Goal: Obtain resource: Obtain resource

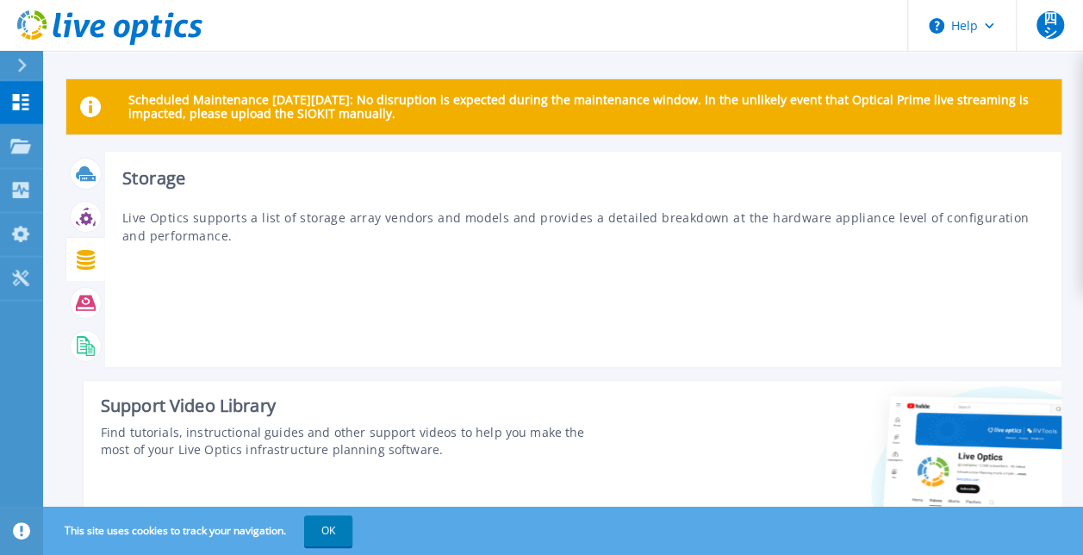
click at [91, 251] on icon at bounding box center [86, 260] width 18 height 20
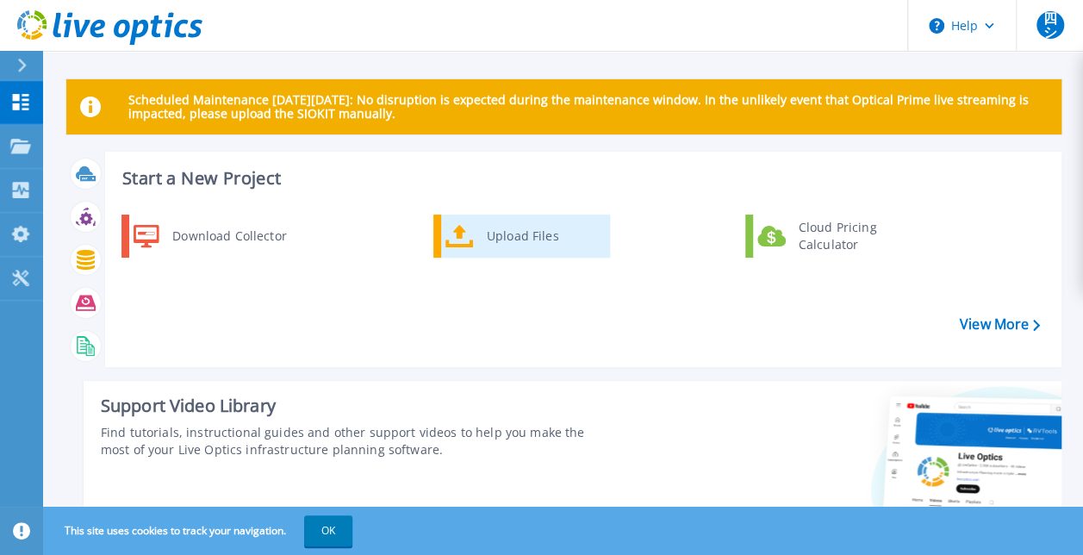
click at [472, 238] on icon at bounding box center [459, 236] width 28 height 25
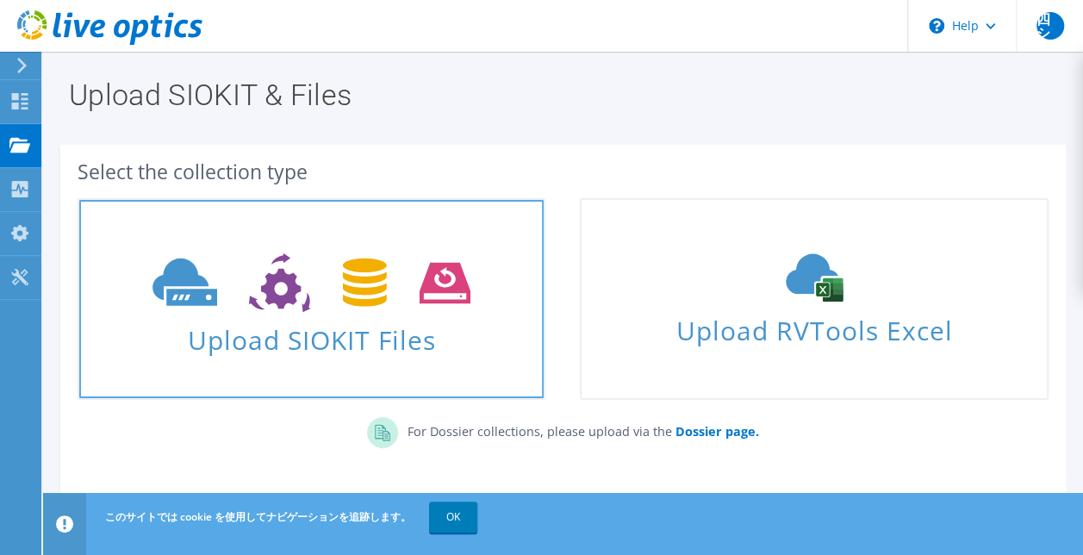
click at [340, 253] on icon at bounding box center [312, 282] width 318 height 59
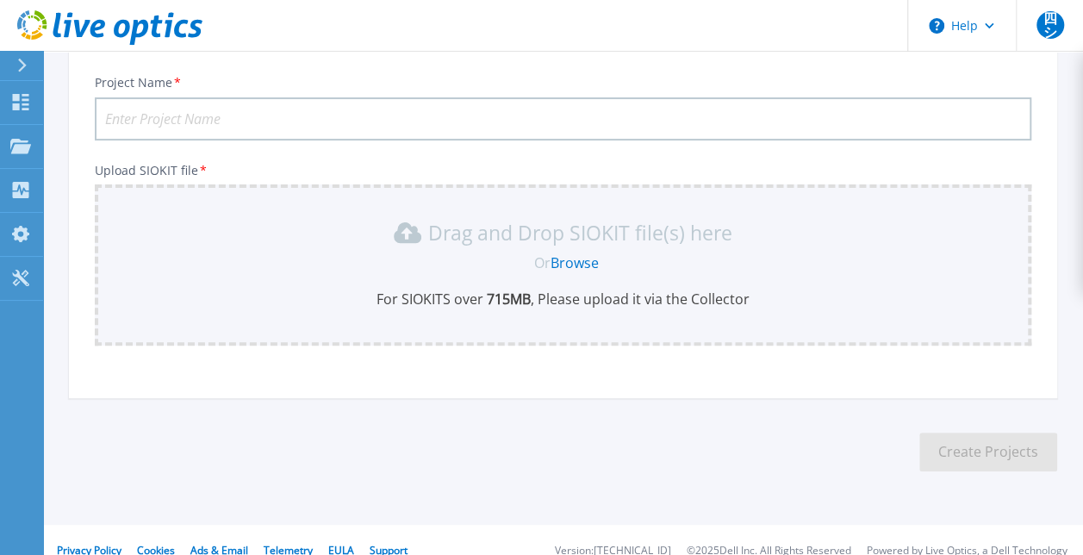
scroll to position [131, 0]
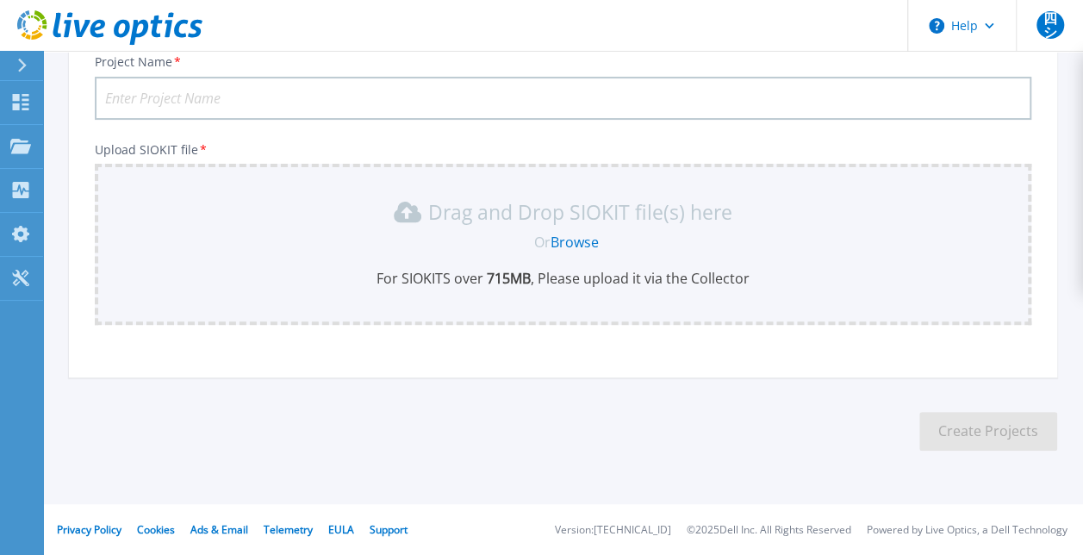
click at [303, 87] on input "Project Name *" at bounding box center [563, 98] width 937 height 43
type input "2025"
type input "202509ShikokuBank"
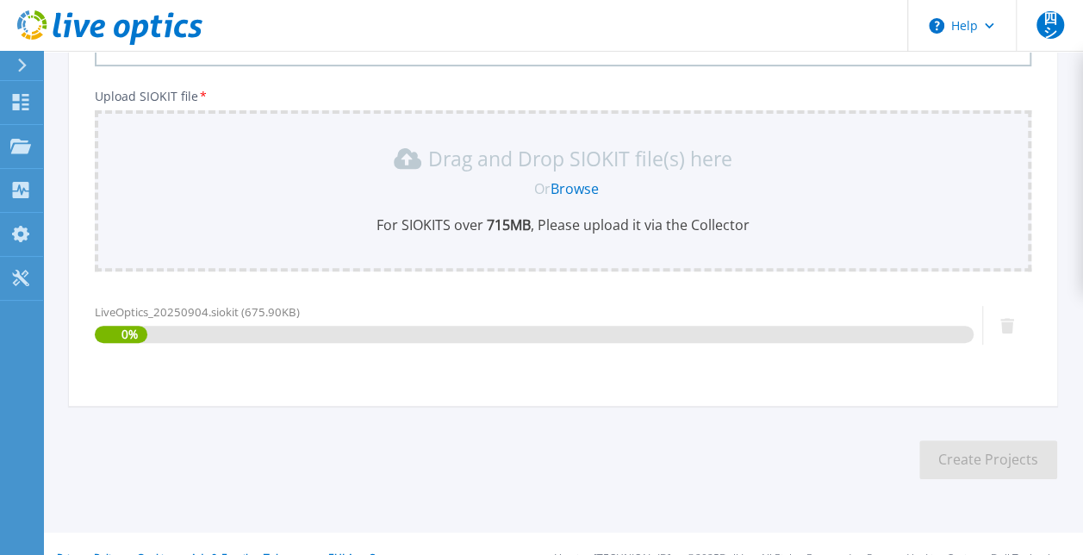
scroll to position [214, 0]
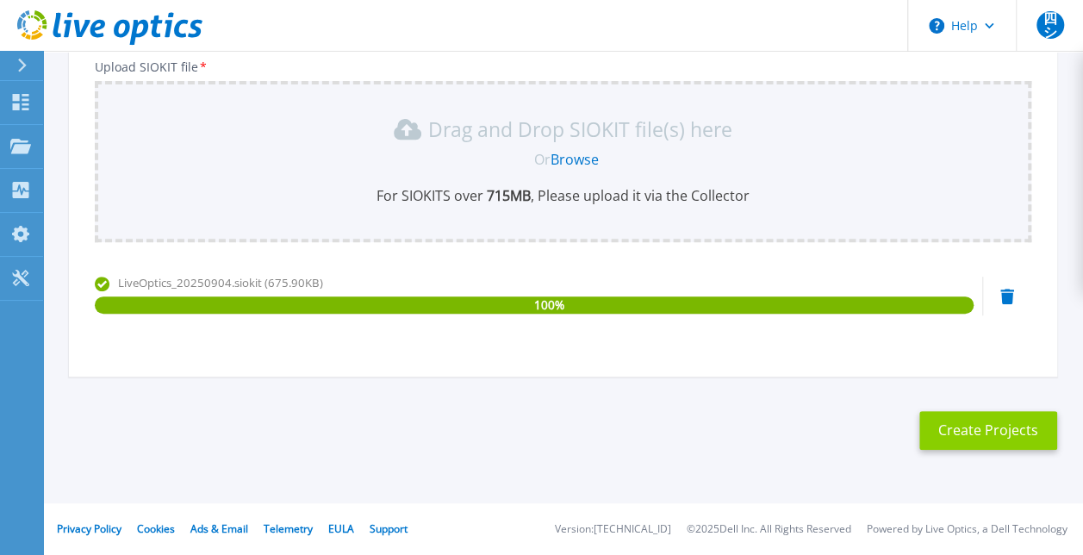
click at [974, 427] on button "Create Projects" at bounding box center [988, 430] width 138 height 39
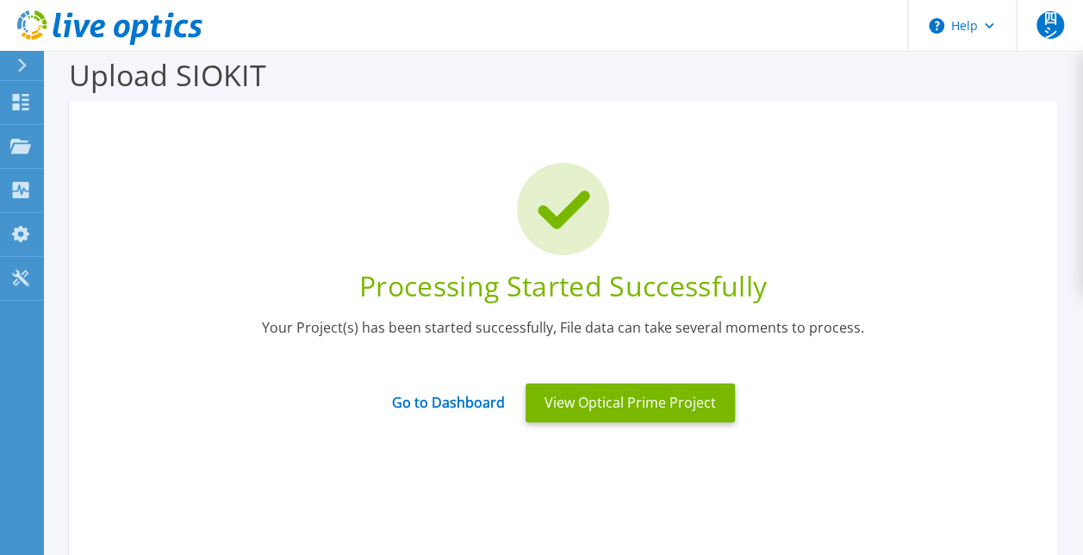
scroll to position [0, 0]
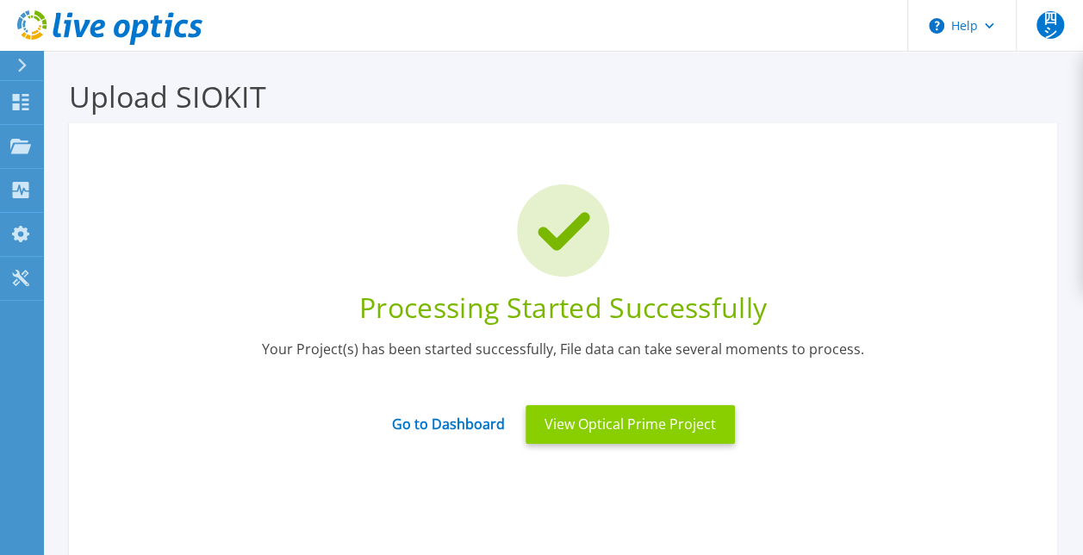
click at [567, 415] on button "View Optical Prime Project" at bounding box center [630, 424] width 209 height 39
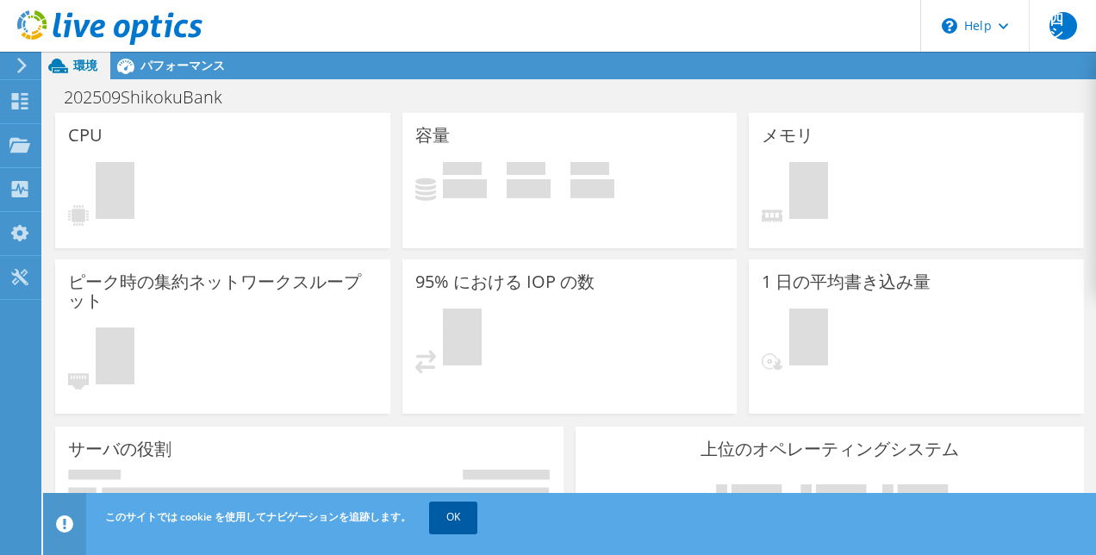
click at [446, 515] on link "OK" at bounding box center [453, 516] width 48 height 31
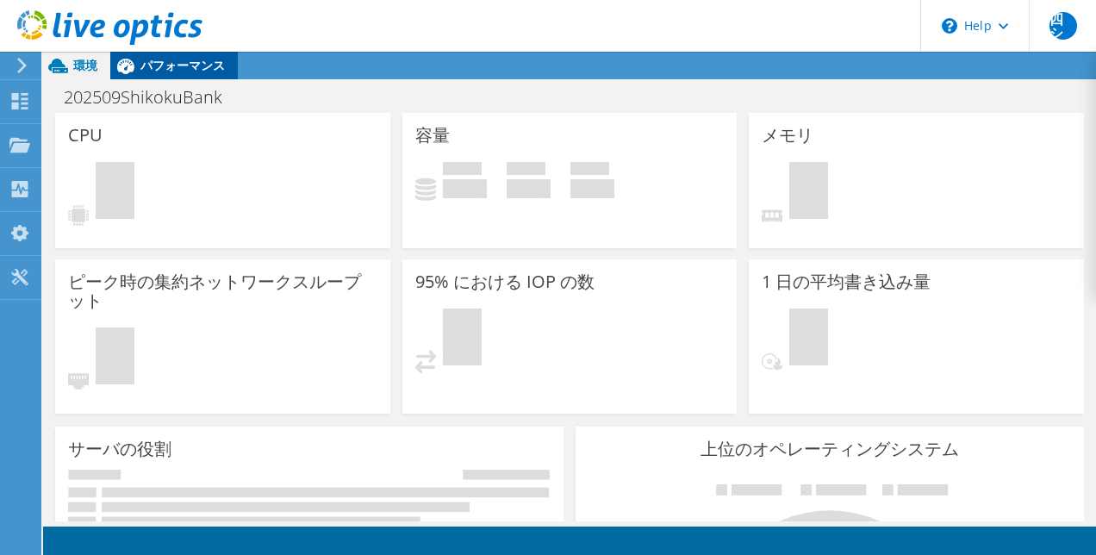
click at [165, 69] on span "パフォーマンス" at bounding box center [182, 65] width 84 height 16
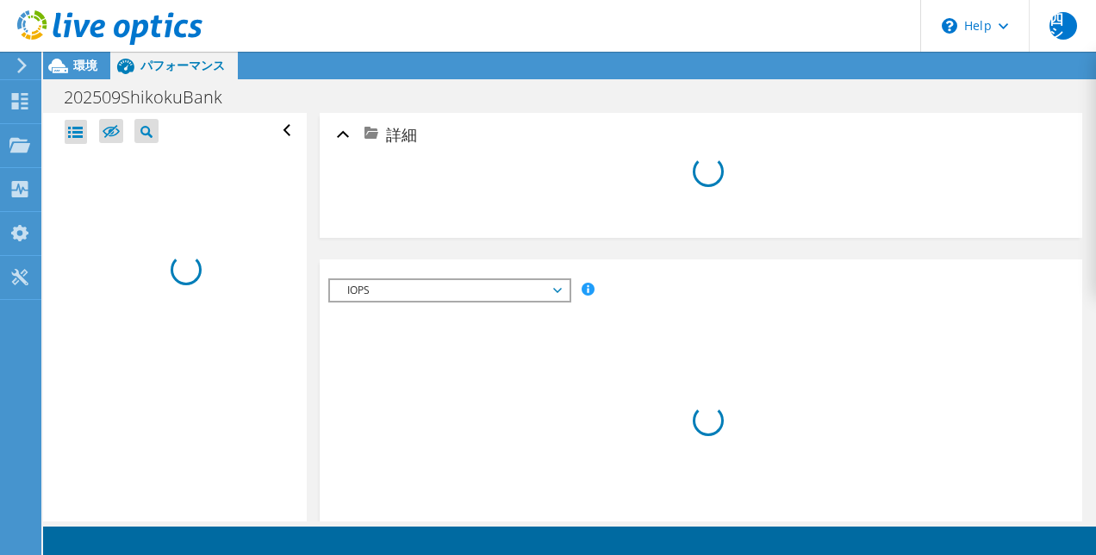
click at [21, 60] on use at bounding box center [21, 66] width 9 height 16
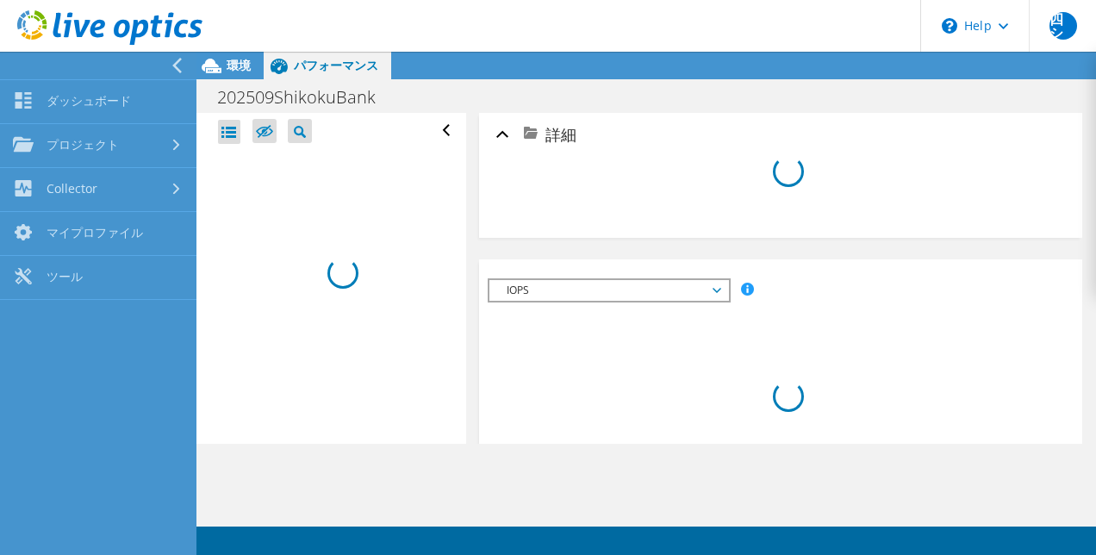
click at [174, 62] on icon at bounding box center [177, 66] width 13 height 16
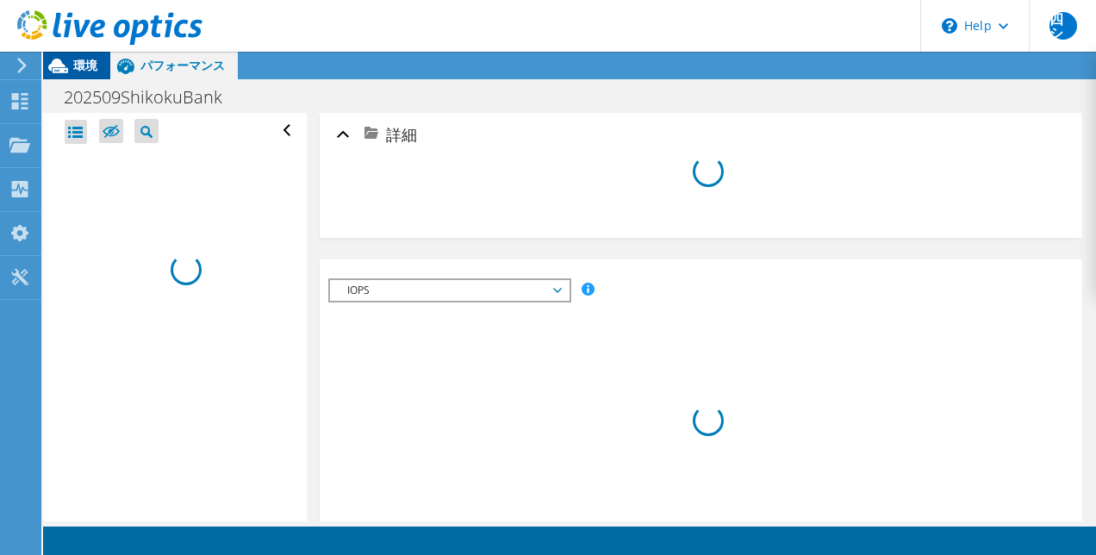
click at [86, 69] on span "環境" at bounding box center [85, 65] width 24 height 16
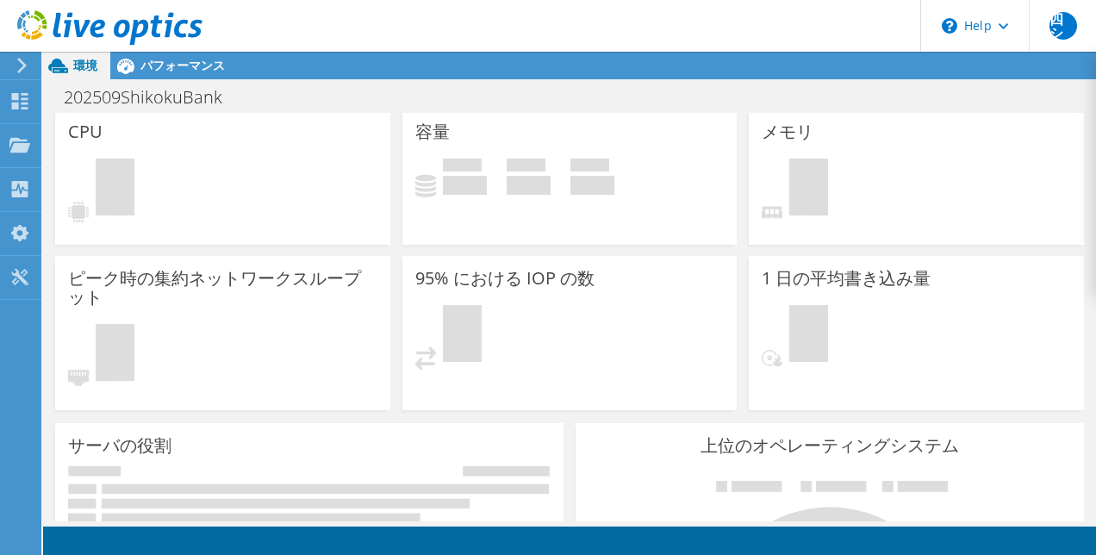
scroll to position [5, 0]
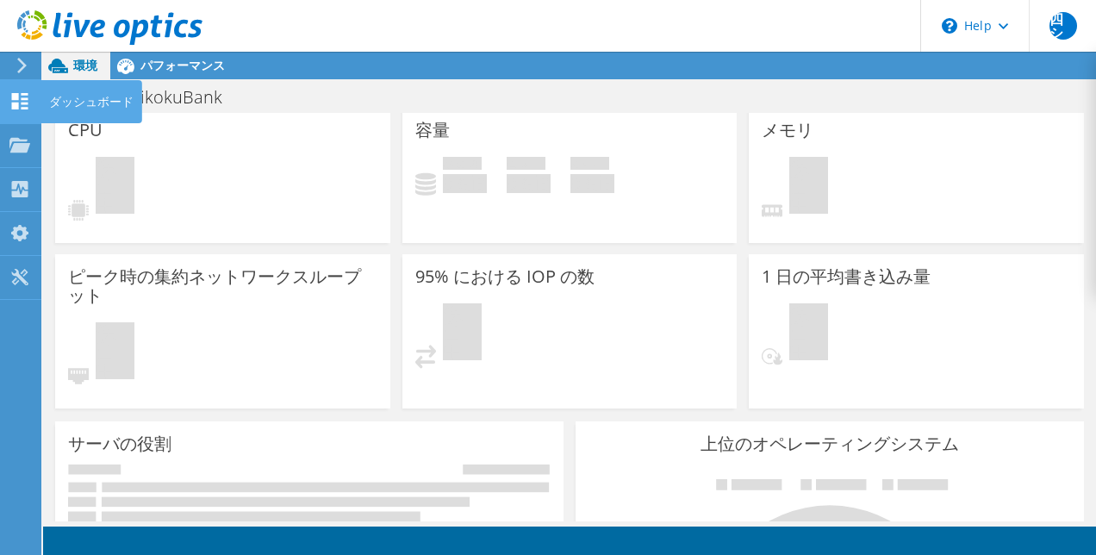
click at [27, 100] on icon at bounding box center [19, 101] width 21 height 16
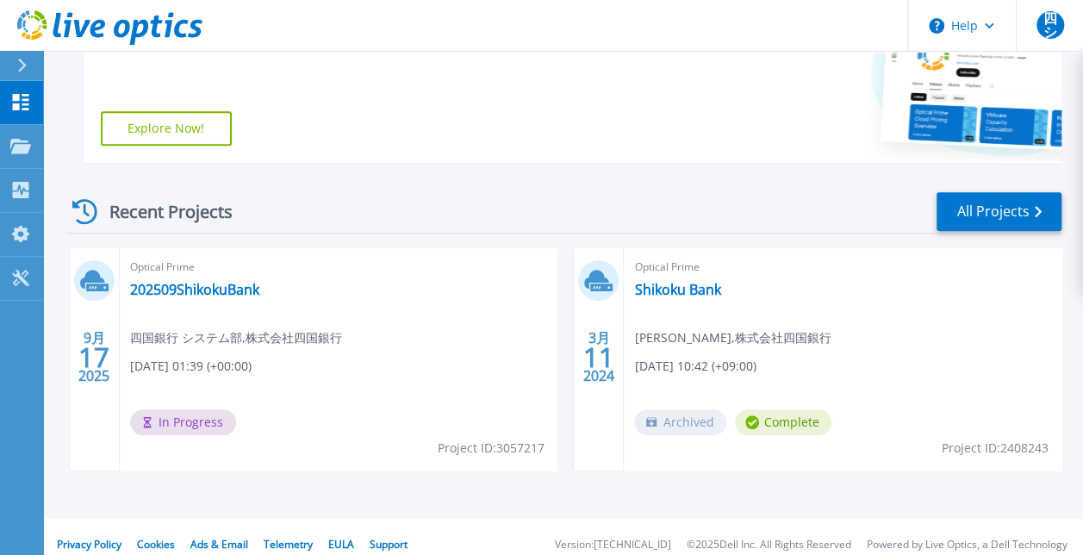
scroll to position [432, 0]
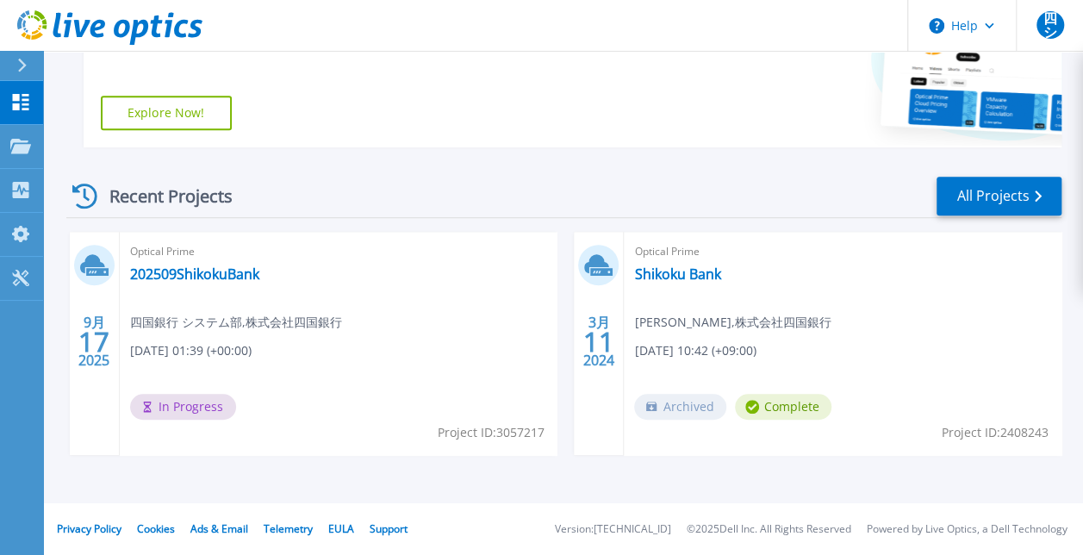
drag, startPoint x: 159, startPoint y: 403, endPoint x: 238, endPoint y: 411, distance: 79.6
click at [238, 411] on div "In Progress" at bounding box center [187, 411] width 115 height 34
drag, startPoint x: 157, startPoint y: 405, endPoint x: 235, endPoint y: 403, distance: 78.4
click at [235, 403] on div "In Progress" at bounding box center [187, 411] width 115 height 34
drag, startPoint x: 221, startPoint y: 404, endPoint x: 159, endPoint y: 405, distance: 61.2
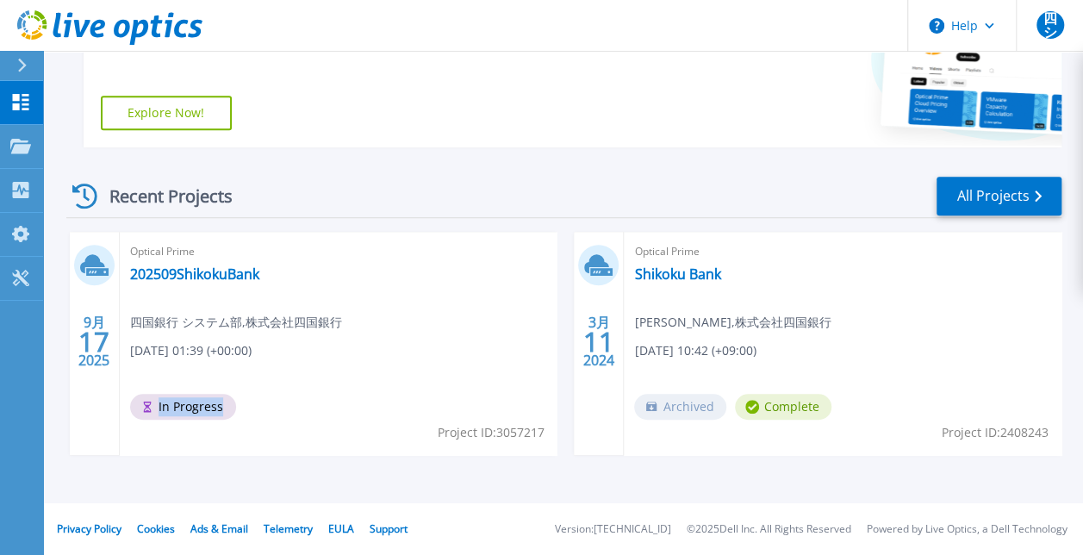
click at [159, 405] on span "In Progress" at bounding box center [183, 407] width 106 height 26
copy span "In Progress"
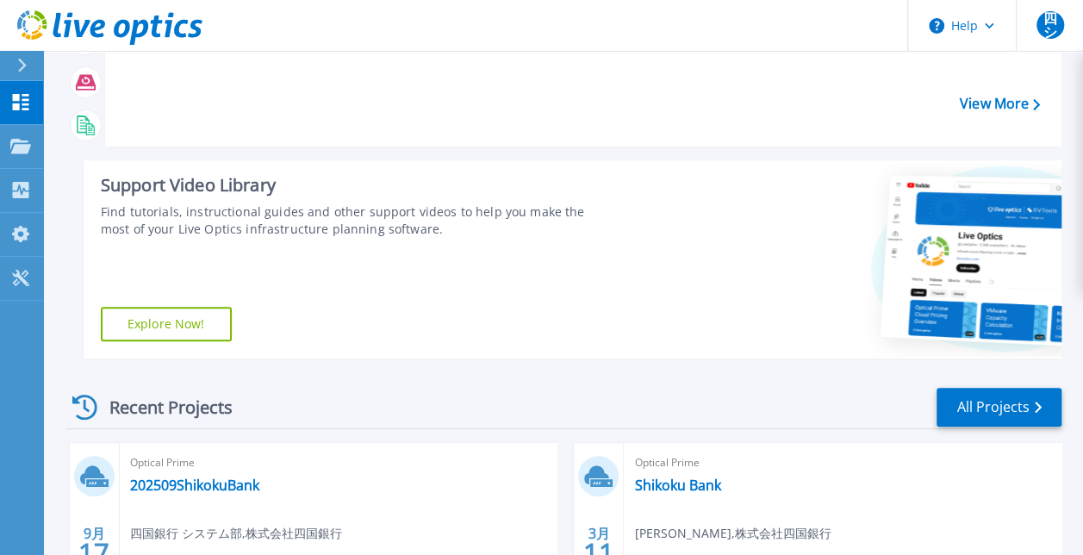
scroll to position [227, 0]
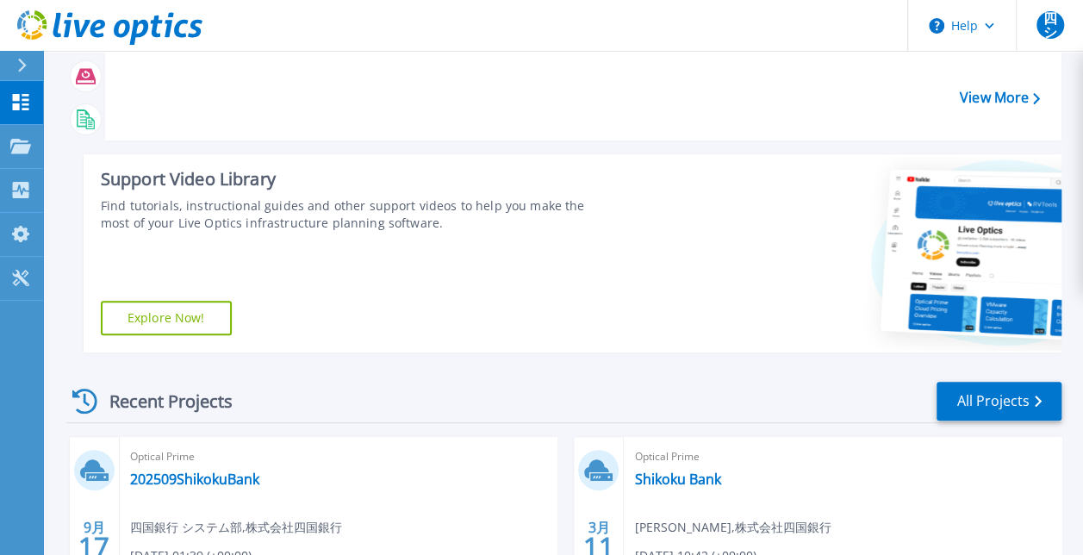
click at [84, 403] on icon at bounding box center [84, 401] width 25 height 25
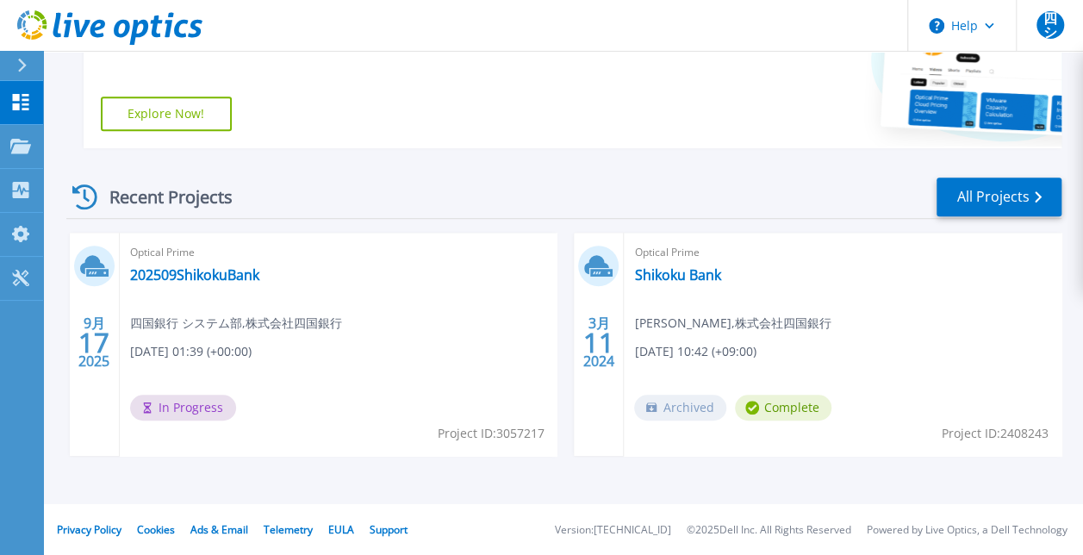
scroll to position [432, 0]
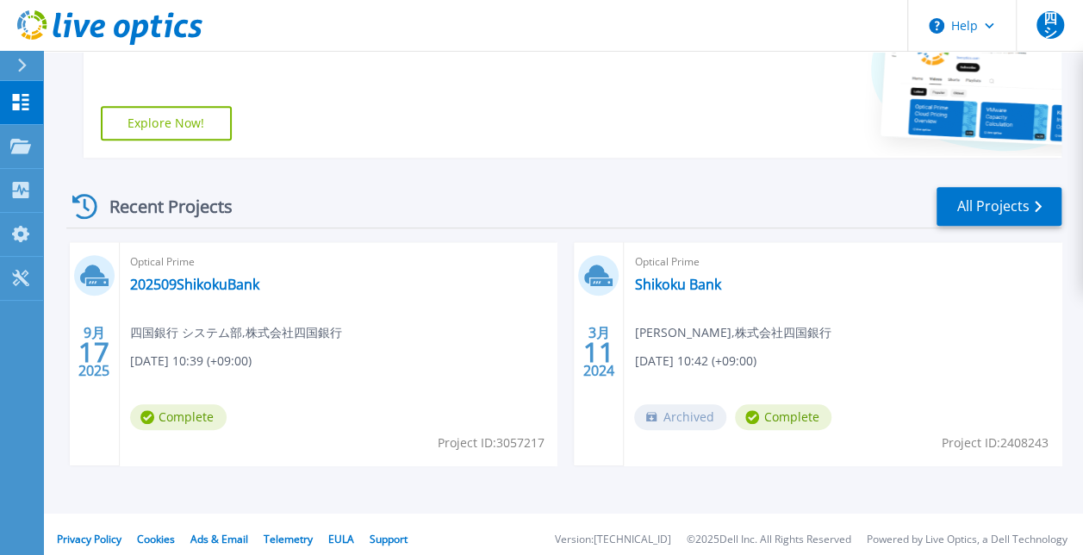
scroll to position [432, 0]
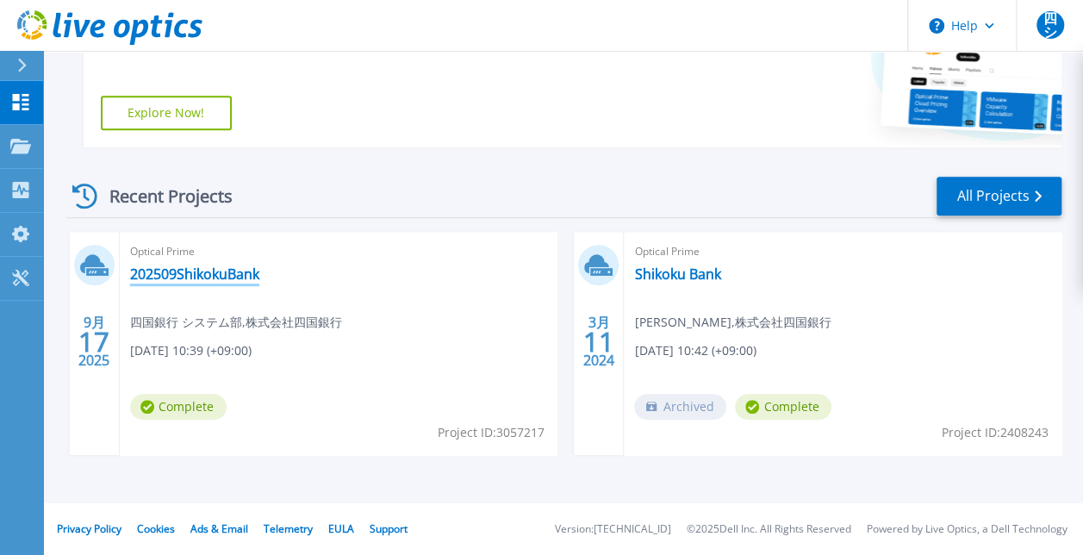
click at [191, 272] on link "202509ShikokuBank" at bounding box center [194, 273] width 129 height 17
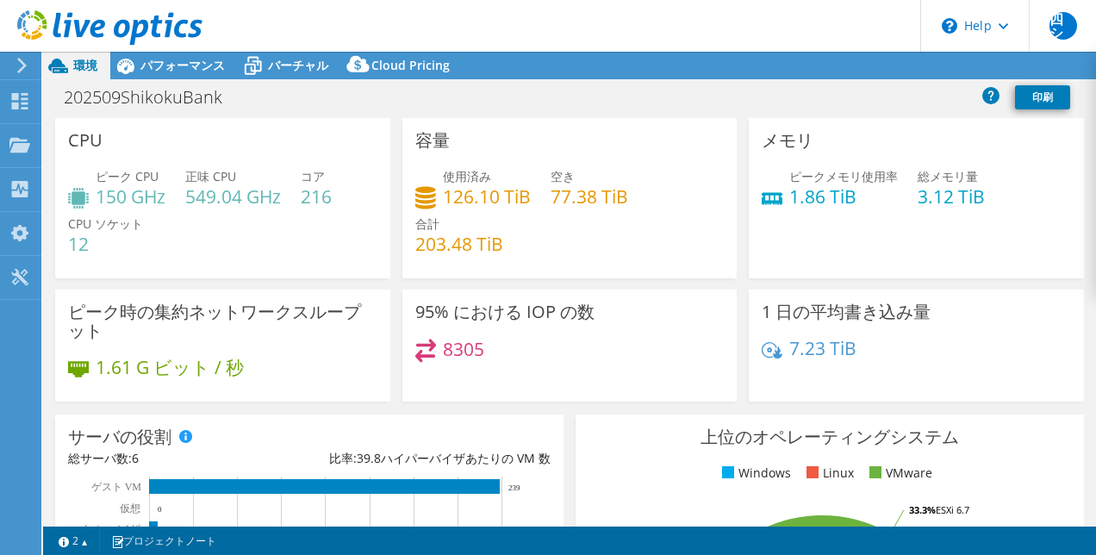
select select "USD"
click at [782, 61] on link "Reports" at bounding box center [784, 66] width 83 height 27
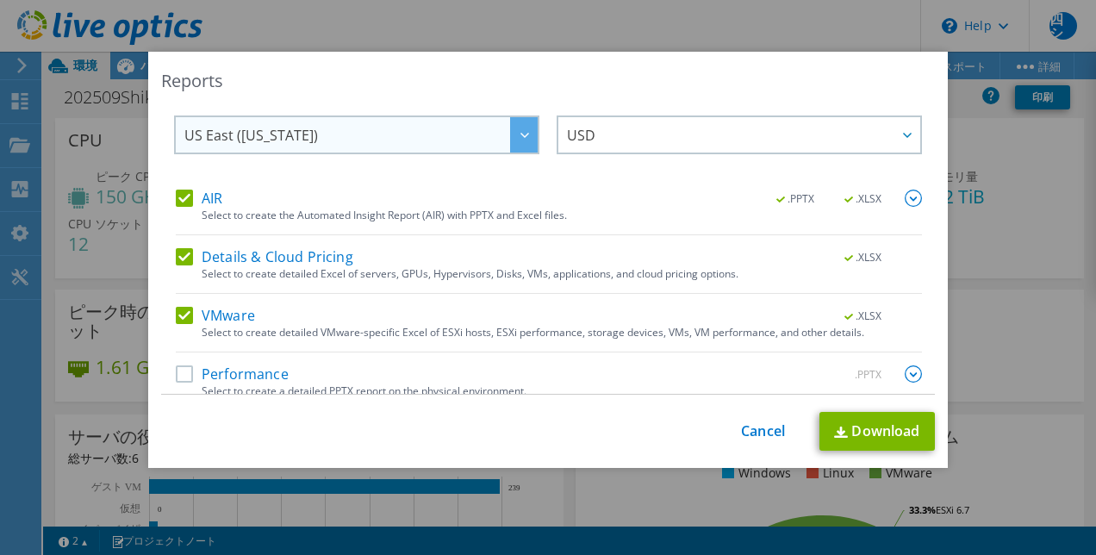
scroll to position [30, 0]
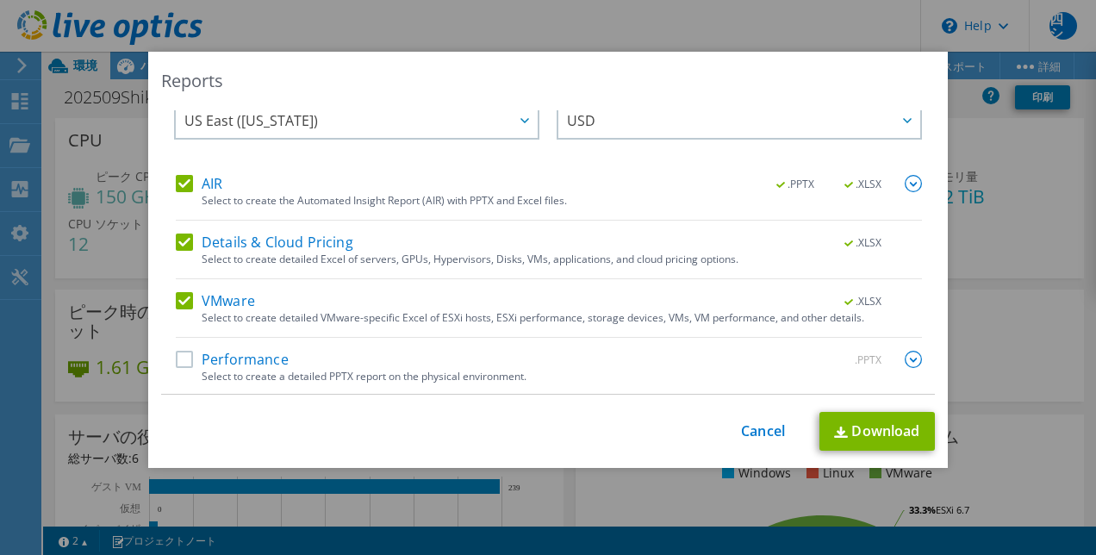
click at [181, 356] on label "Performance" at bounding box center [232, 359] width 113 height 17
click at [0, 0] on input "Performance" at bounding box center [0, 0] width 0 height 0
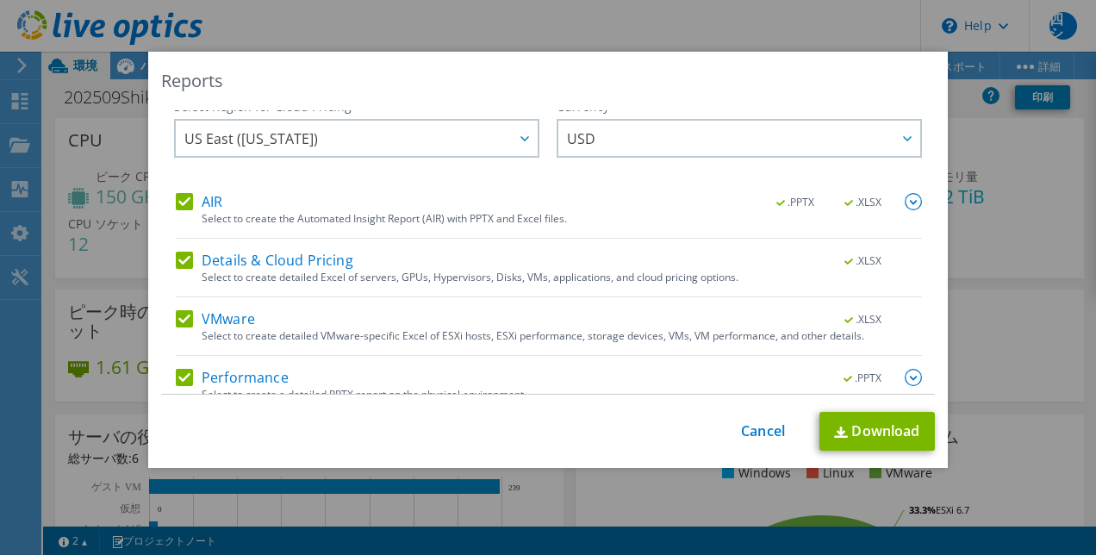
scroll to position [0, 0]
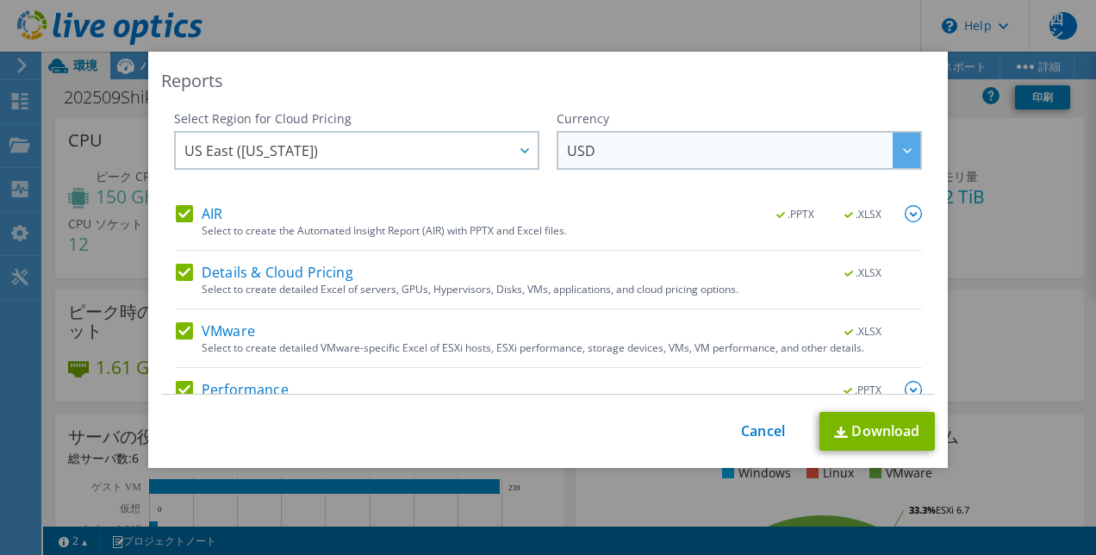
click at [620, 149] on span "USD" at bounding box center [743, 150] width 353 height 35
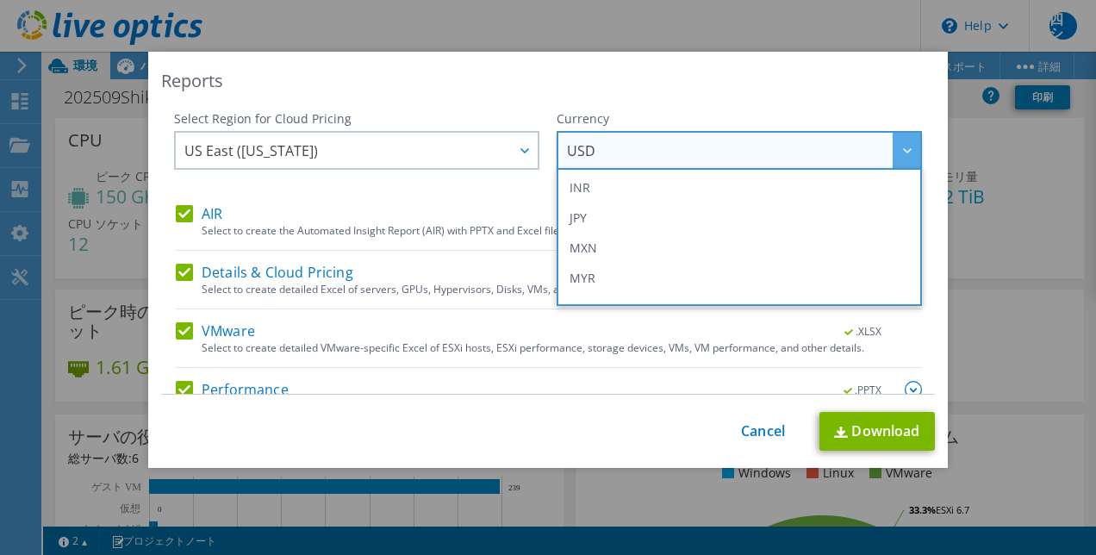
scroll to position [376, 0]
drag, startPoint x: 577, startPoint y: 114, endPoint x: 591, endPoint y: 107, distance: 15.4
click at [591, 107] on div "Reports Select Region for Cloud Pricing Asia Pacific ([GEOGRAPHIC_DATA]) [GEOGR…" at bounding box center [548, 260] width 800 height 416
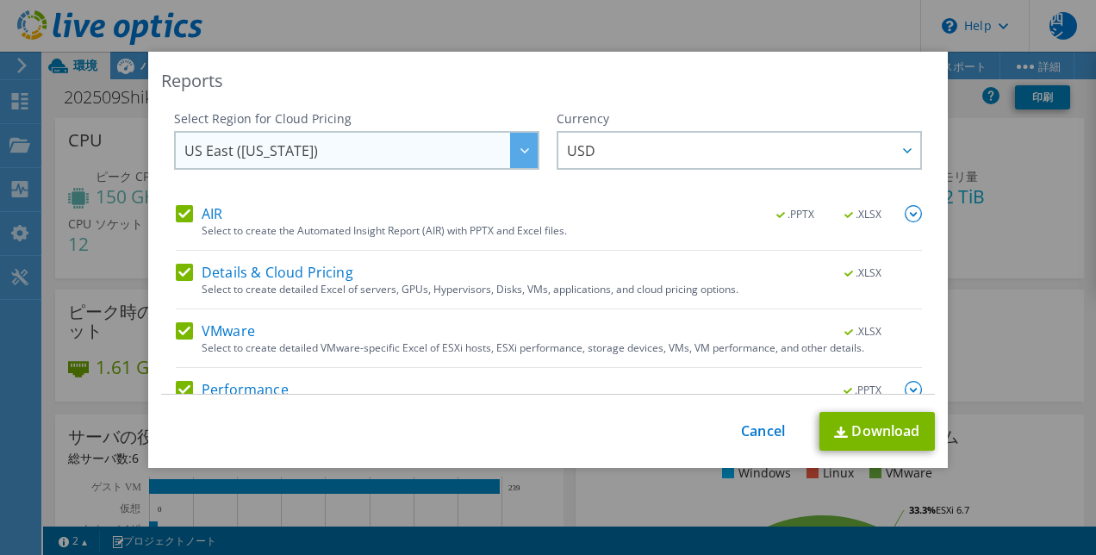
click at [318, 159] on span "US East ([US_STATE])" at bounding box center [360, 150] width 353 height 35
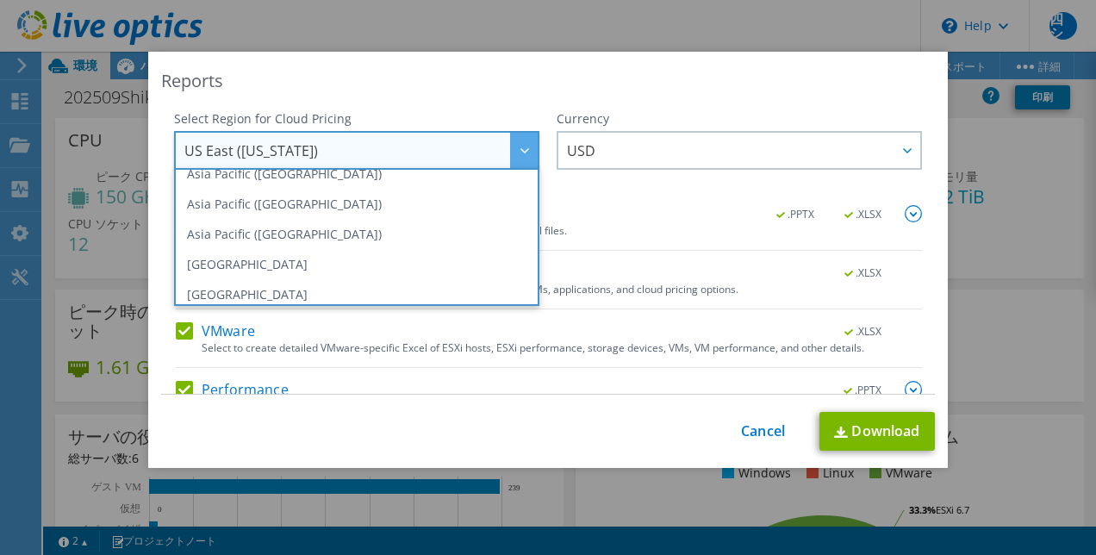
scroll to position [83, 0]
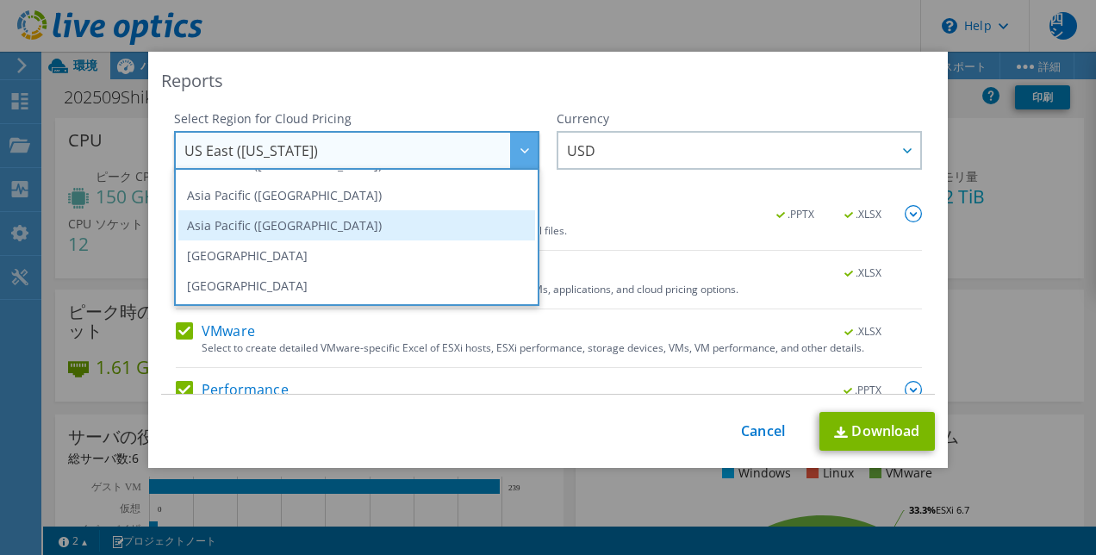
click at [302, 221] on li "Asia Pacific ([GEOGRAPHIC_DATA])" at bounding box center [356, 225] width 357 height 30
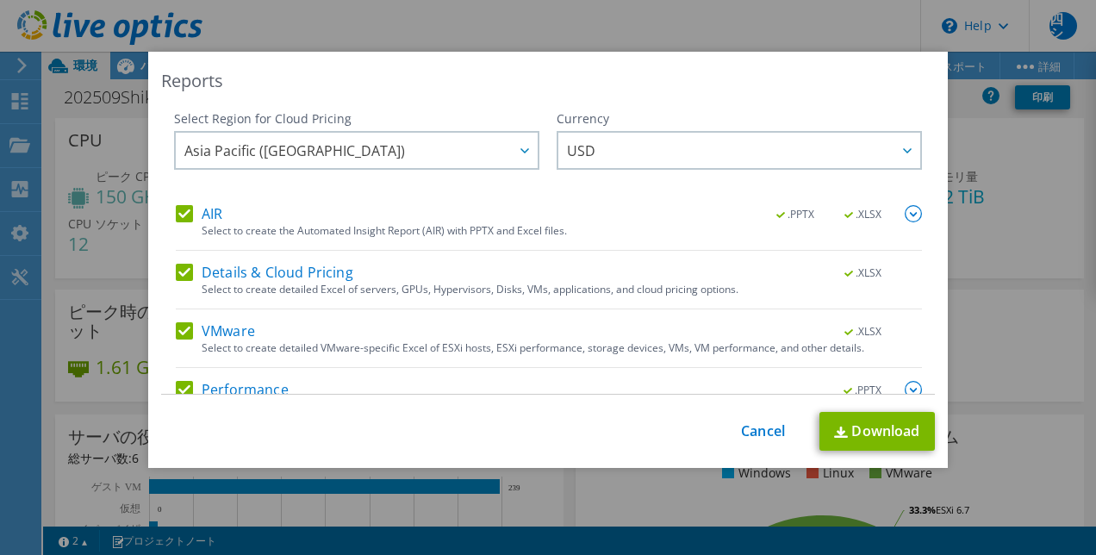
drag, startPoint x: 171, startPoint y: 115, endPoint x: 341, endPoint y: 122, distance: 170.7
click at [341, 122] on div "Select Region for Cloud Pricing" at bounding box center [356, 118] width 365 height 17
copy div "Select Region for Cloud Pricing"
drag, startPoint x: 546, startPoint y: 115, endPoint x: 598, endPoint y: 117, distance: 51.7
click at [598, 117] on div "Currency" at bounding box center [739, 118] width 365 height 17
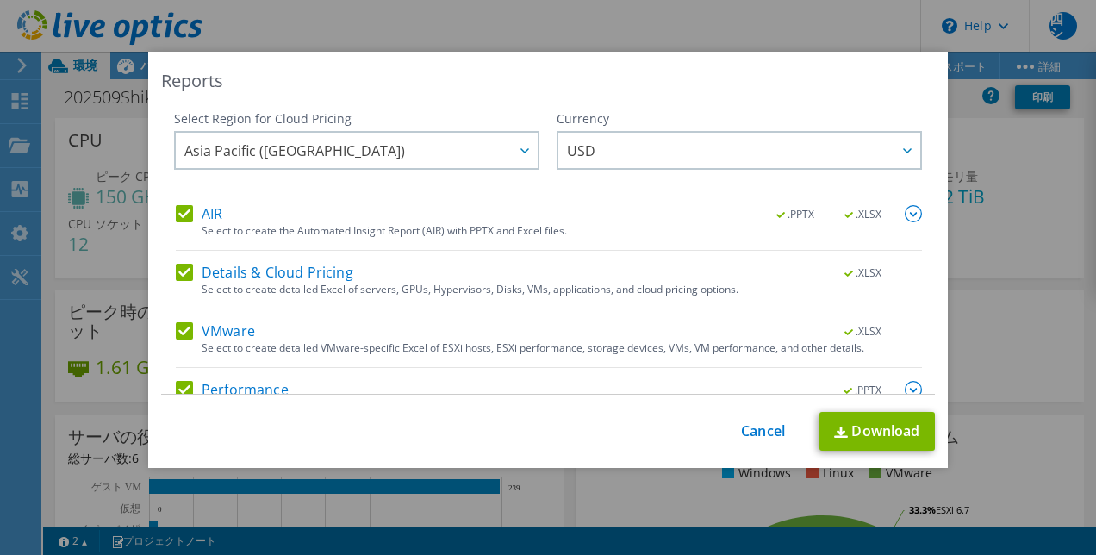
copy div "Currency"
click at [760, 437] on link "Cancel" at bounding box center [763, 431] width 44 height 16
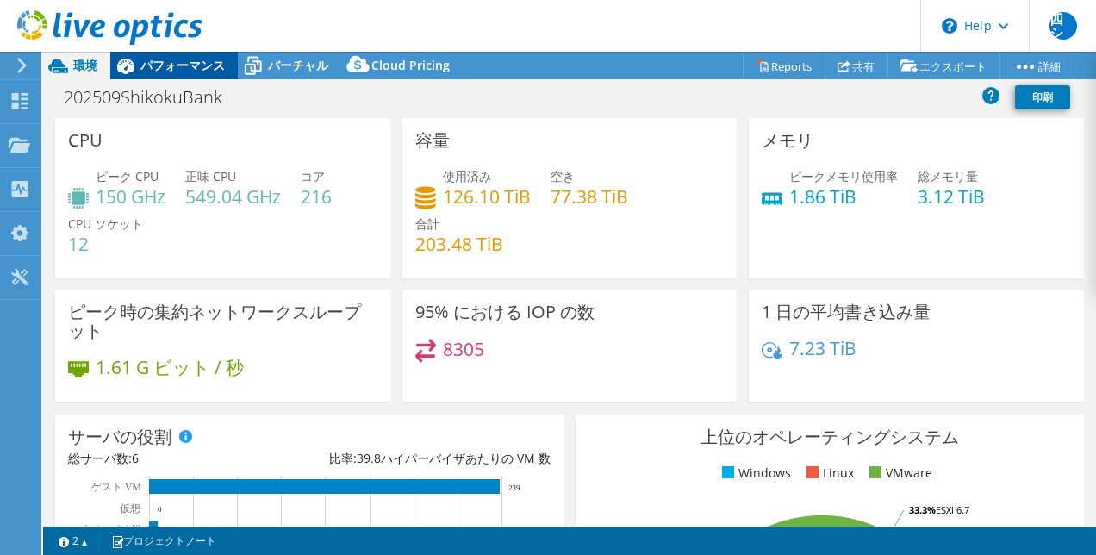
click at [169, 64] on span "パフォーマンス" at bounding box center [182, 65] width 84 height 16
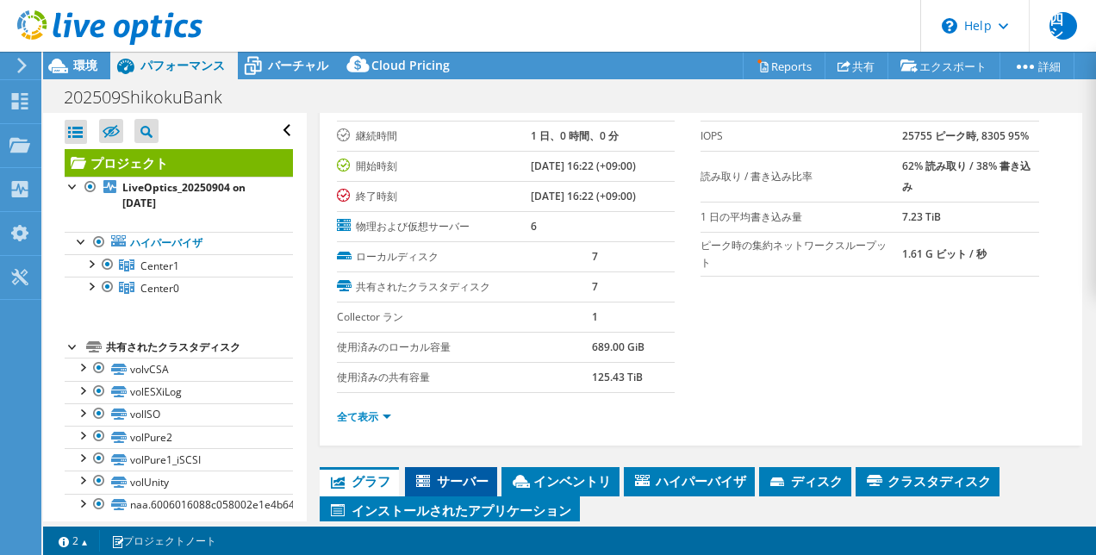
scroll to position [0, 0]
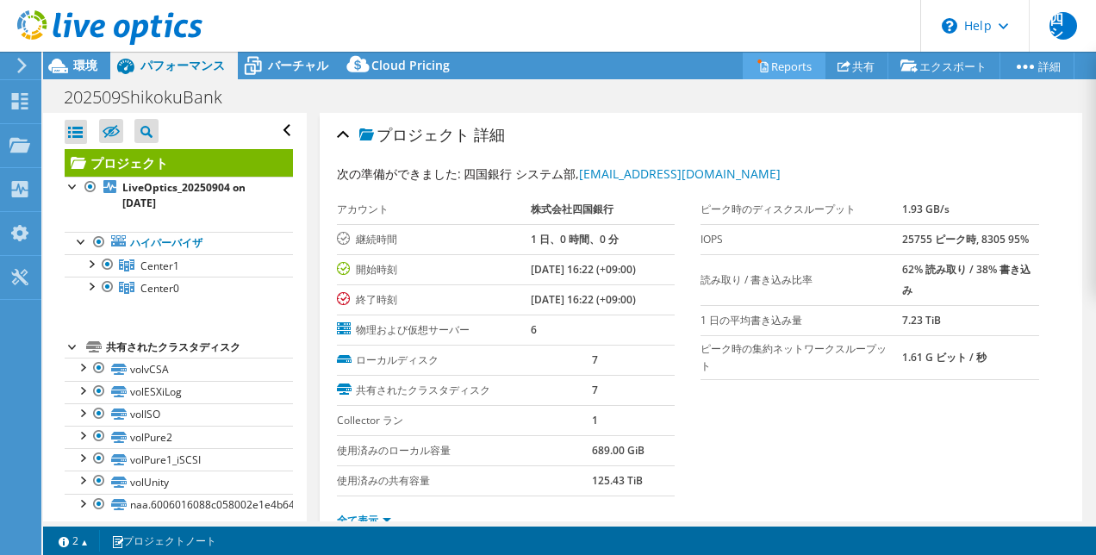
click at [778, 59] on link "Reports" at bounding box center [784, 66] width 83 height 27
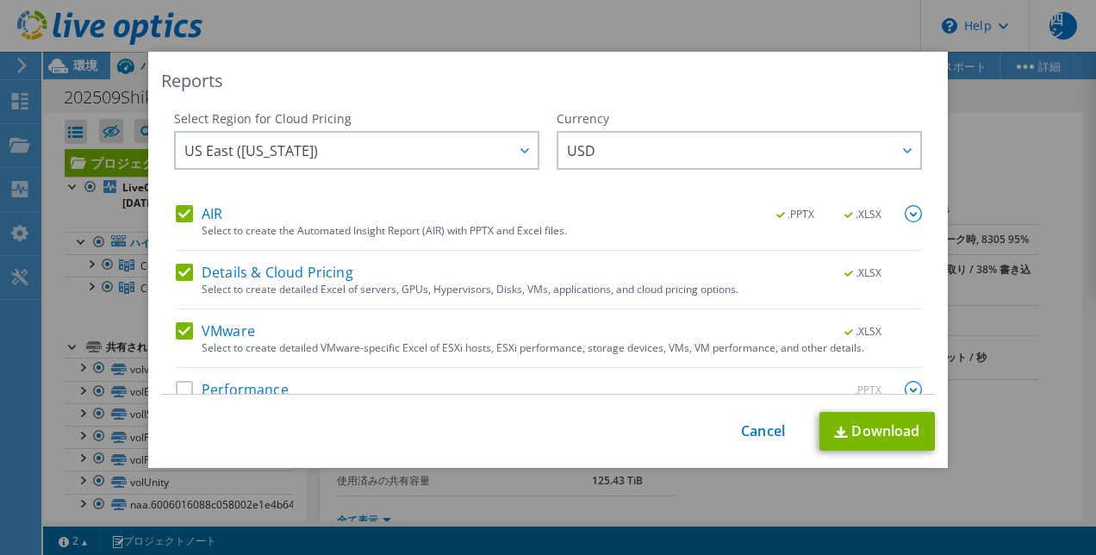
click at [856, 5] on div "Reports Select Region for Cloud Pricing Asia Pacific ([GEOGRAPHIC_DATA]) [GEOGR…" at bounding box center [548, 277] width 1096 height 555
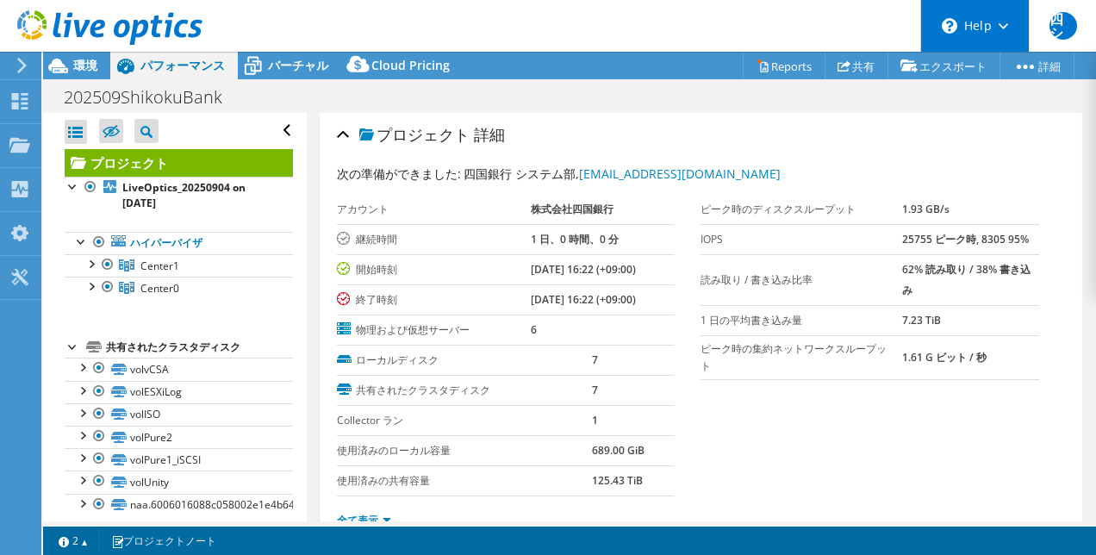
click at [1000, 18] on div "\n Help" at bounding box center [974, 26] width 109 height 52
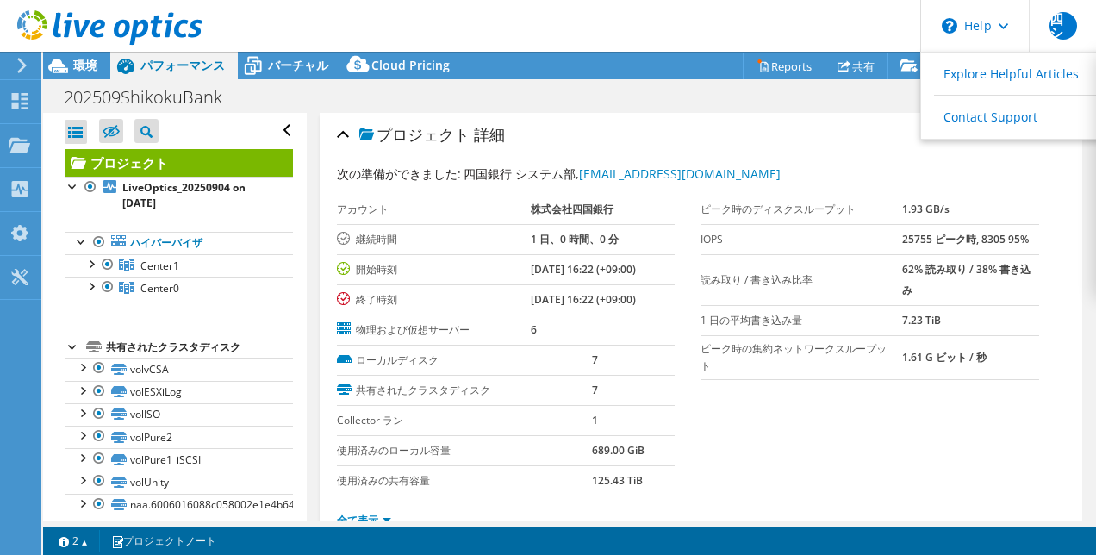
click at [767, 34] on header "四シ エンドユーザー 四国銀行 システム部 [EMAIL_ADDRESS][DOMAIN_NAME] 株式会社四国銀行 My Profile Log Out …" at bounding box center [548, 26] width 1096 height 52
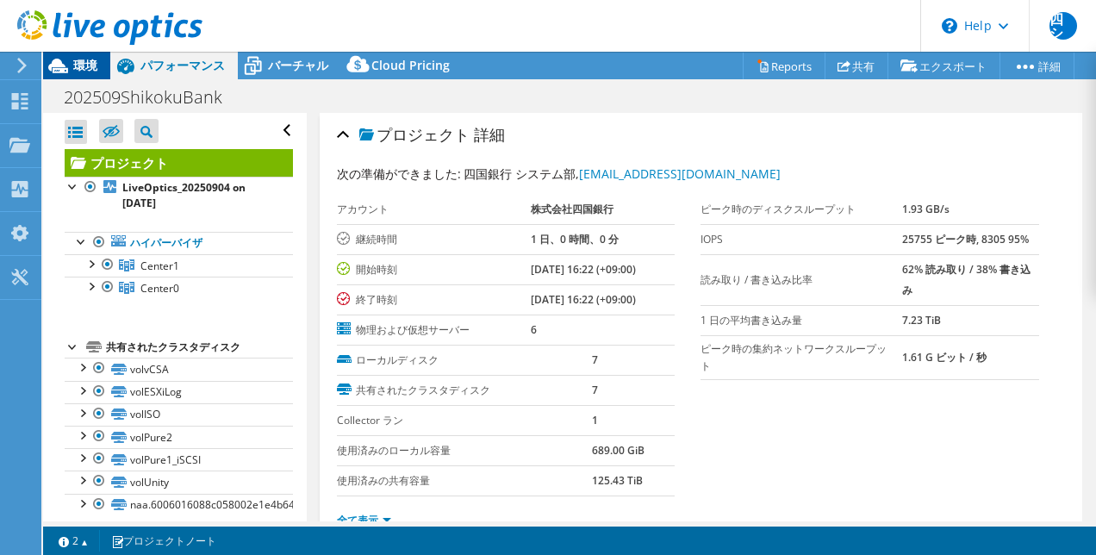
click at [74, 67] on span "環境" at bounding box center [85, 65] width 24 height 16
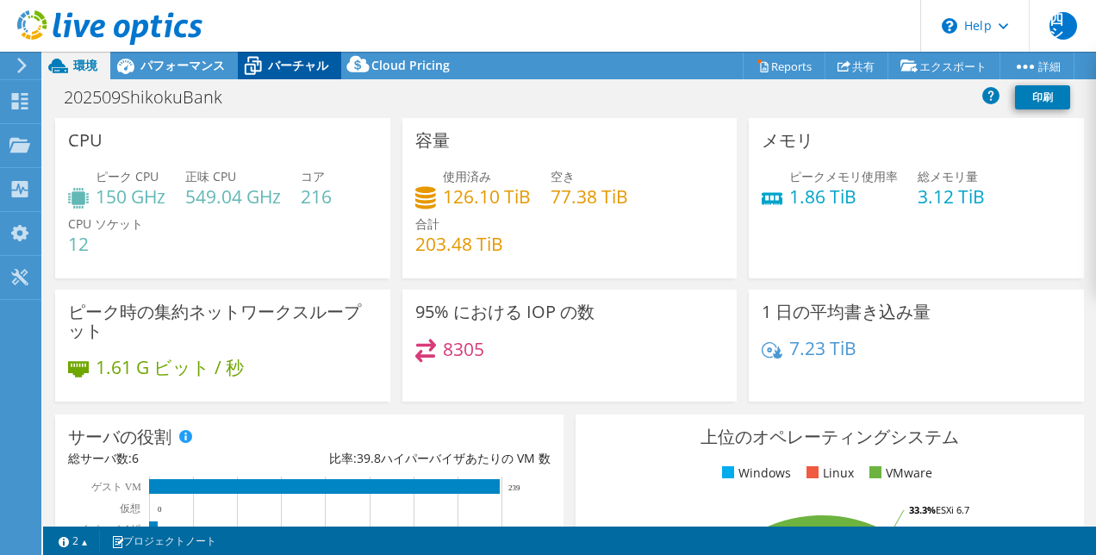
click at [290, 67] on span "バーチャル" at bounding box center [298, 65] width 60 height 16
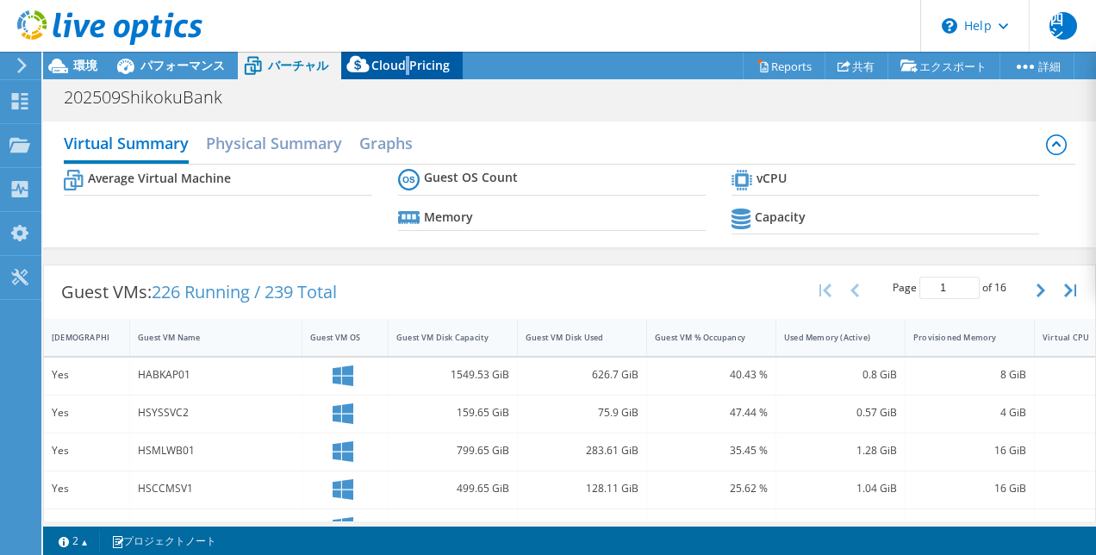
click at [405, 67] on span "Cloud Pricing" at bounding box center [410, 65] width 78 height 16
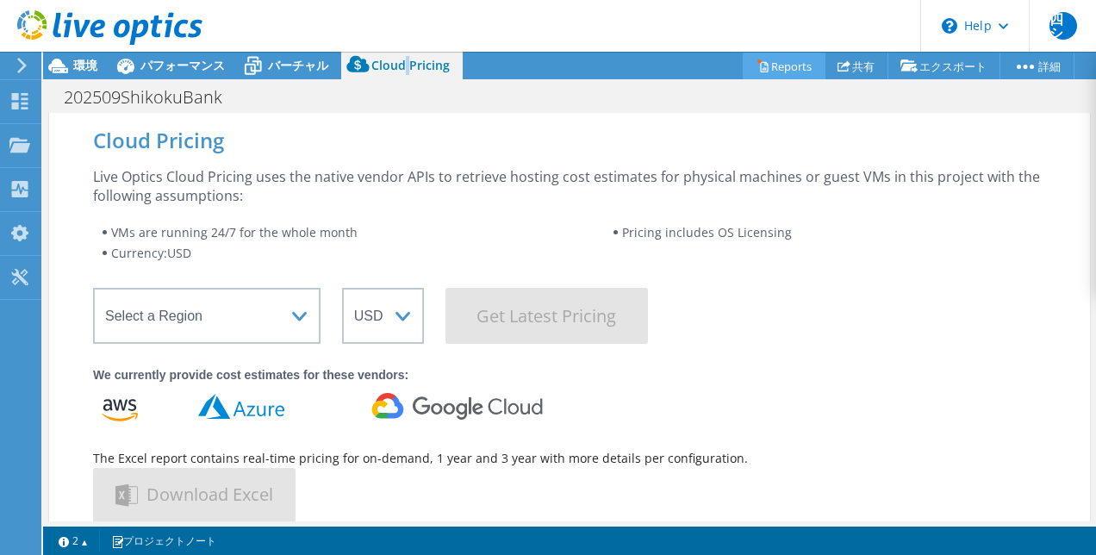
click at [767, 64] on link "Reports" at bounding box center [784, 66] width 83 height 27
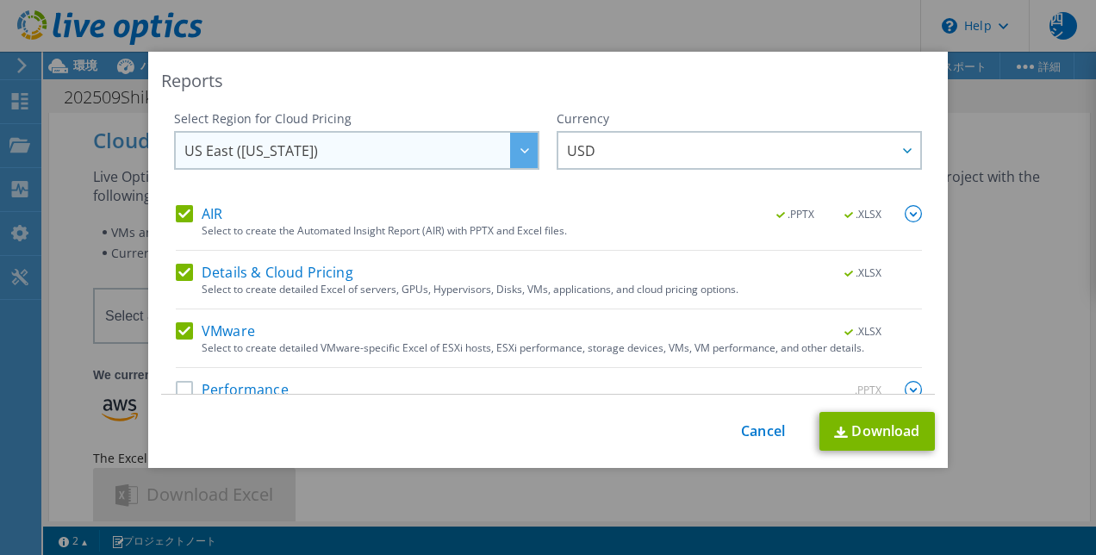
click at [390, 153] on span "US East ([US_STATE])" at bounding box center [360, 150] width 353 height 35
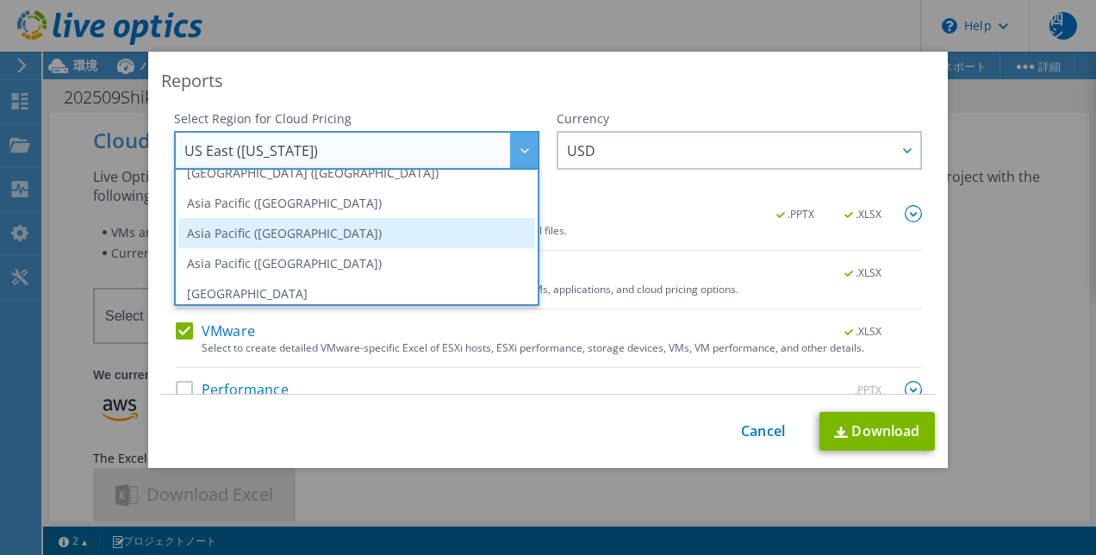
scroll to position [46, 0]
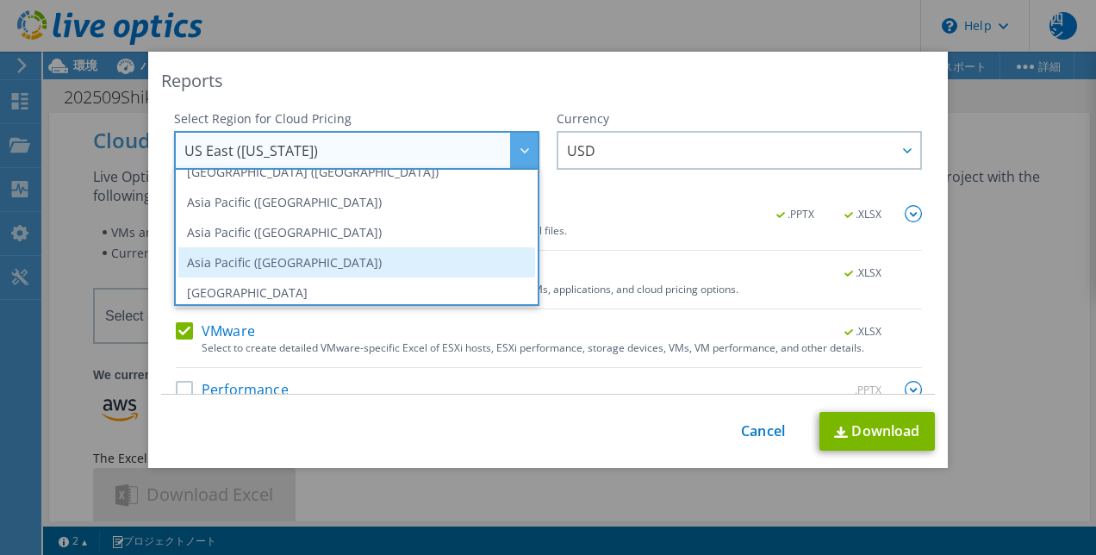
click at [355, 252] on li "Asia Pacific ([GEOGRAPHIC_DATA])" at bounding box center [356, 262] width 357 height 30
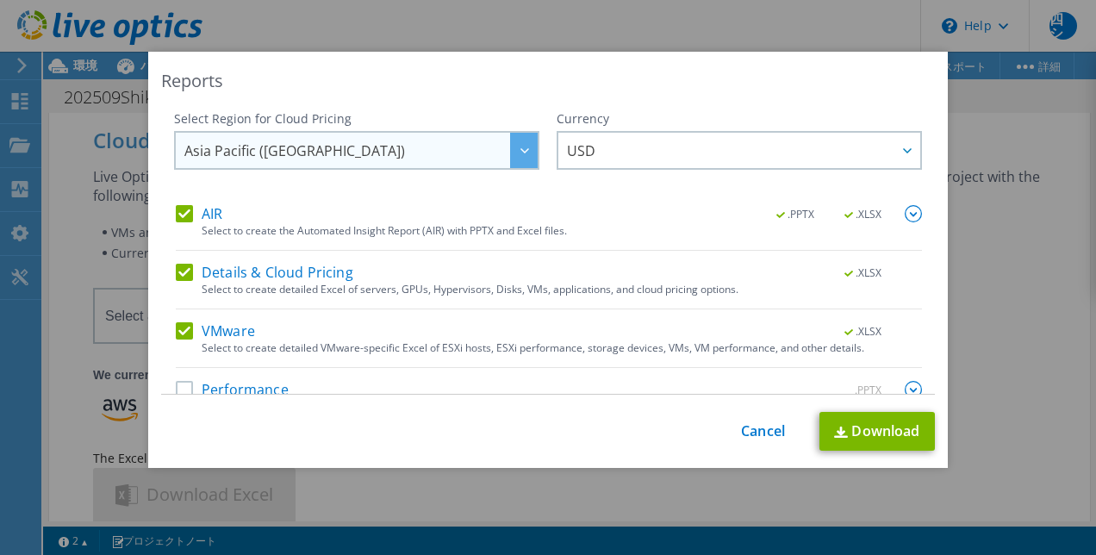
click at [393, 153] on span "Asia Pacific ([GEOGRAPHIC_DATA])" at bounding box center [360, 150] width 353 height 35
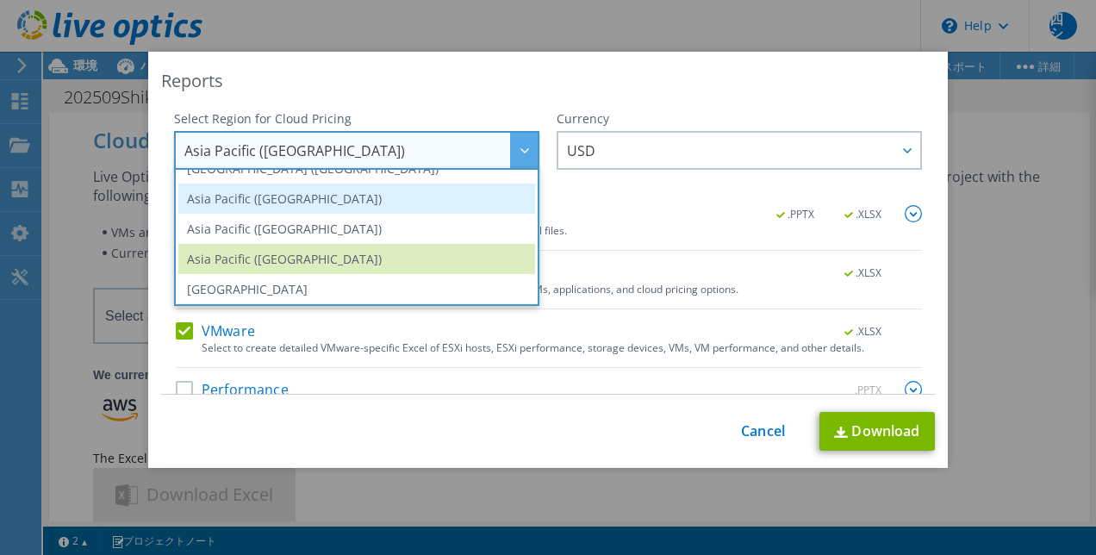
scroll to position [233, 0]
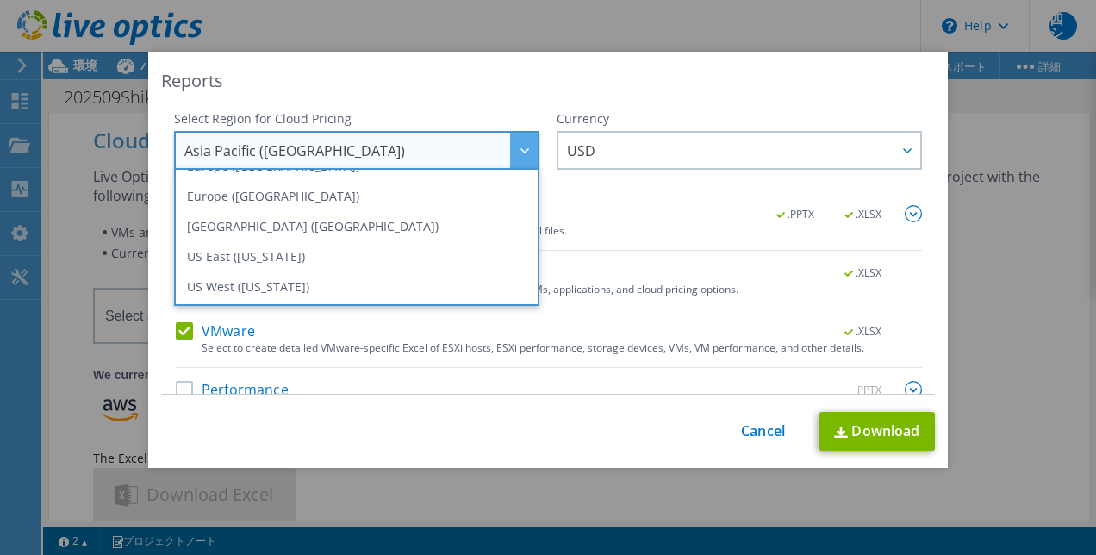
click at [504, 72] on div "Reports" at bounding box center [548, 81] width 774 height 24
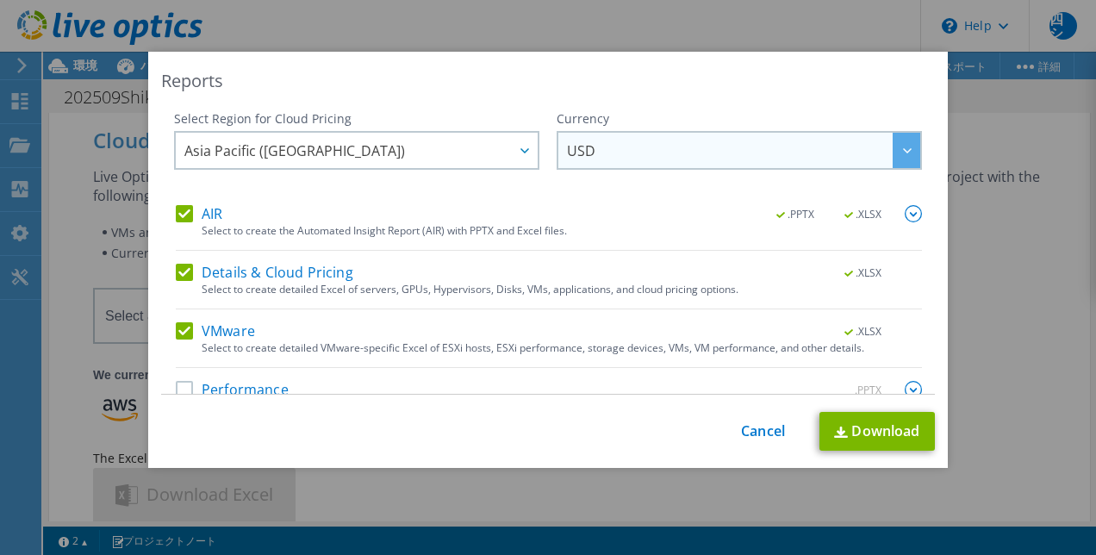
click at [655, 153] on span "USD" at bounding box center [743, 150] width 353 height 35
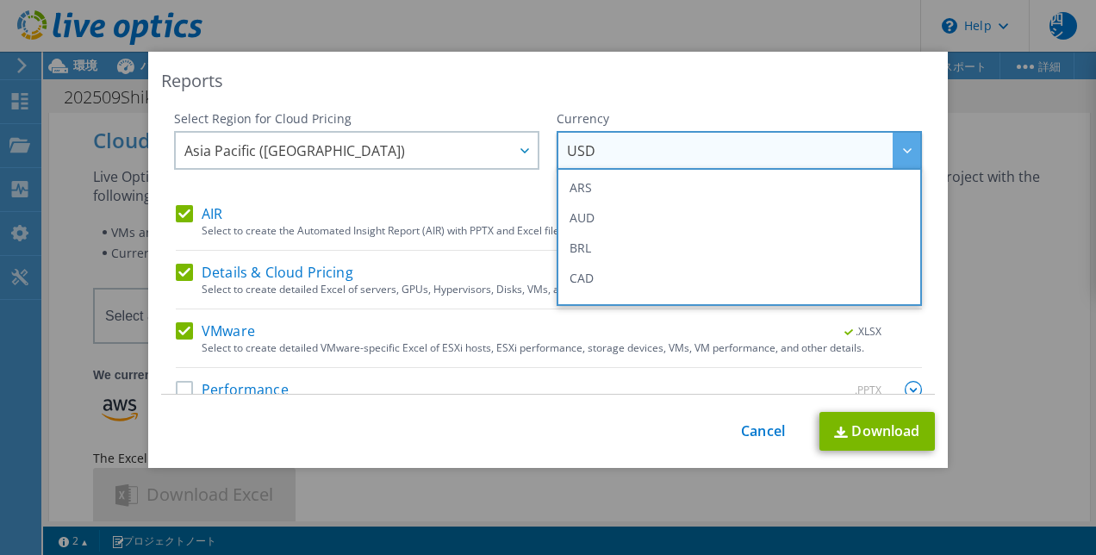
click at [665, 82] on div "Reports" at bounding box center [548, 81] width 774 height 24
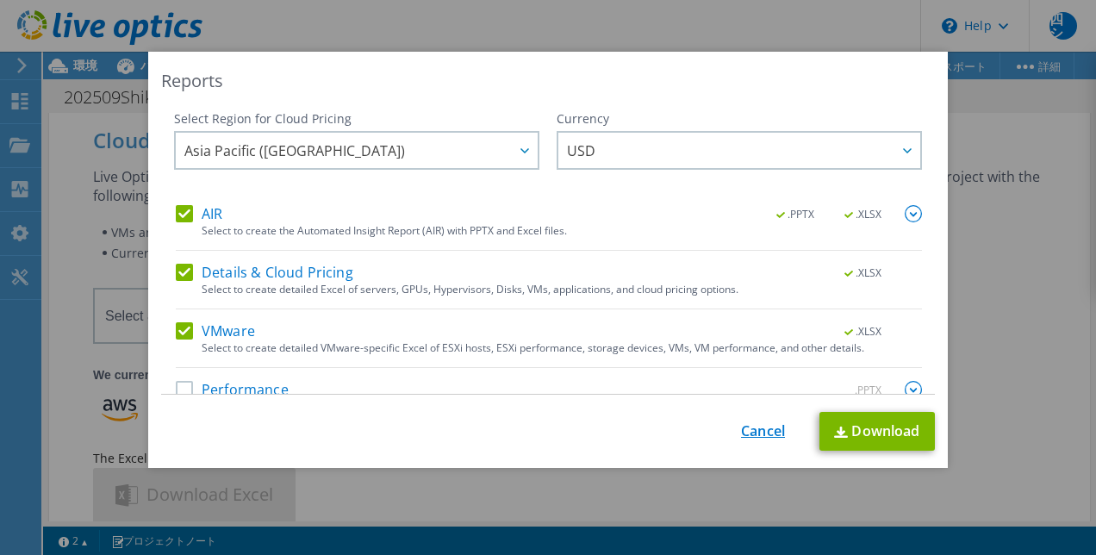
click at [745, 427] on link "Cancel" at bounding box center [763, 431] width 44 height 16
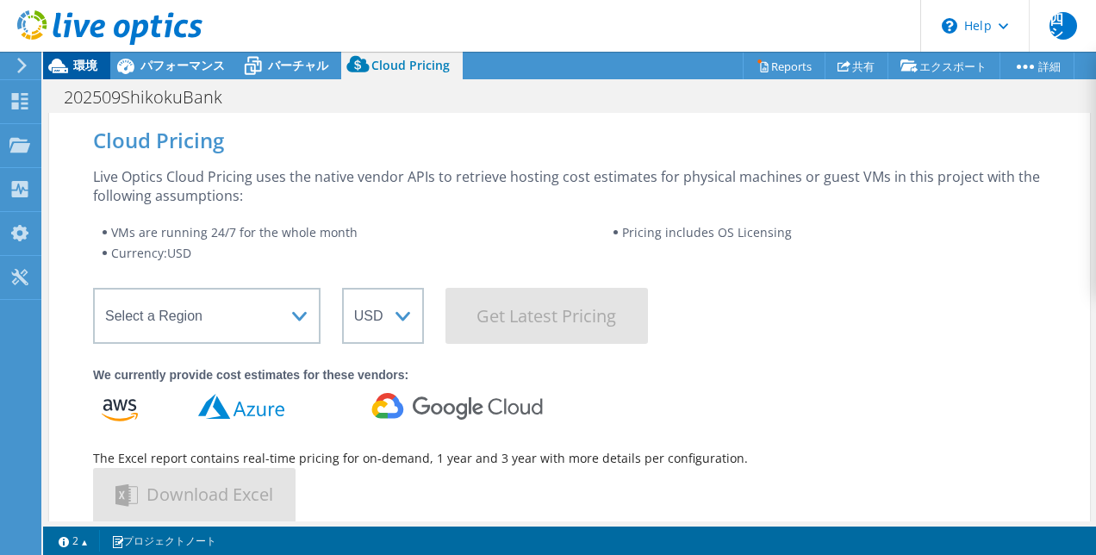
click at [80, 76] on div "環境" at bounding box center [76, 66] width 67 height 28
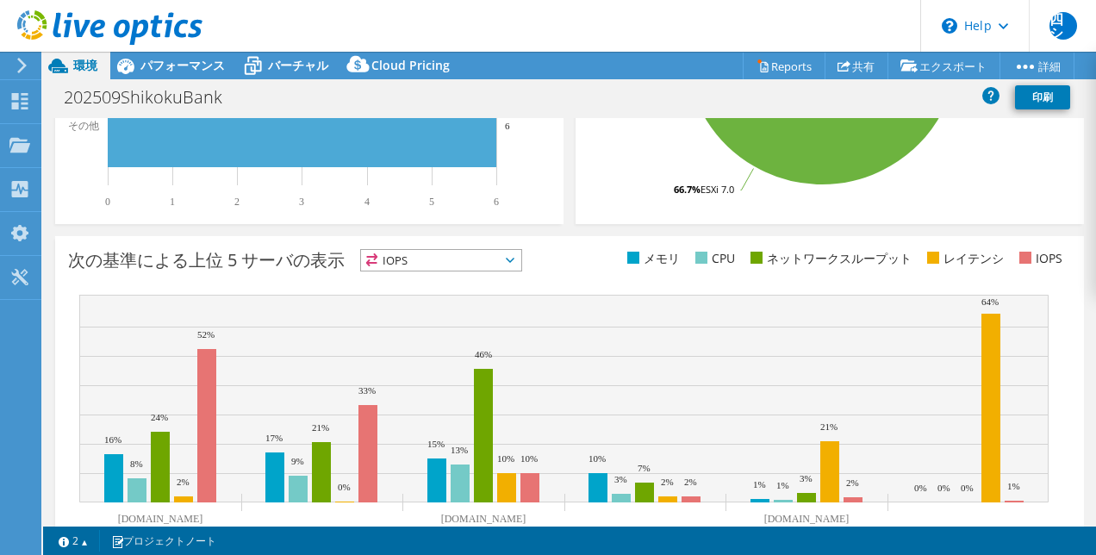
scroll to position [660, 0]
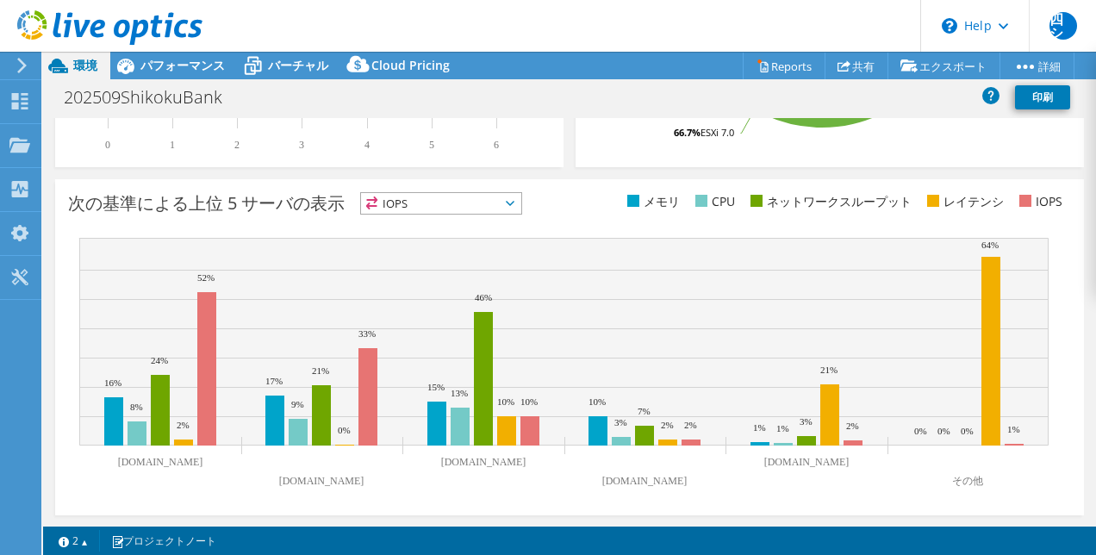
click at [497, 194] on span "IOPS" at bounding box center [441, 203] width 160 height 21
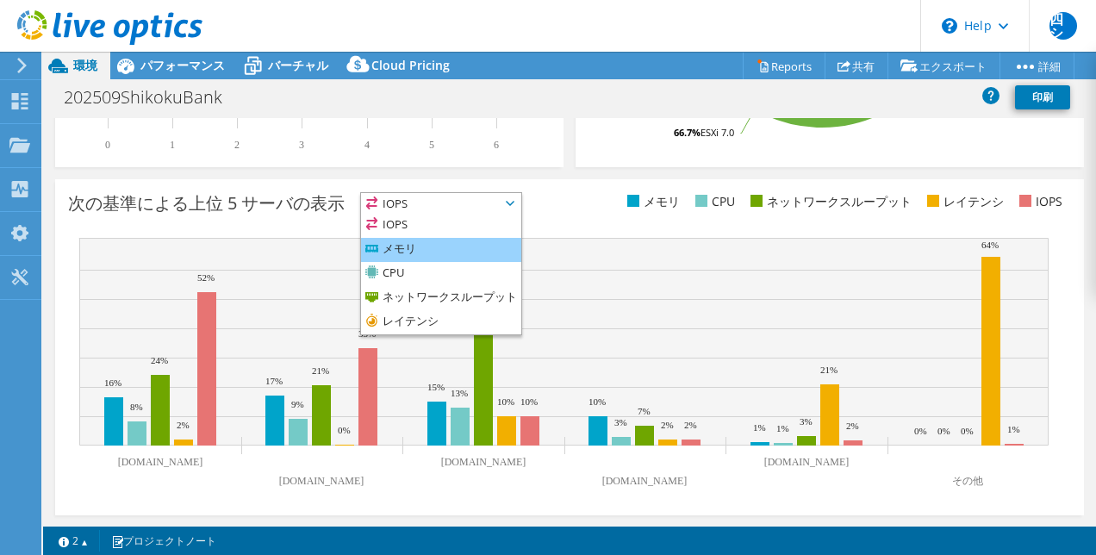
click at [453, 249] on li "メモリ" at bounding box center [441, 250] width 160 height 24
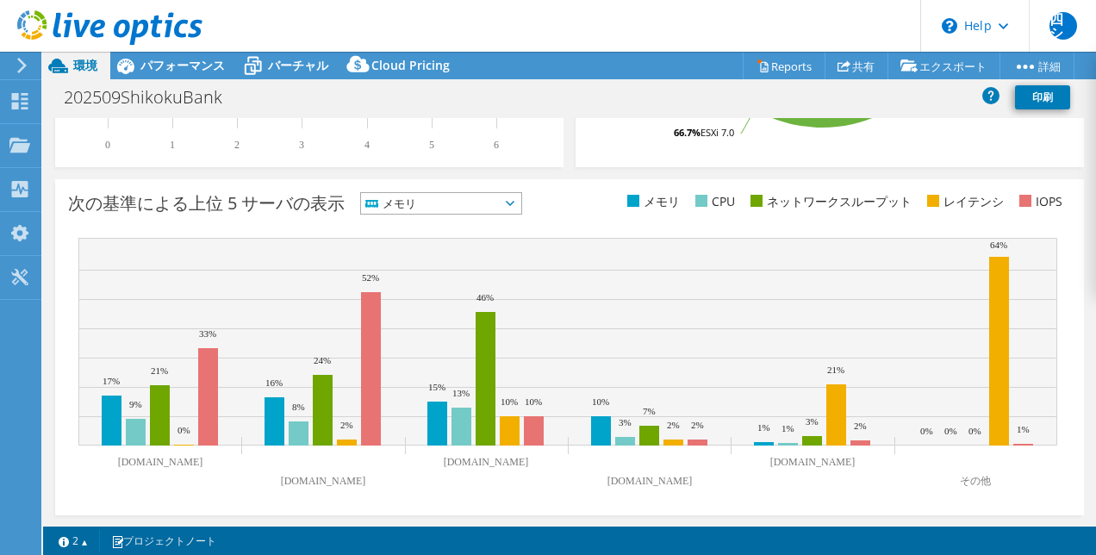
click at [492, 205] on span "メモリ" at bounding box center [430, 203] width 139 height 21
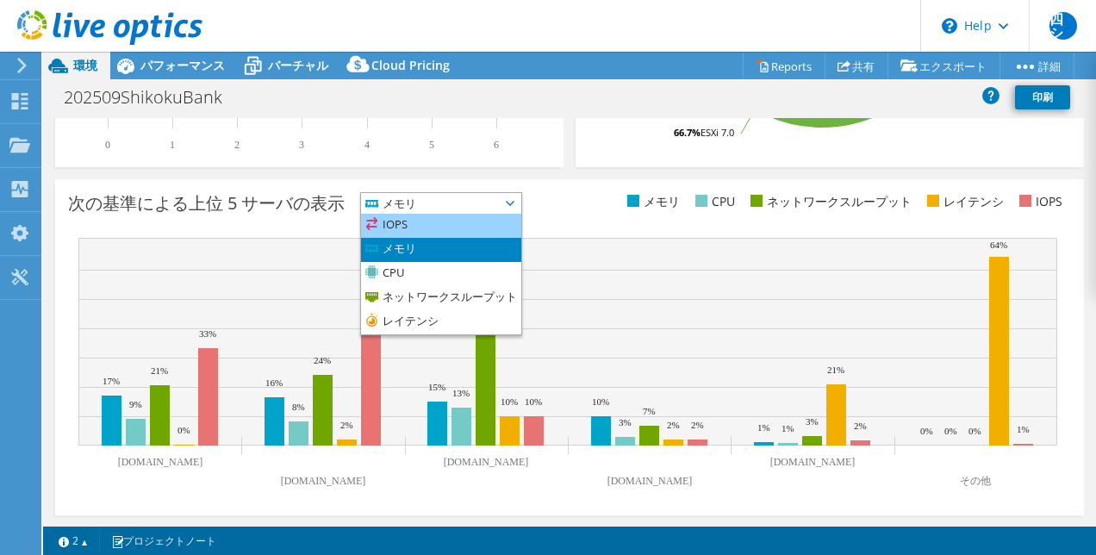
click at [476, 217] on li "IOPS" at bounding box center [441, 226] width 160 height 24
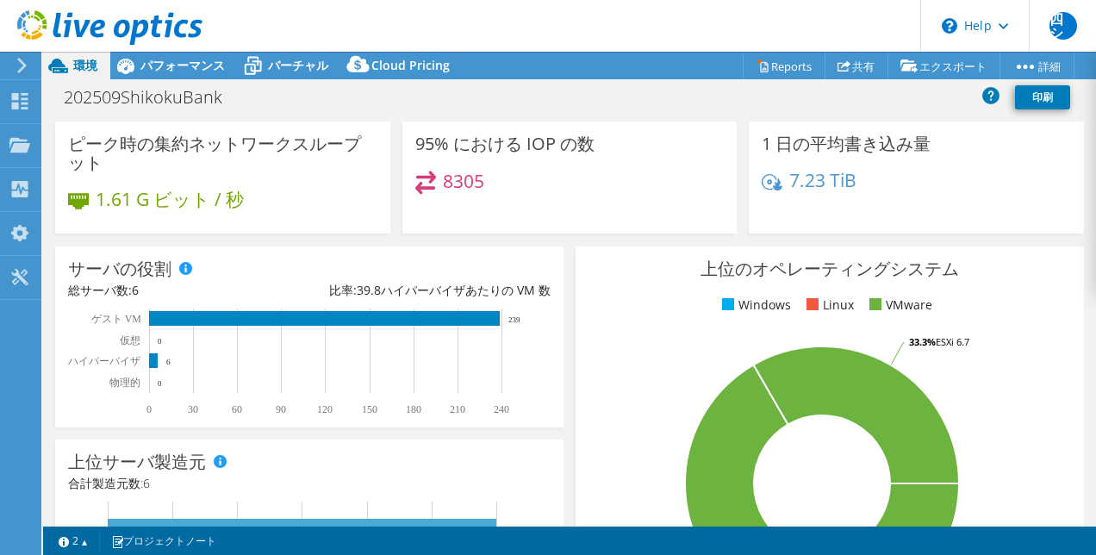
scroll to position [0, 0]
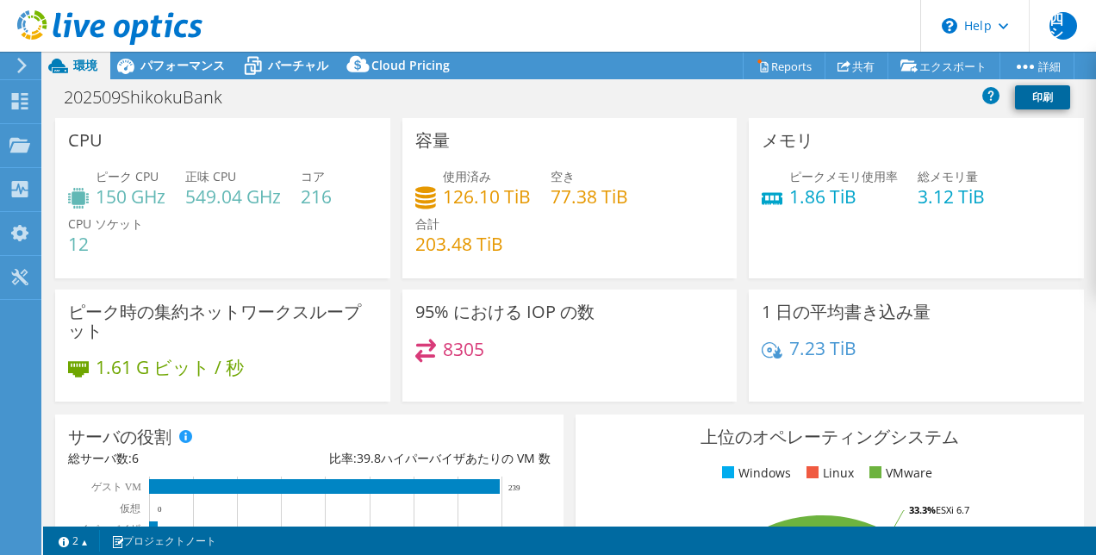
click at [1037, 95] on link "印刷" at bounding box center [1042, 97] width 55 height 24
click at [1029, 98] on link "印刷" at bounding box center [1042, 97] width 55 height 24
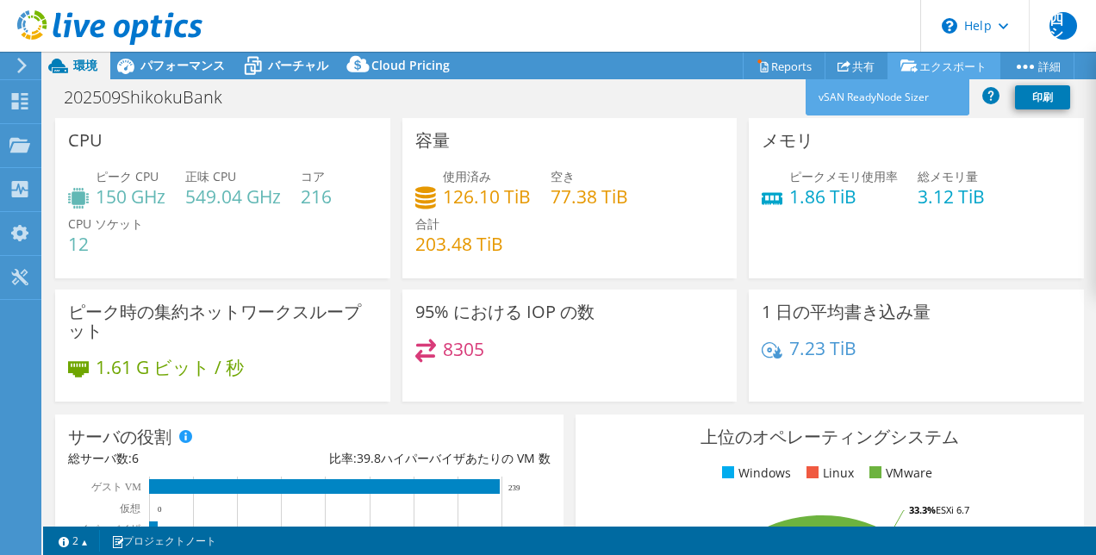
click at [927, 67] on link "エクスポート" at bounding box center [943, 66] width 113 height 27
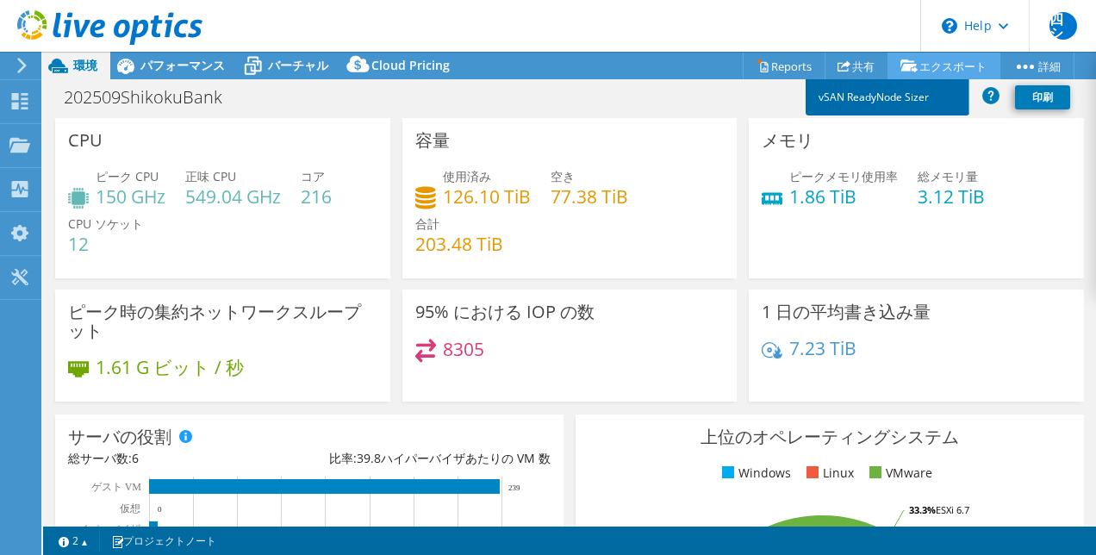
click at [919, 94] on link "vSAN ReadyNode Sizer" at bounding box center [888, 97] width 164 height 36
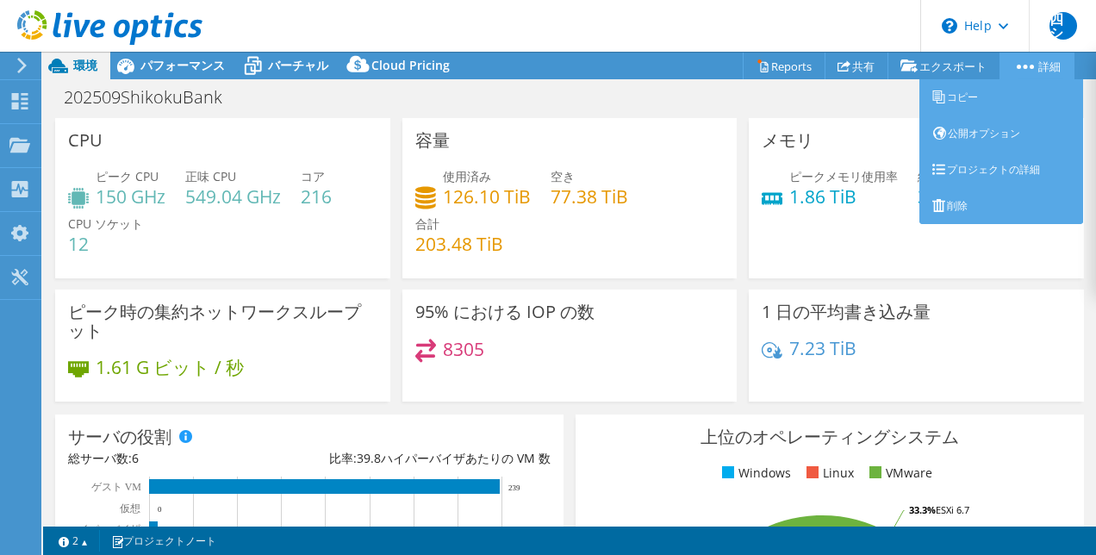
click at [1026, 66] on icon at bounding box center [1025, 67] width 17 height 4
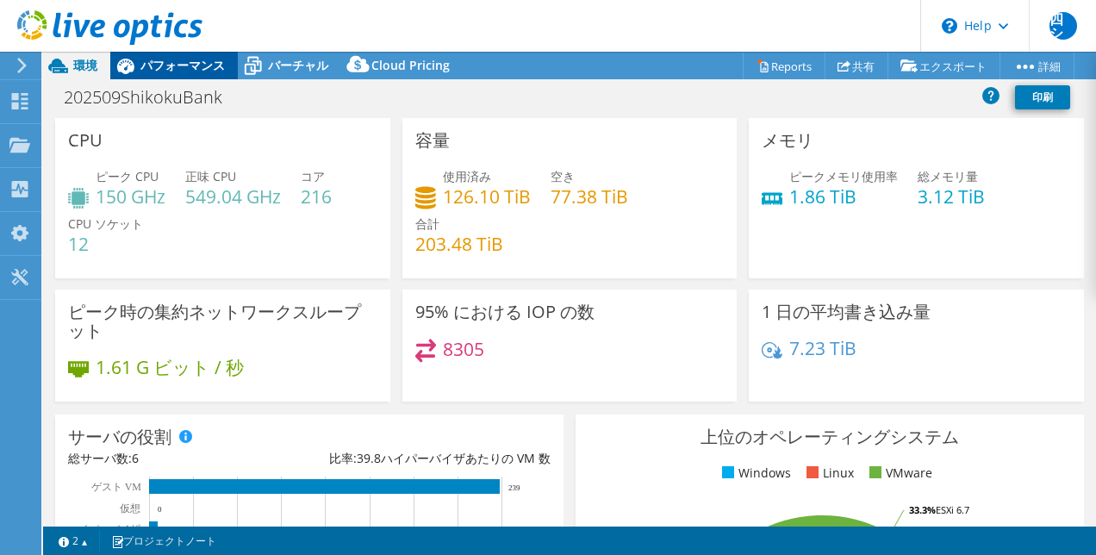
click at [179, 74] on div "パフォーマンス" at bounding box center [174, 66] width 128 height 28
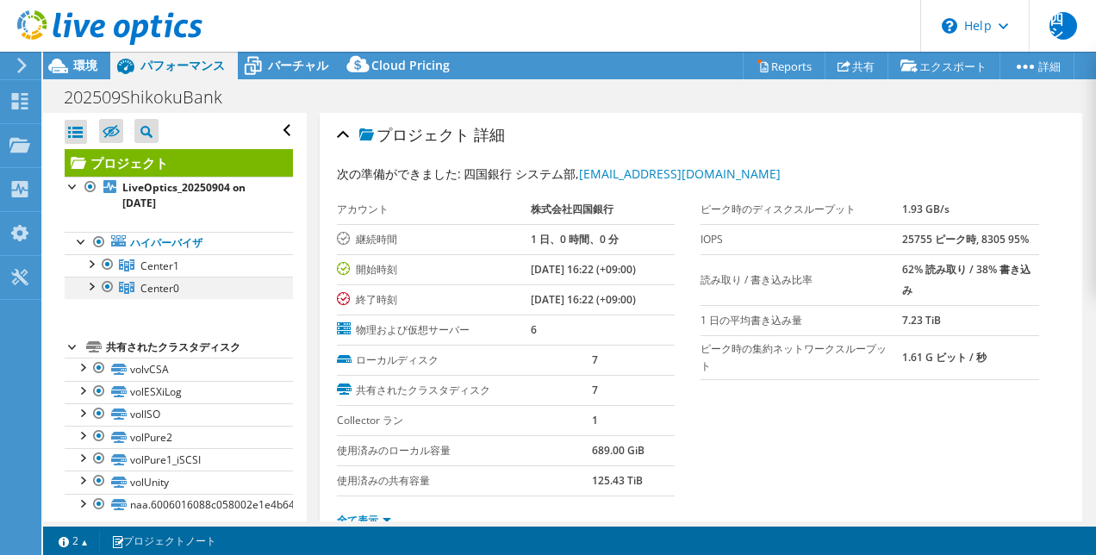
click at [93, 283] on div at bounding box center [90, 285] width 17 height 17
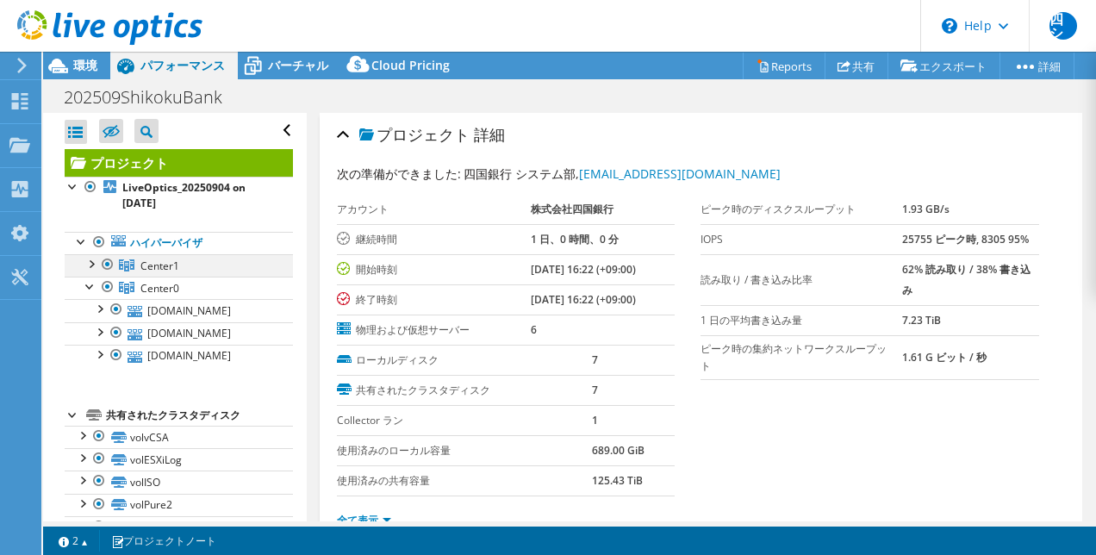
click at [95, 262] on div at bounding box center [90, 262] width 17 height 17
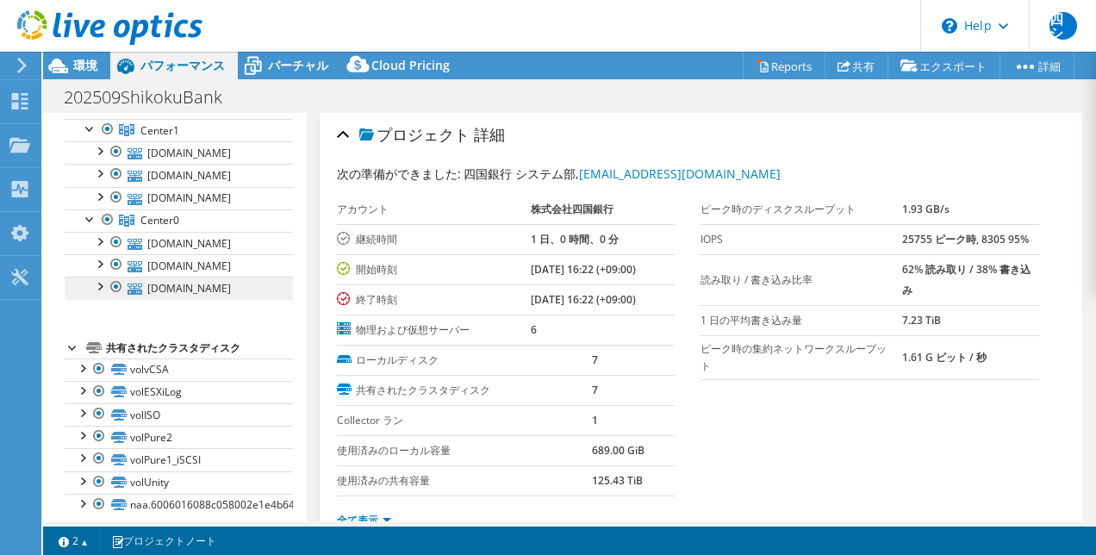
scroll to position [146, 0]
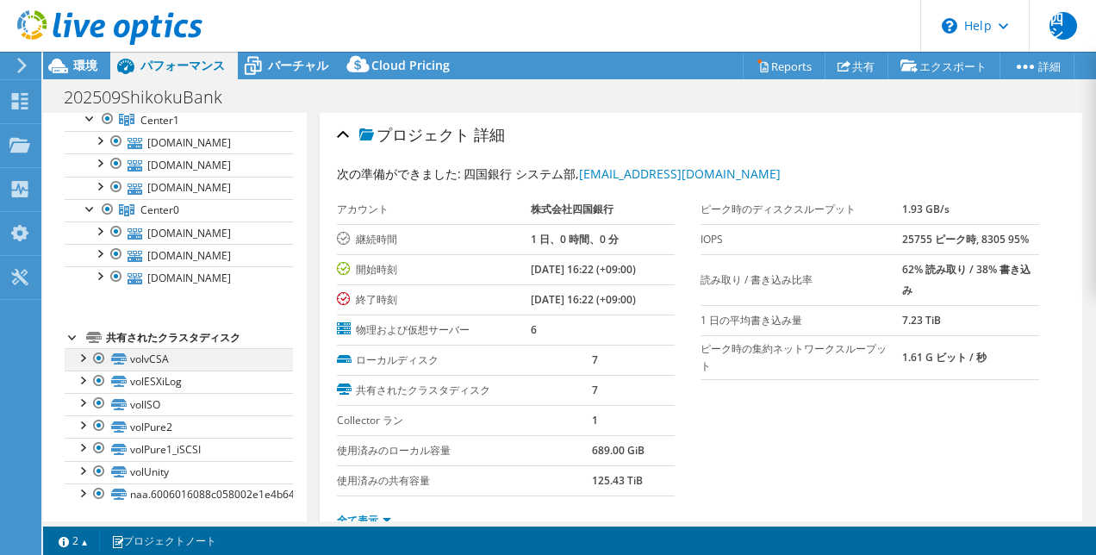
click at [86, 353] on div at bounding box center [81, 356] width 17 height 17
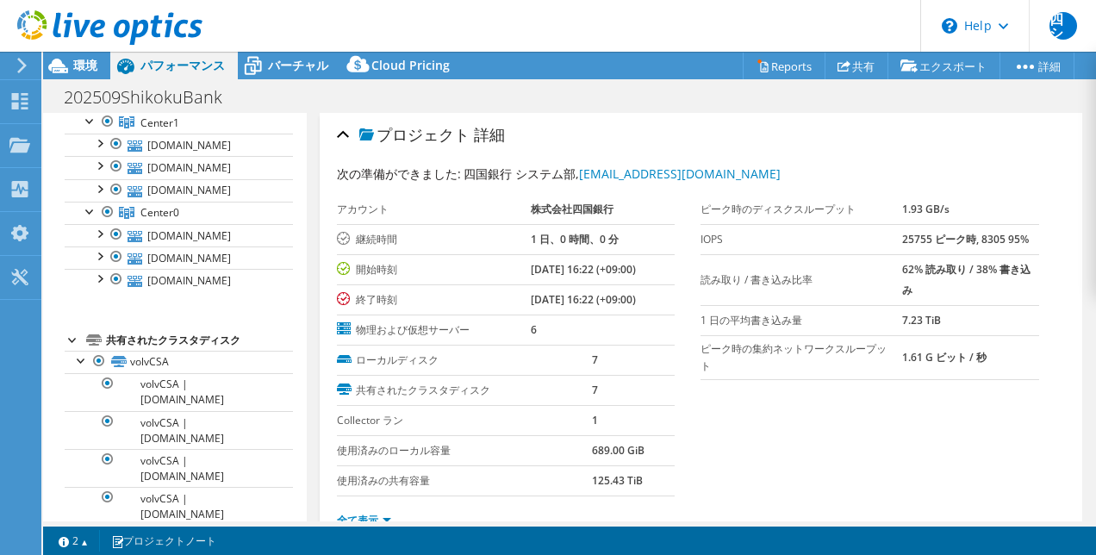
scroll to position [143, 0]
drag, startPoint x: 696, startPoint y: 206, endPoint x: 836, endPoint y: 209, distance: 139.6
click at [836, 209] on label "ピーク時のディスクスループット" at bounding box center [801, 209] width 202 height 17
drag, startPoint x: 836, startPoint y: 209, endPoint x: 839, endPoint y: 226, distance: 17.6
click at [839, 226] on td "IOPS" at bounding box center [801, 239] width 202 height 30
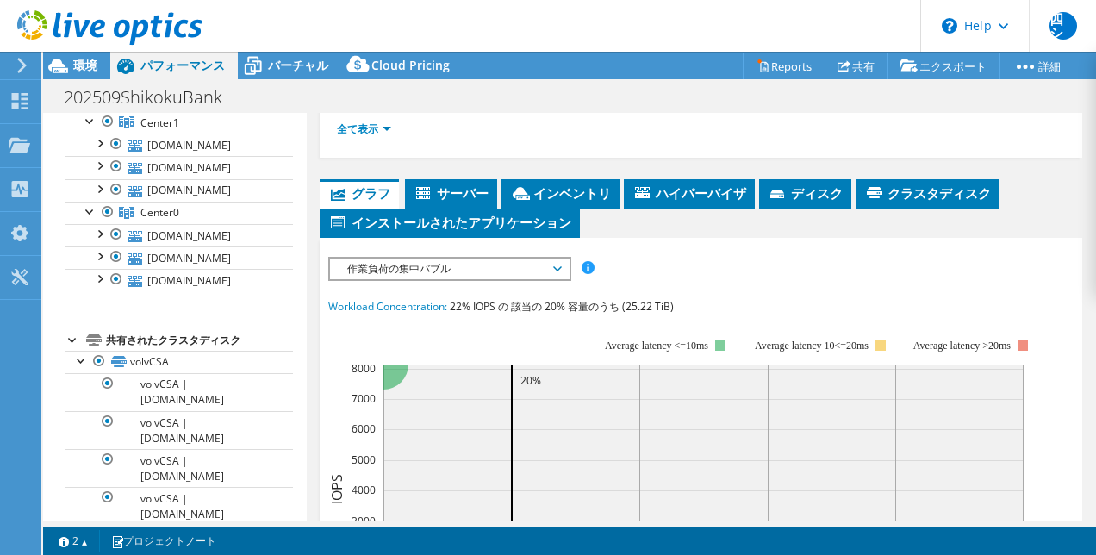
scroll to position [320, 0]
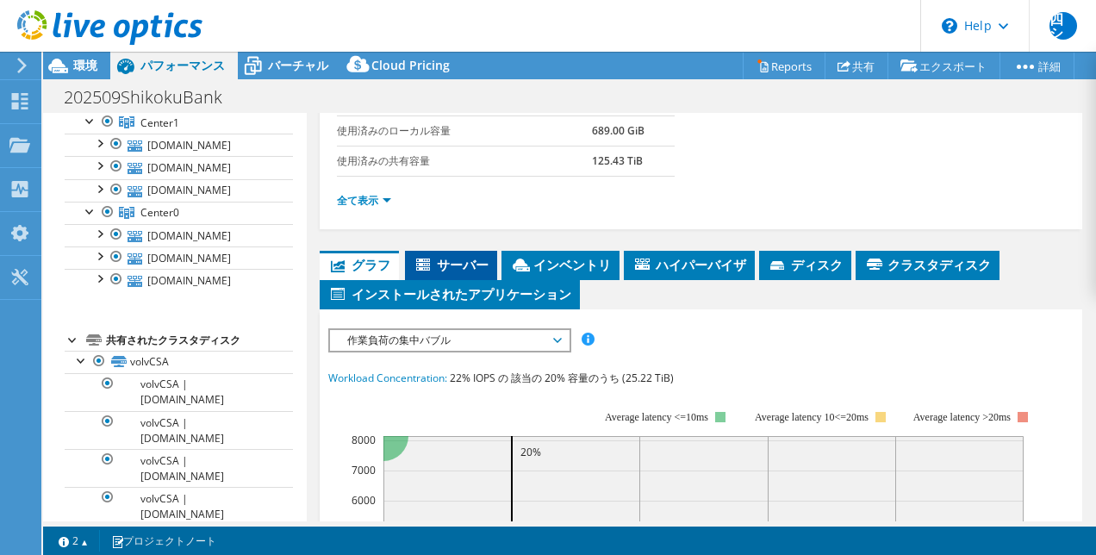
click at [462, 262] on span "サーバー" at bounding box center [451, 264] width 75 height 17
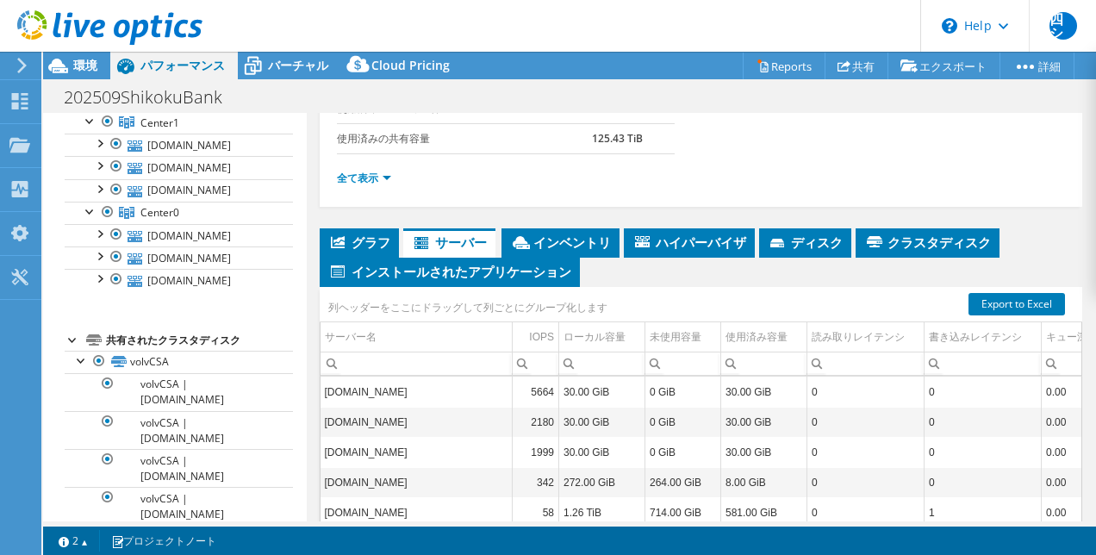
scroll to position [506, 0]
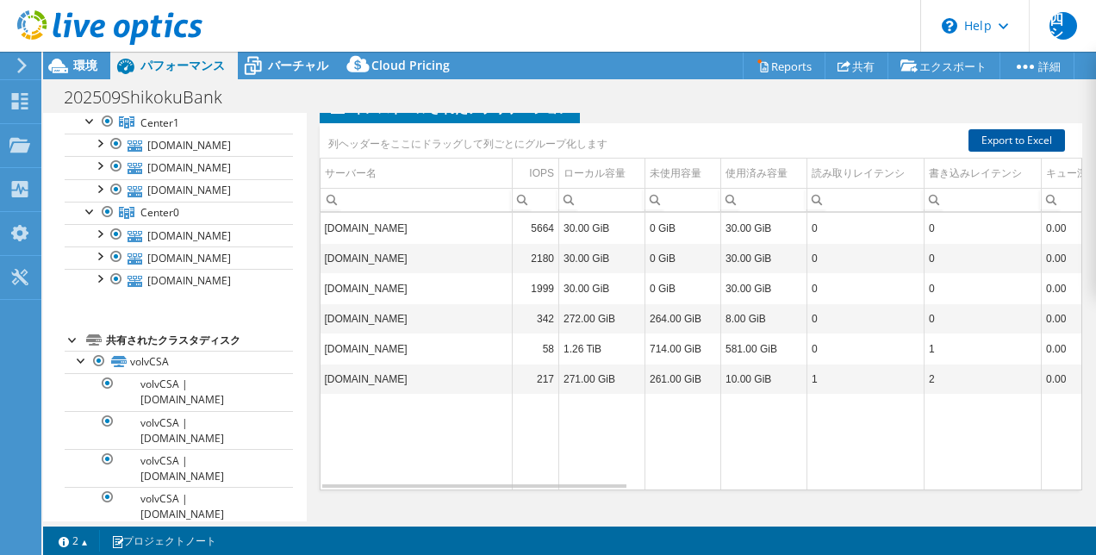
click at [1022, 133] on link "Export to Excel" at bounding box center [1016, 140] width 96 height 22
click at [729, 531] on section "Warnings Messages キュー深度が VMware VCenter Server から記録されていないため、ゼロと表示されます。 飽和コアカウント…" at bounding box center [569, 540] width 1053 height 28
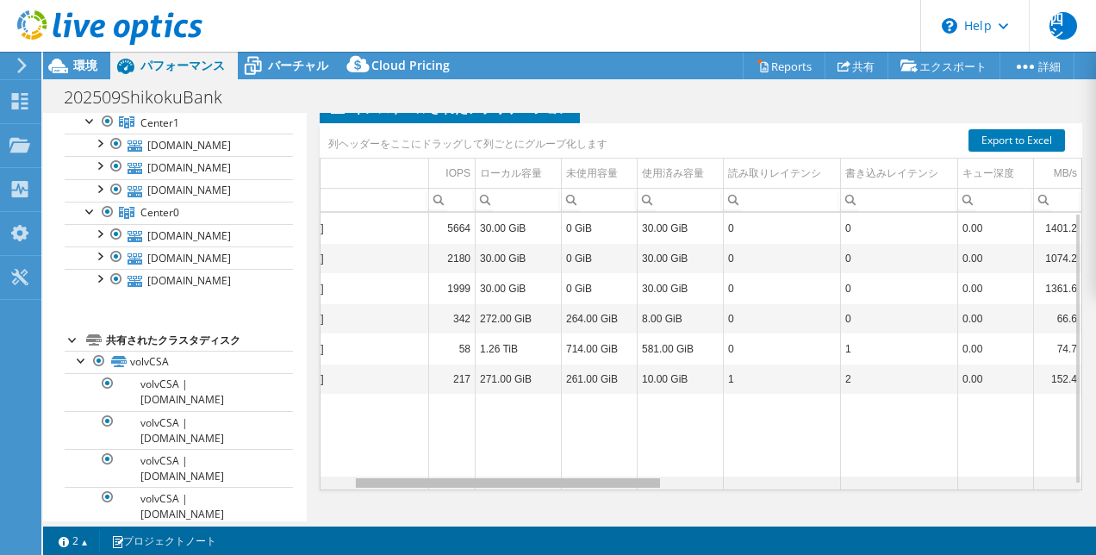
scroll to position [0, 0]
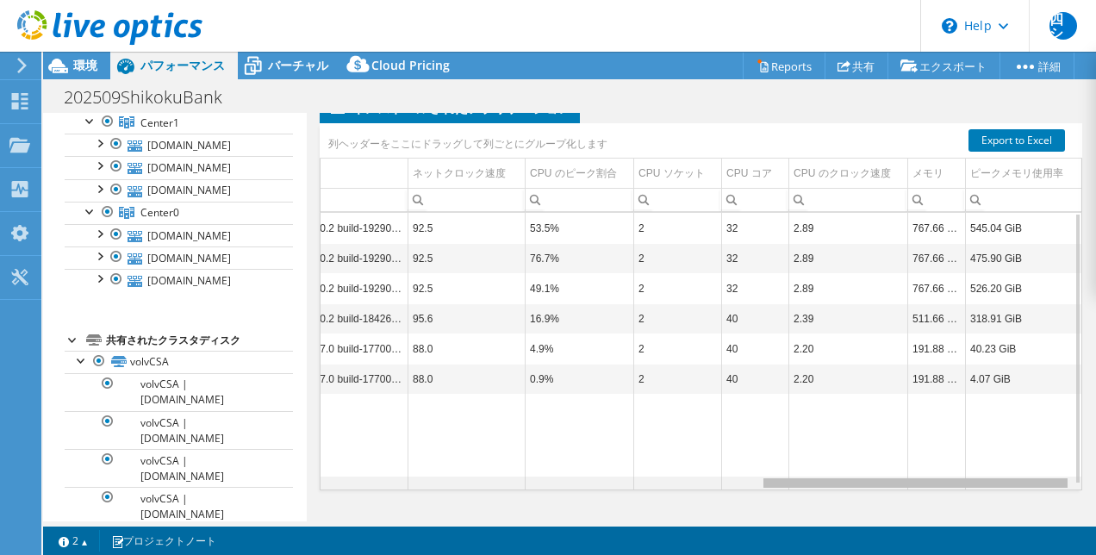
drag, startPoint x: 595, startPoint y: 479, endPoint x: 1094, endPoint y: 474, distance: 499.8
click at [1093, 475] on body "四シ エンドユーザー 四国銀行 システム部 [EMAIL_ADDRESS][DOMAIN_NAME] 株式会社四国銀行 My Profile Log Out …" at bounding box center [548, 277] width 1096 height 555
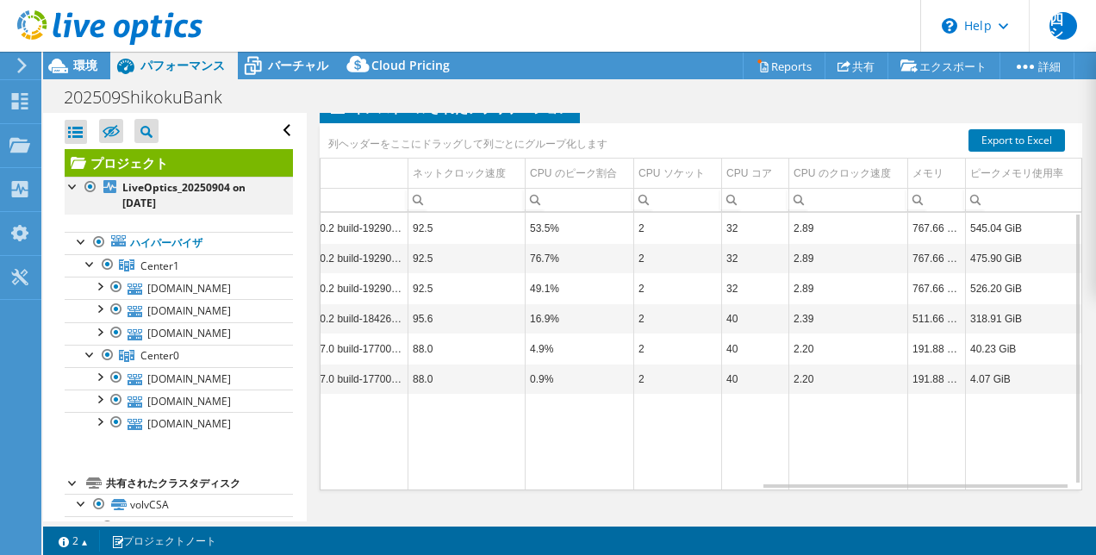
click at [74, 188] on div at bounding box center [73, 185] width 17 height 17
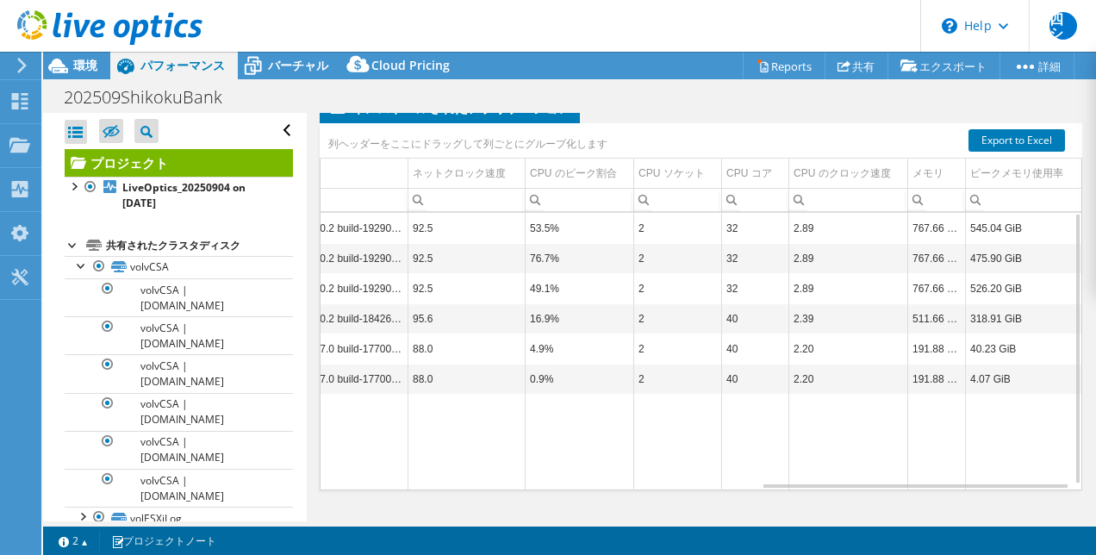
click at [108, 240] on div "共有されたクラスタディスク" at bounding box center [199, 245] width 187 height 21
click at [160, 270] on link "volvCSA" at bounding box center [179, 267] width 228 height 22
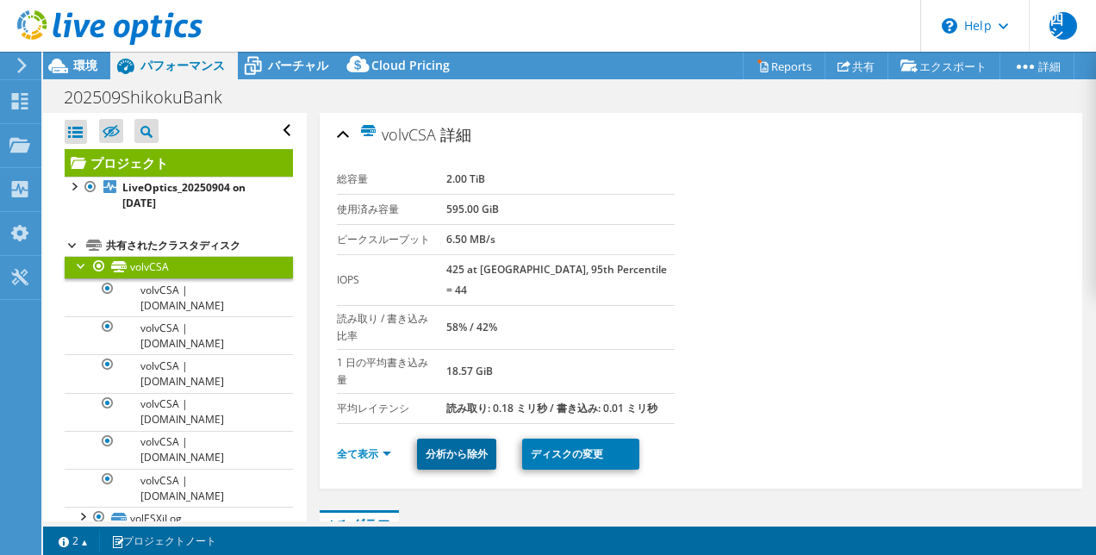
click at [455, 439] on link "分析から除外" at bounding box center [456, 454] width 79 height 31
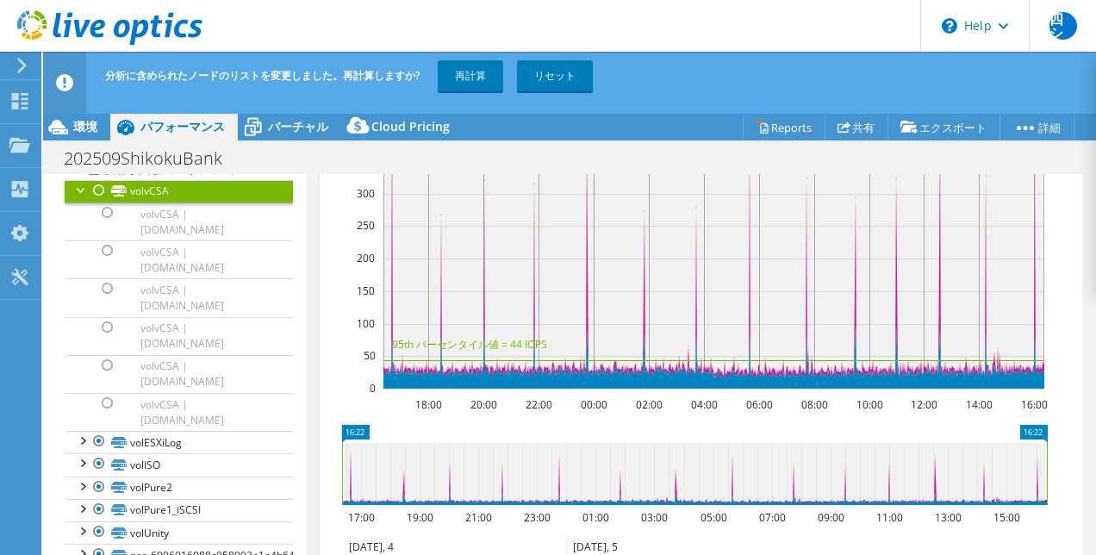
click at [79, 189] on div at bounding box center [81, 188] width 17 height 17
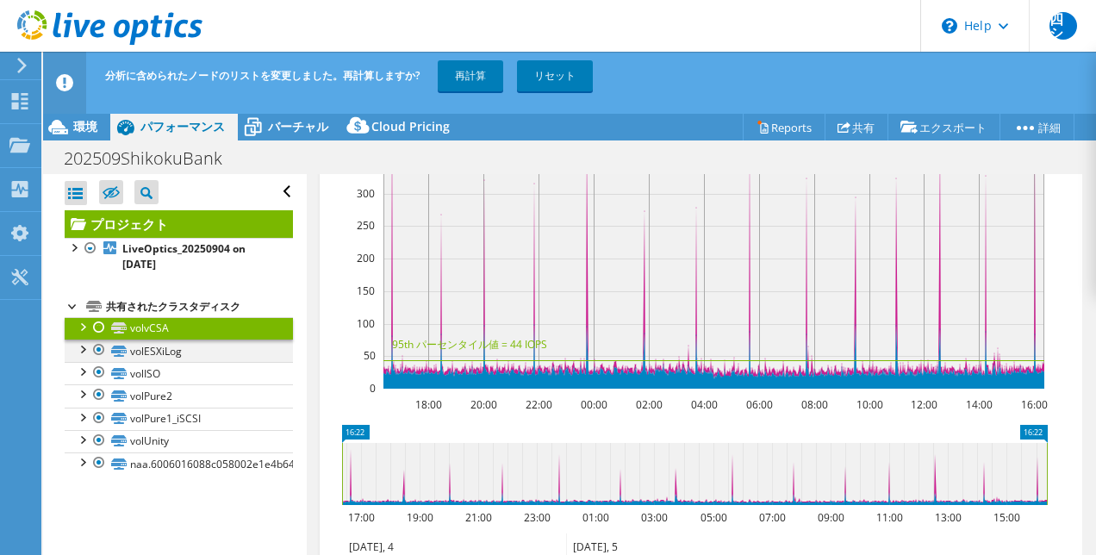
click at [82, 351] on div at bounding box center [81, 347] width 17 height 17
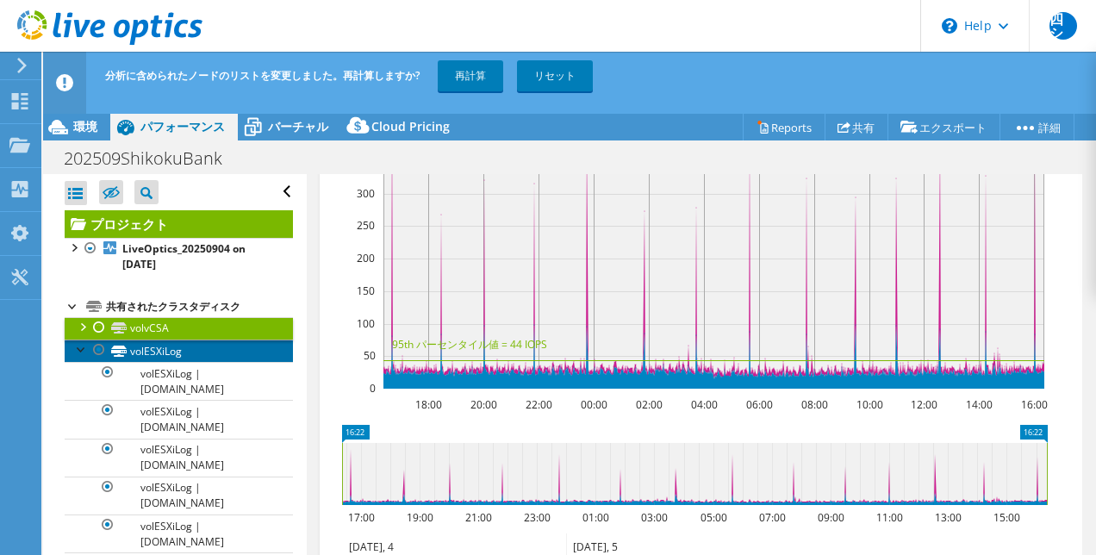
click at [144, 352] on link "volESXiLog" at bounding box center [179, 350] width 228 height 22
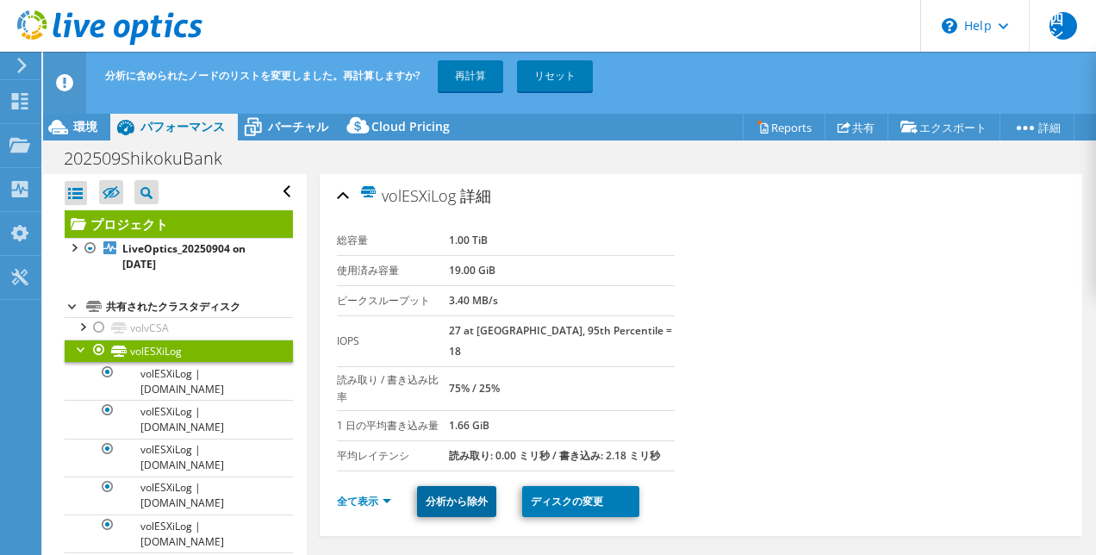
click at [488, 504] on link "分析から除外" at bounding box center [456, 501] width 79 height 31
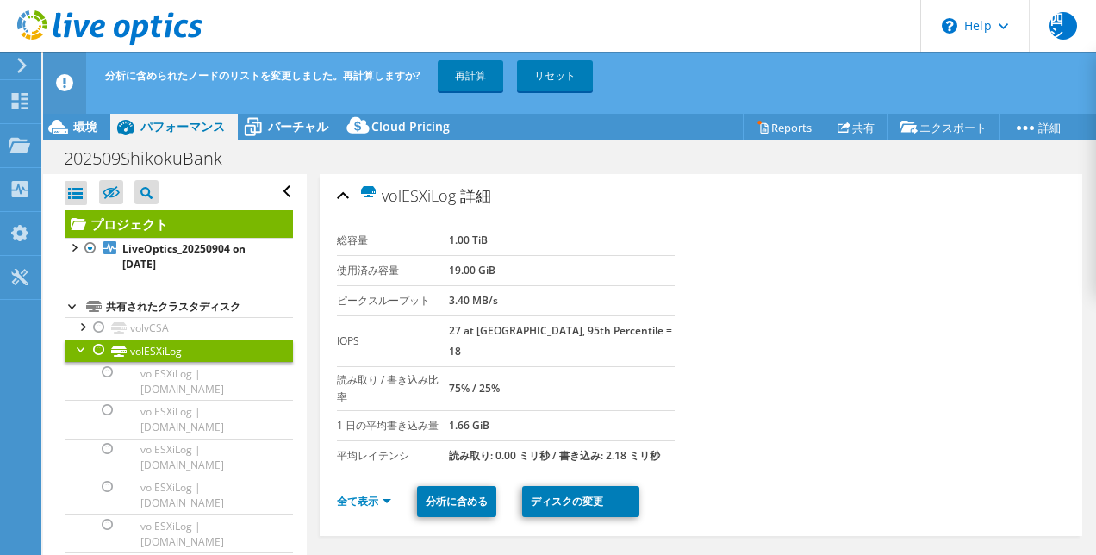
click at [79, 347] on div at bounding box center [81, 347] width 17 height 17
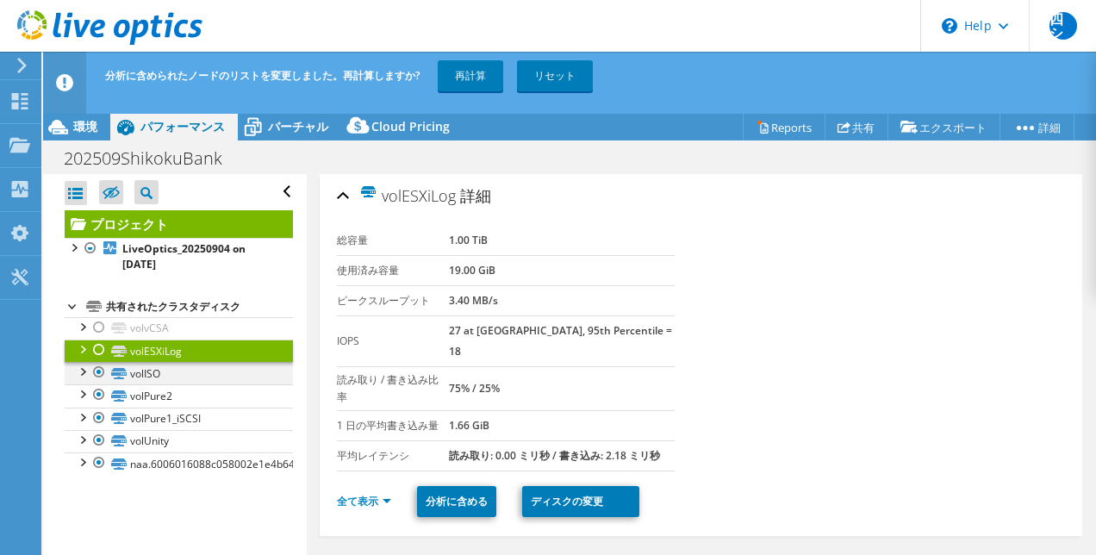
click at [84, 369] on div at bounding box center [81, 370] width 17 height 17
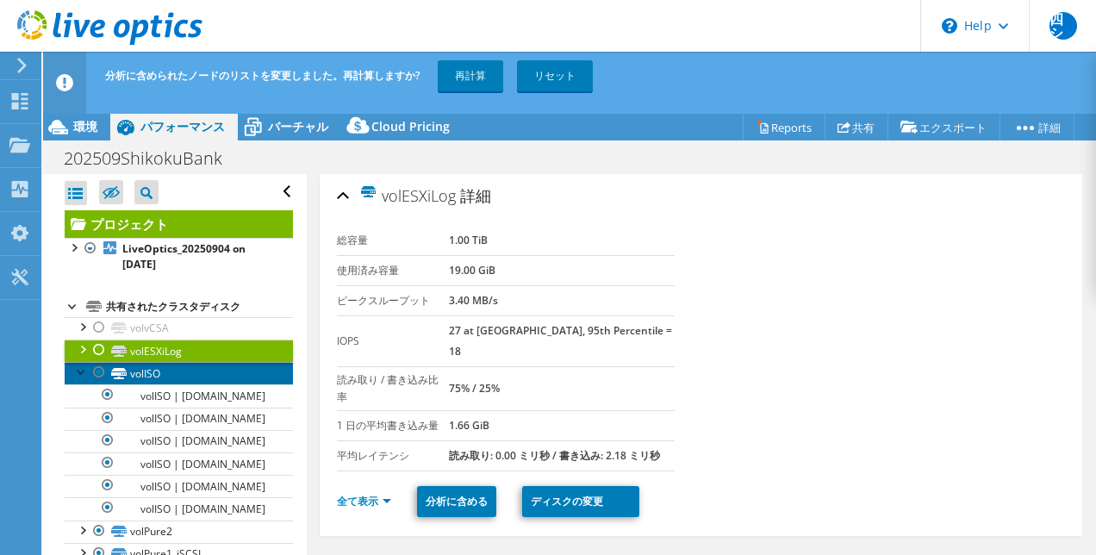
click at [177, 377] on link "volISO" at bounding box center [179, 373] width 228 height 22
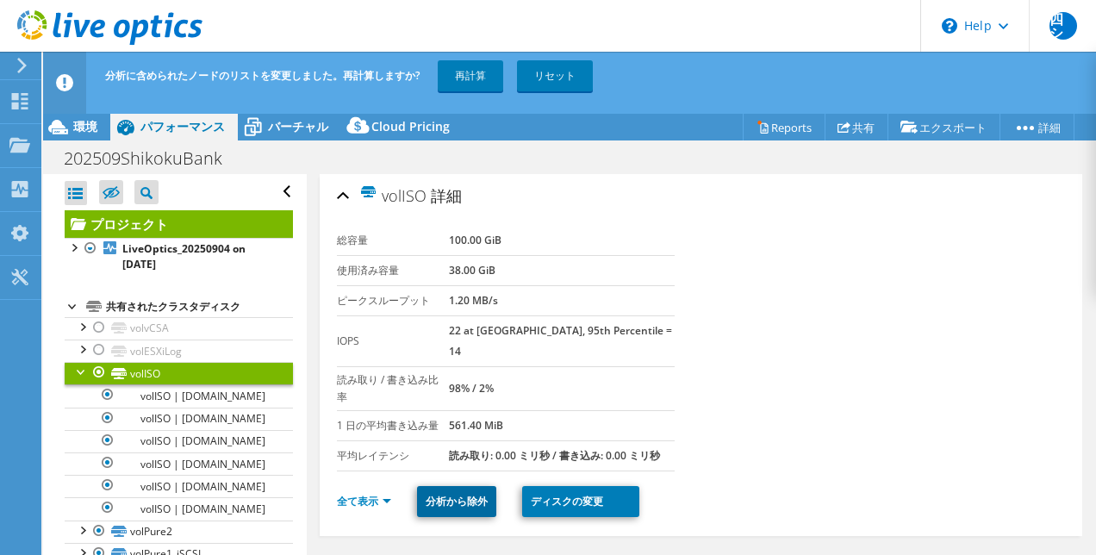
click at [443, 503] on link "分析から除外" at bounding box center [456, 501] width 79 height 31
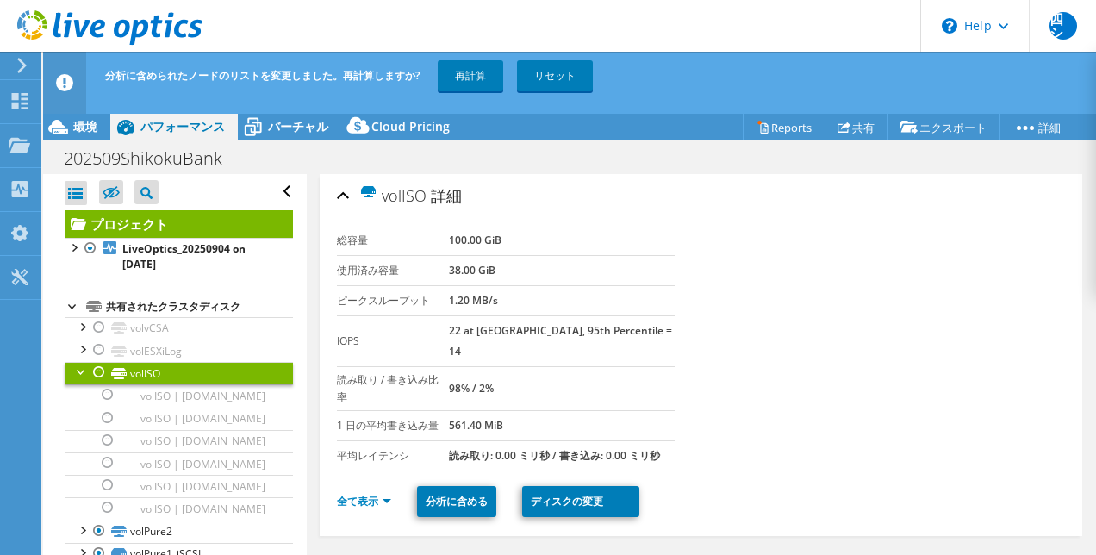
click at [84, 371] on div at bounding box center [81, 370] width 17 height 17
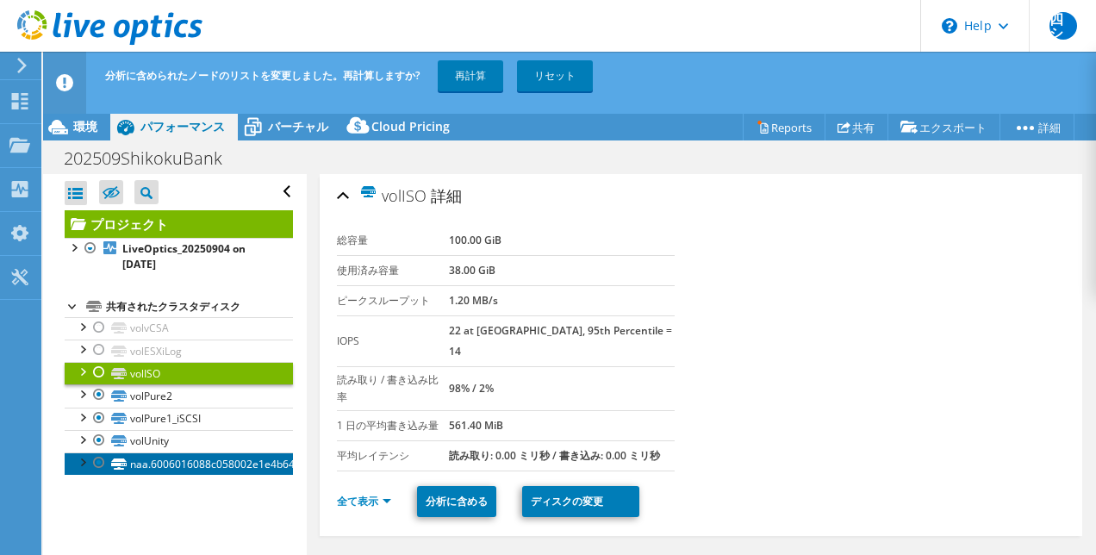
click at [141, 460] on link "naa.6006016088c058002e1e4b646ec4d18d" at bounding box center [179, 463] width 228 height 22
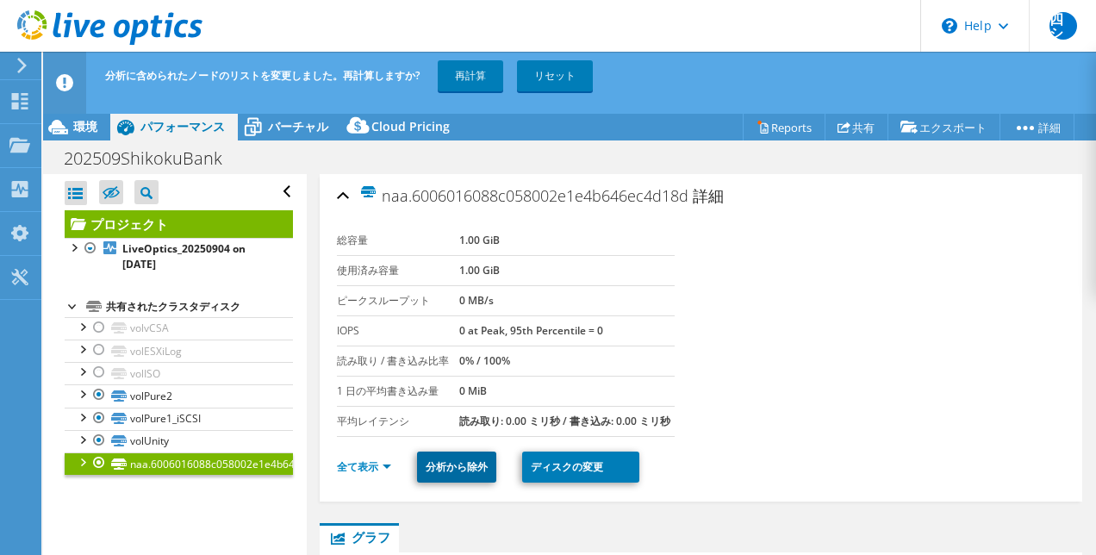
click at [455, 482] on link "分析から除外" at bounding box center [456, 466] width 79 height 31
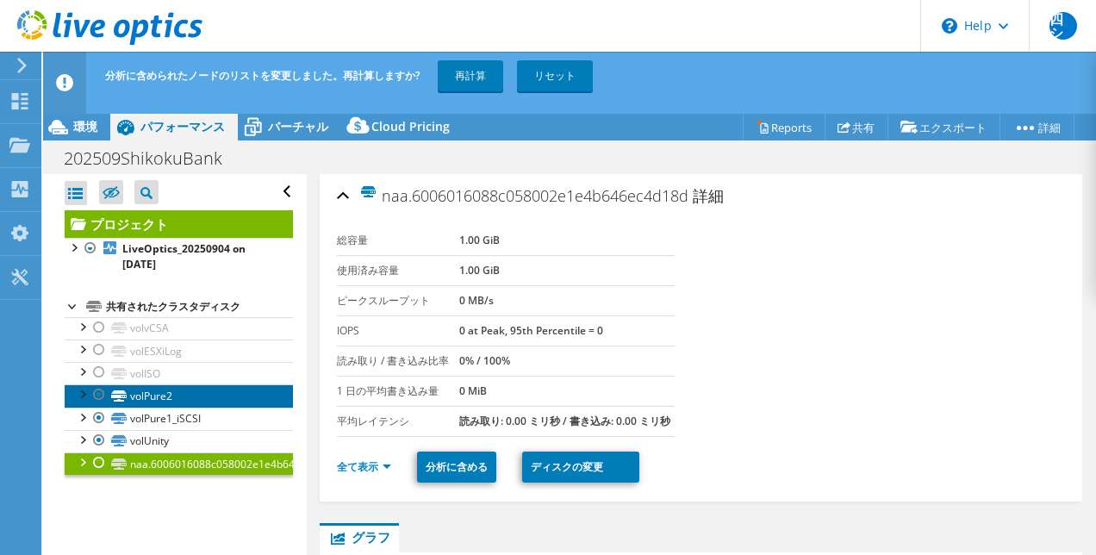
click at [171, 394] on link "volPure2" at bounding box center [179, 395] width 228 height 22
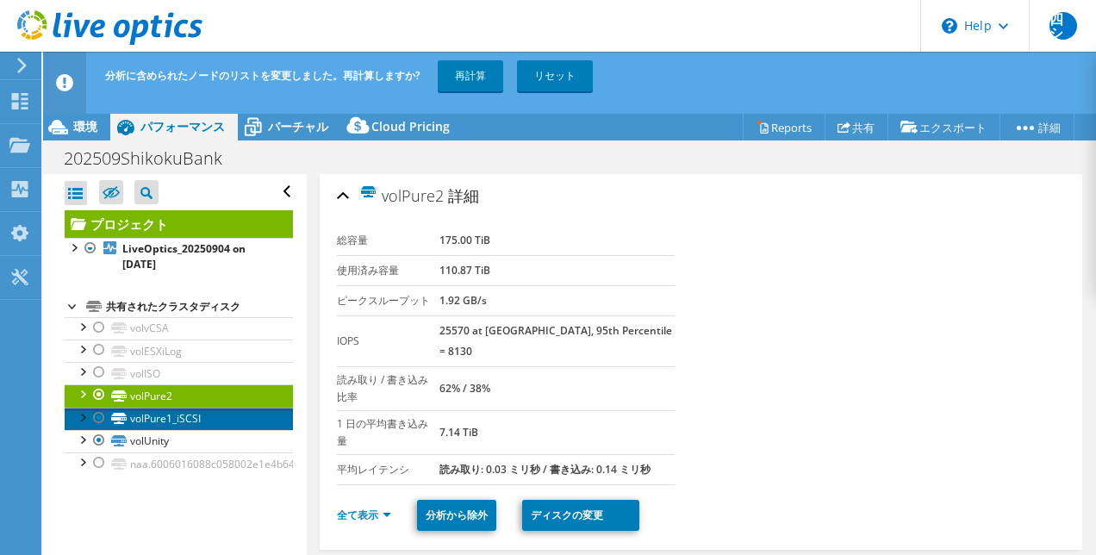
click at [170, 419] on link "volPure1_iSCSI" at bounding box center [179, 419] width 228 height 22
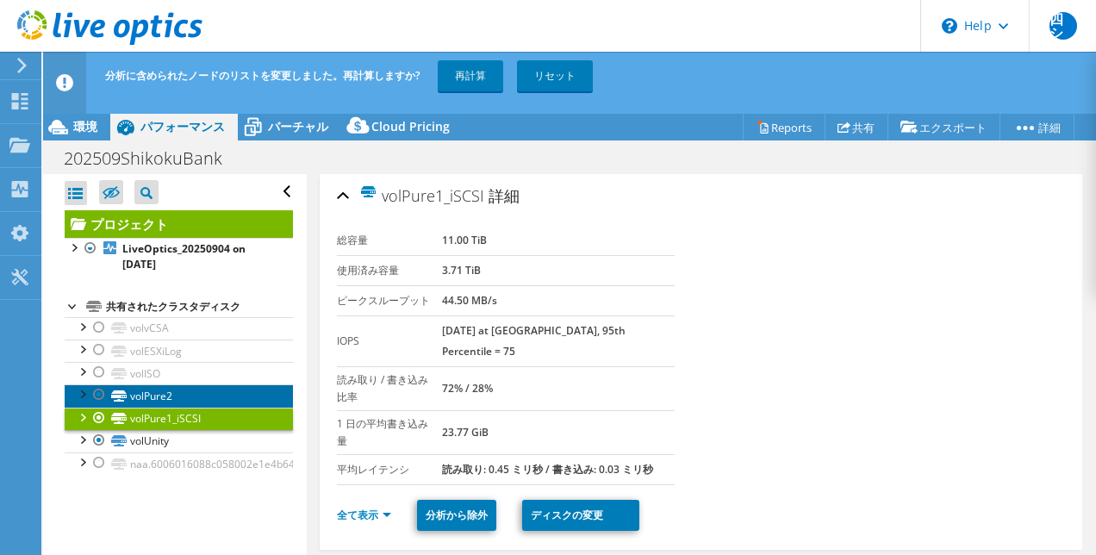
click at [159, 395] on link "volPure2" at bounding box center [179, 395] width 228 height 22
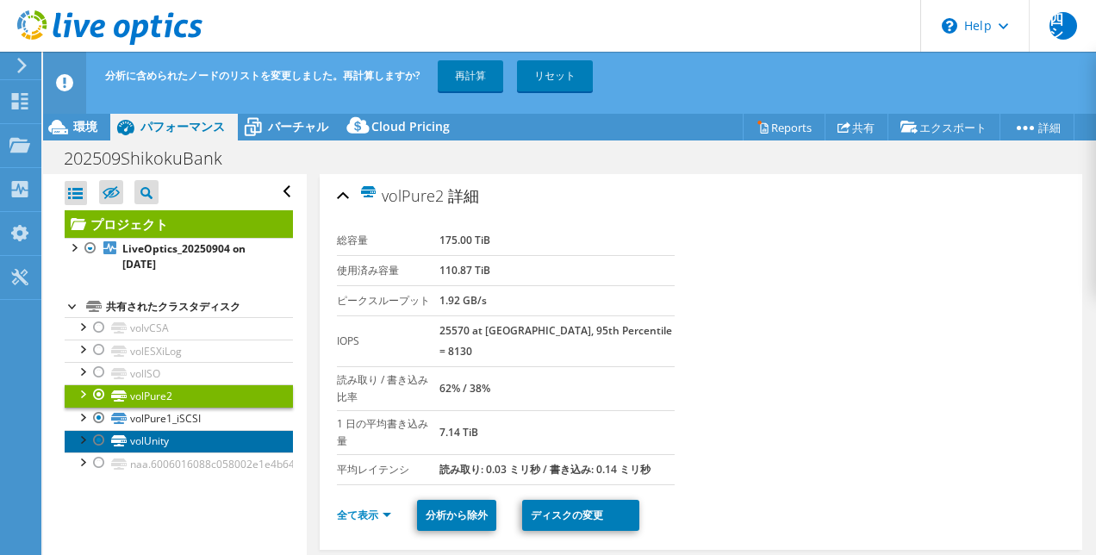
click at [159, 437] on link "volUnity" at bounding box center [179, 441] width 228 height 22
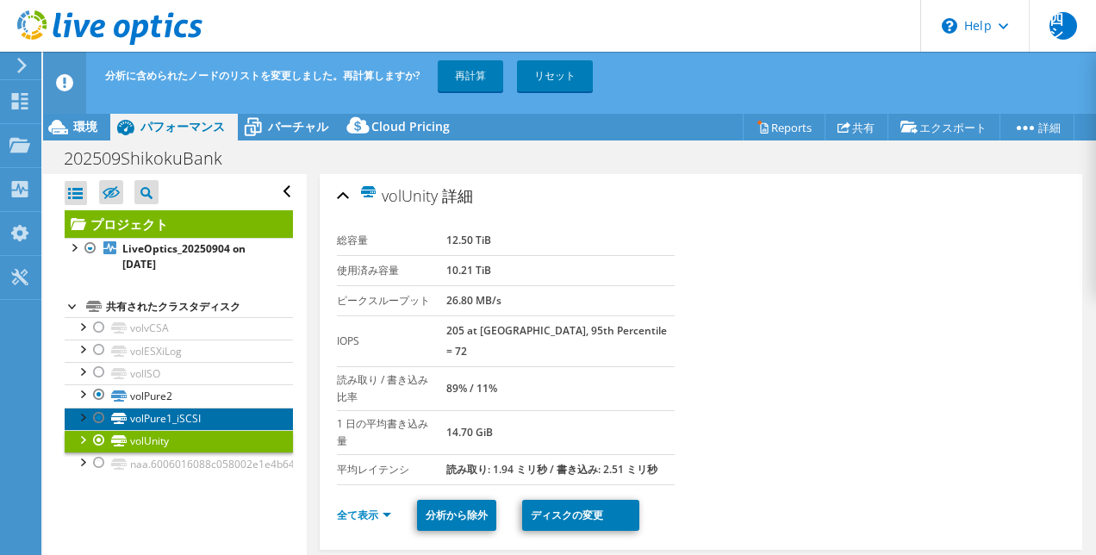
click at [159, 422] on link "volPure1_iSCSI" at bounding box center [179, 419] width 228 height 22
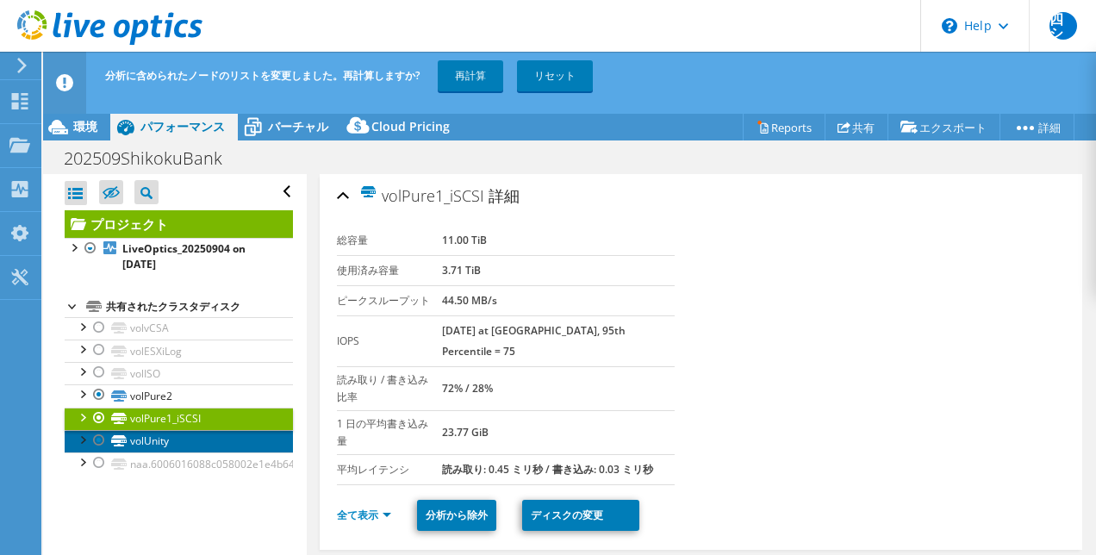
click at [156, 437] on link "volUnity" at bounding box center [179, 441] width 228 height 22
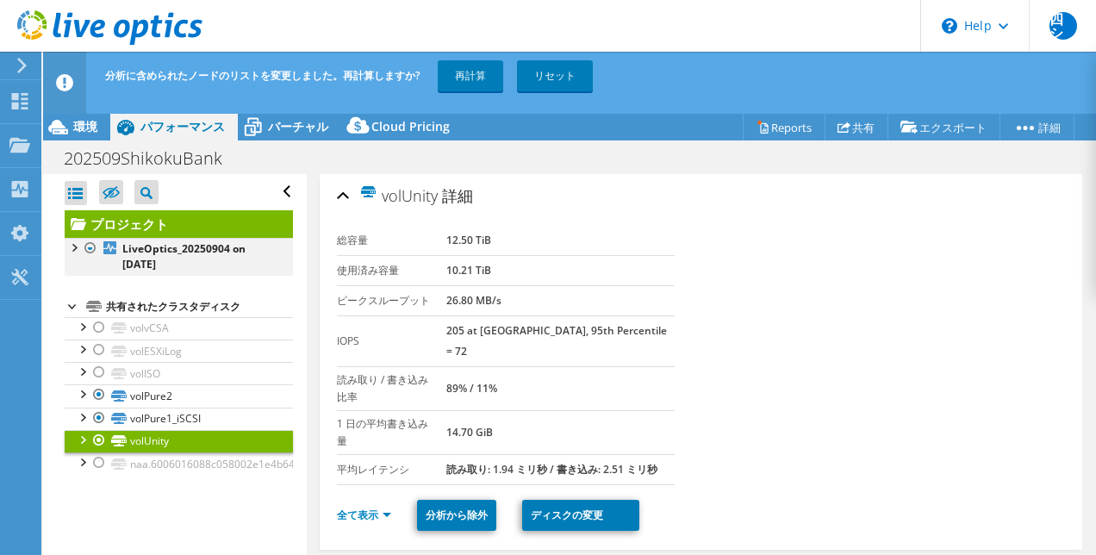
click at [76, 248] on div at bounding box center [73, 246] width 17 height 17
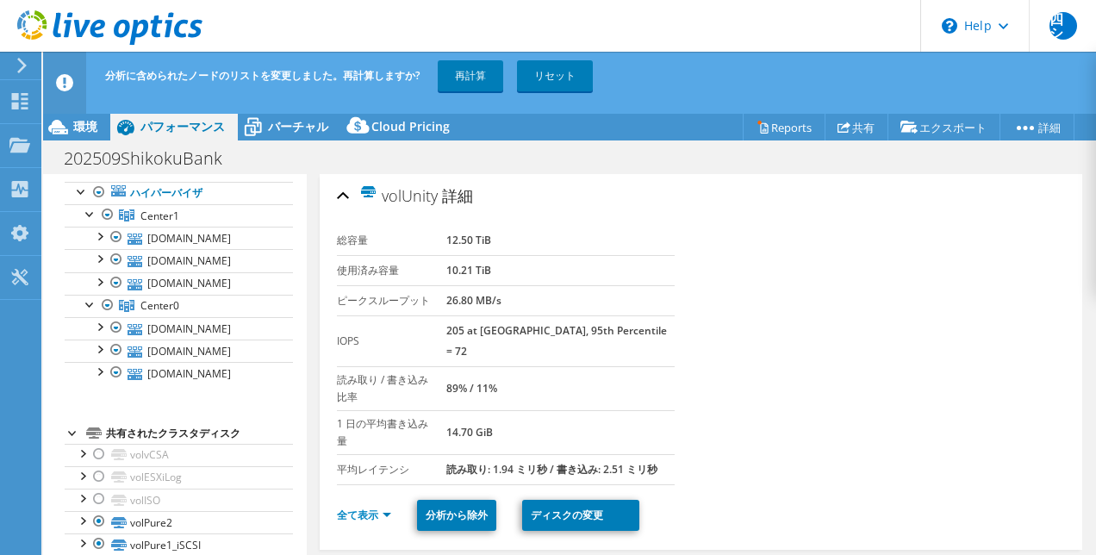
scroll to position [112, 0]
click at [183, 298] on link "Center0" at bounding box center [179, 305] width 228 height 22
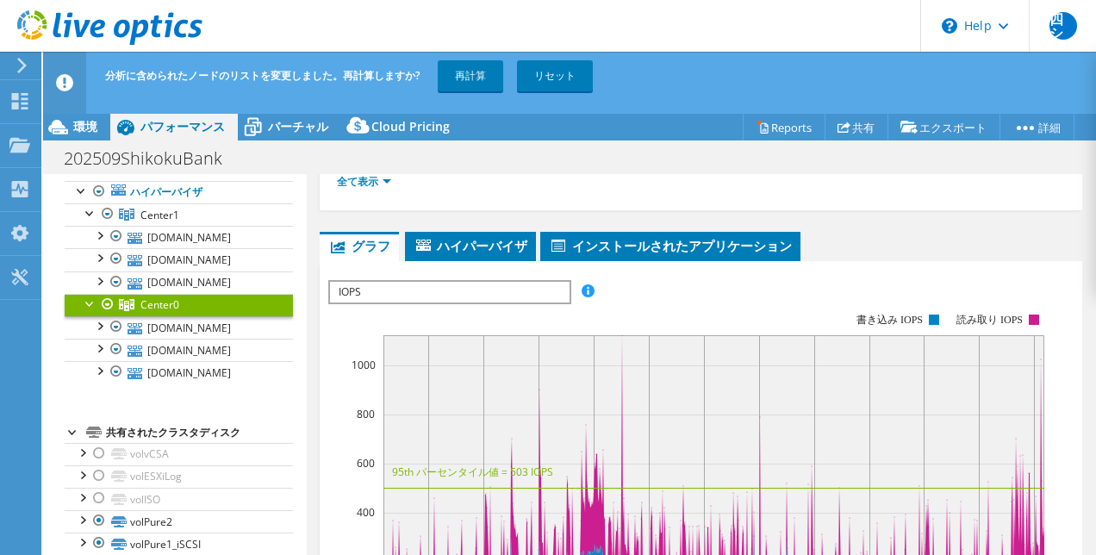
scroll to position [284, 0]
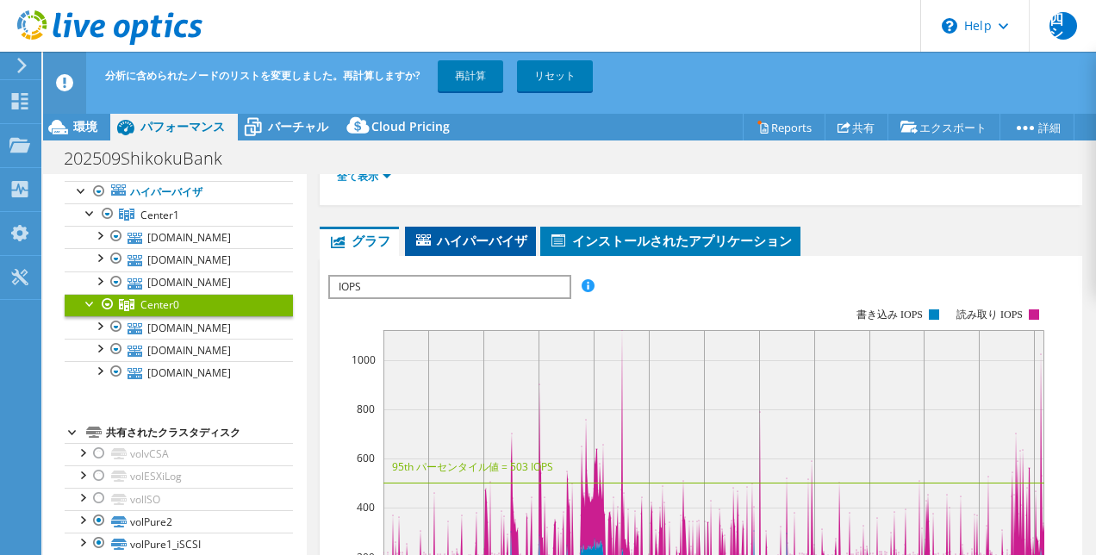
click at [458, 240] on span "ハイパーバイザ" at bounding box center [471, 240] width 114 height 17
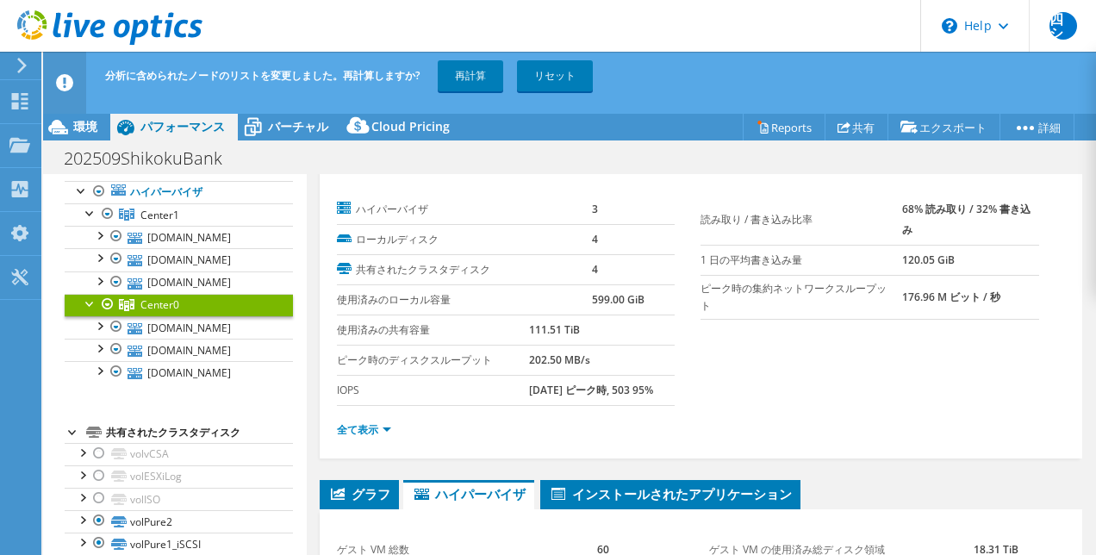
scroll to position [0, 0]
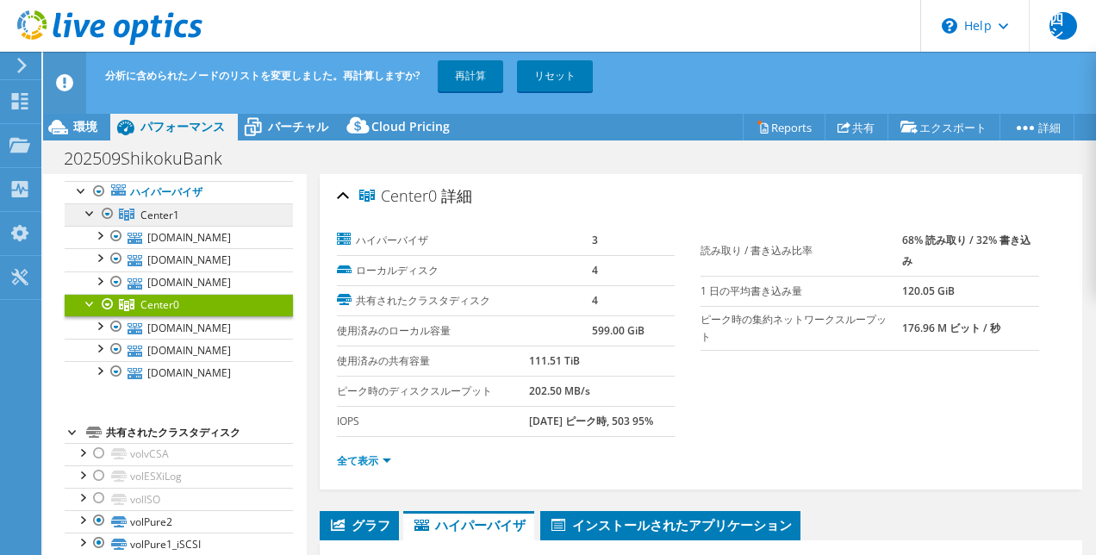
click at [159, 217] on span "Center1" at bounding box center [159, 215] width 39 height 15
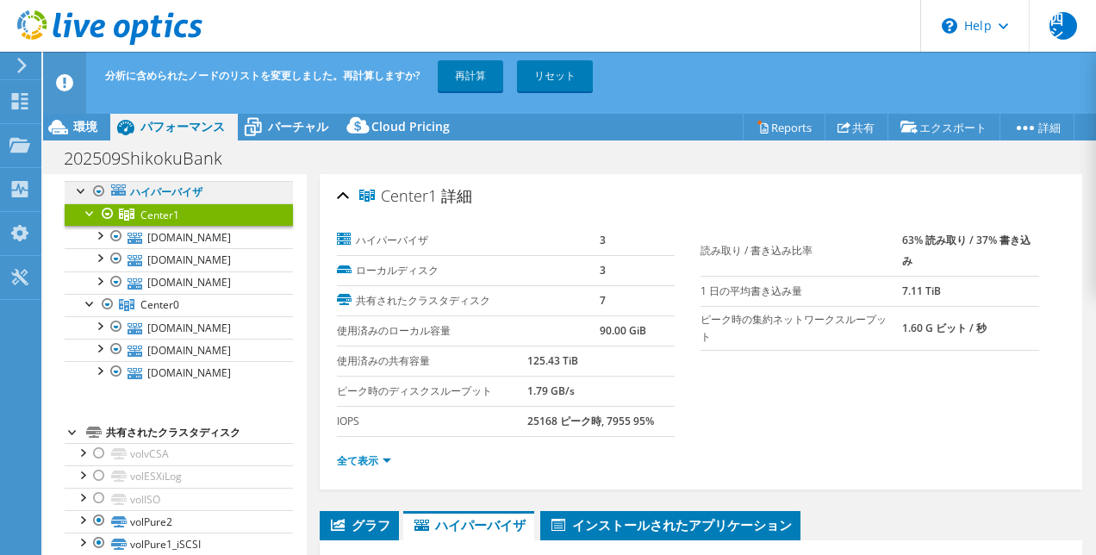
click at [165, 191] on link "ハイパーバイザ" at bounding box center [179, 192] width 228 height 22
click at [169, 198] on link "ハイパーバイザ" at bounding box center [179, 192] width 228 height 22
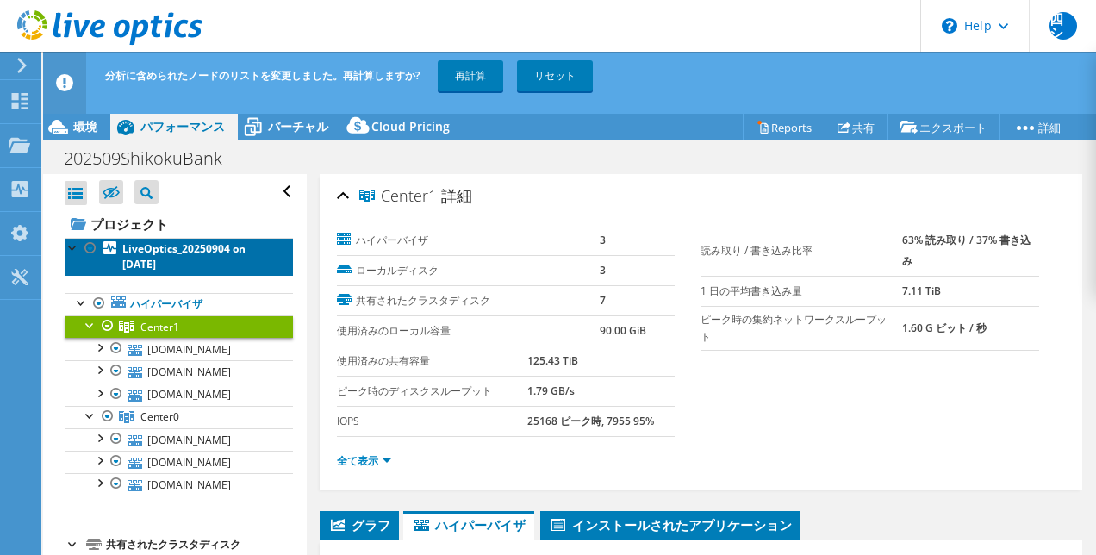
click at [167, 253] on b "LiveOptics_20250904 on [DATE]" at bounding box center [183, 256] width 123 height 30
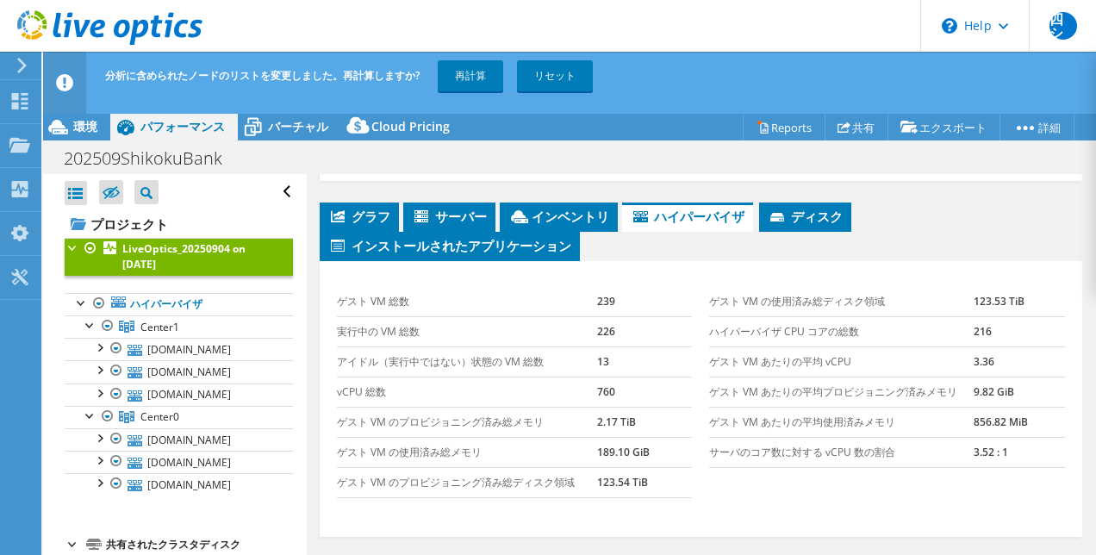
scroll to position [358, 0]
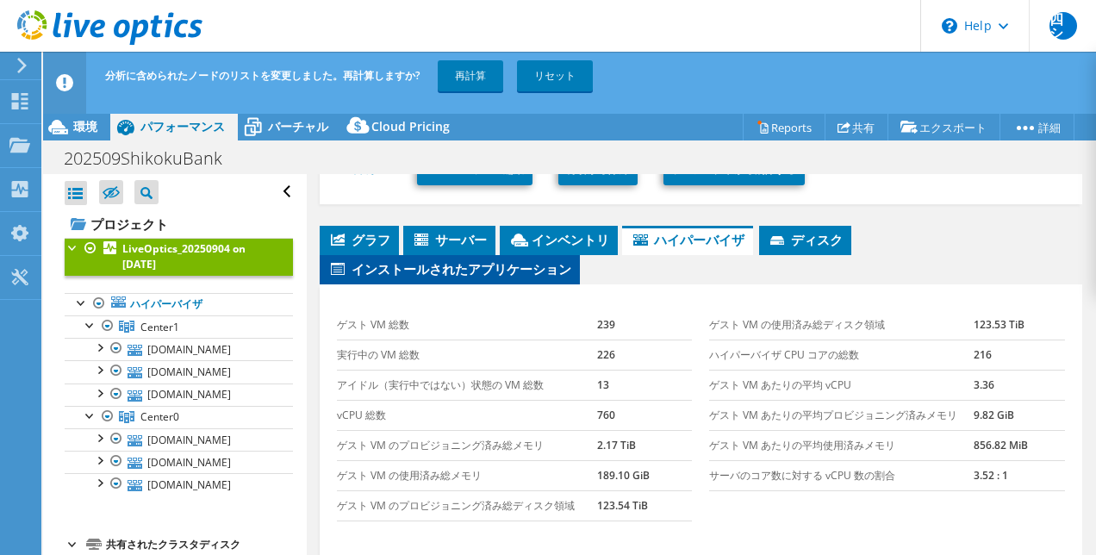
click at [548, 260] on span "インストールされたアプリケーション" at bounding box center [449, 268] width 243 height 17
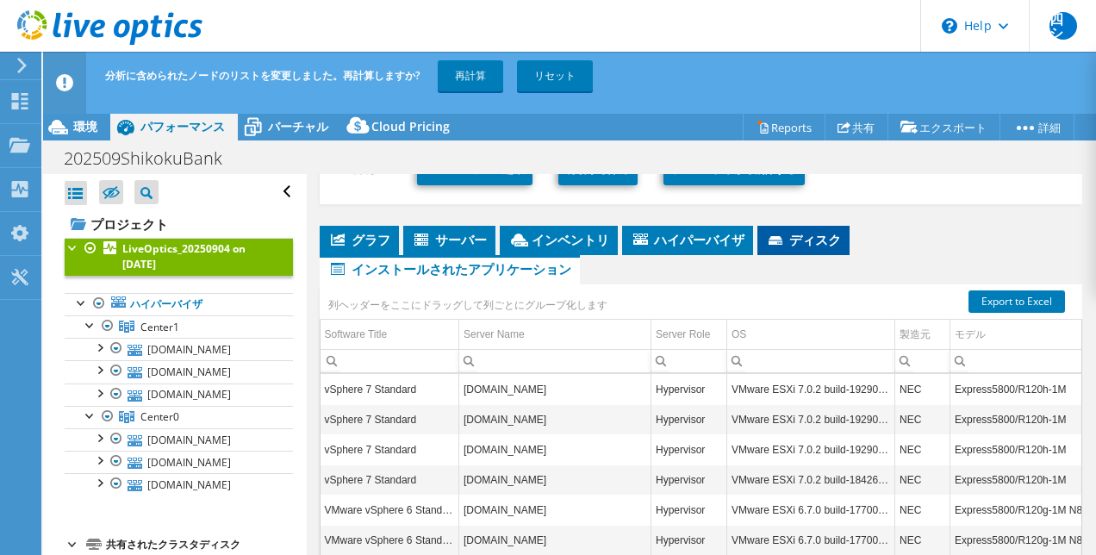
click at [811, 231] on span "ディスク" at bounding box center [803, 239] width 75 height 17
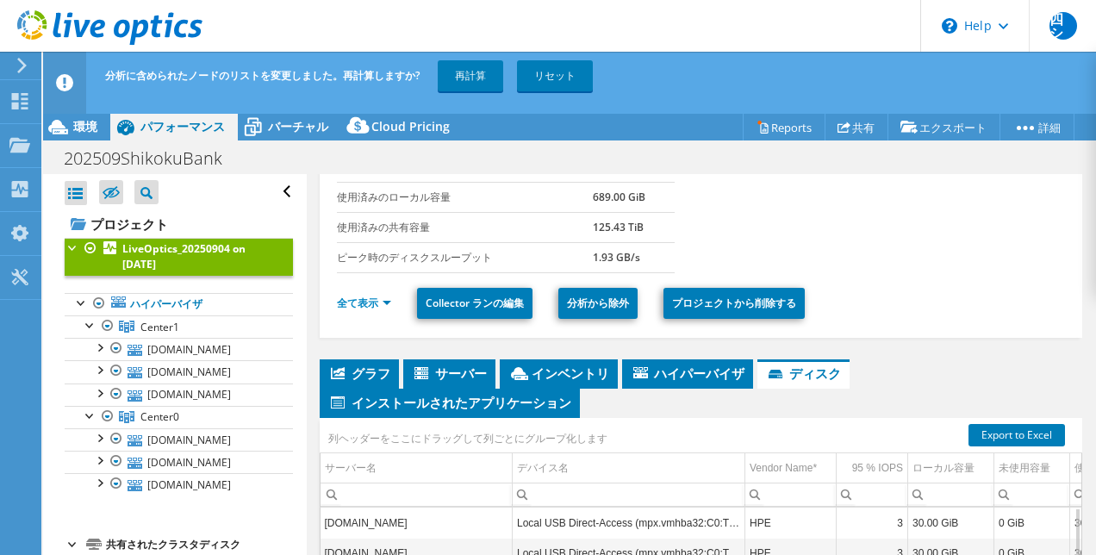
scroll to position [0, 0]
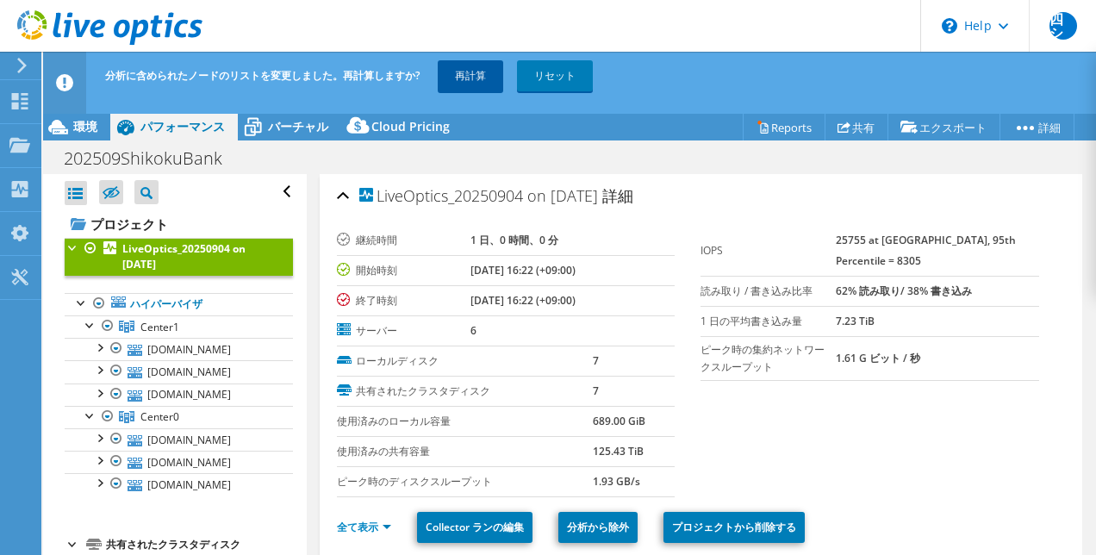
click at [491, 84] on link "再計算" at bounding box center [470, 75] width 65 height 31
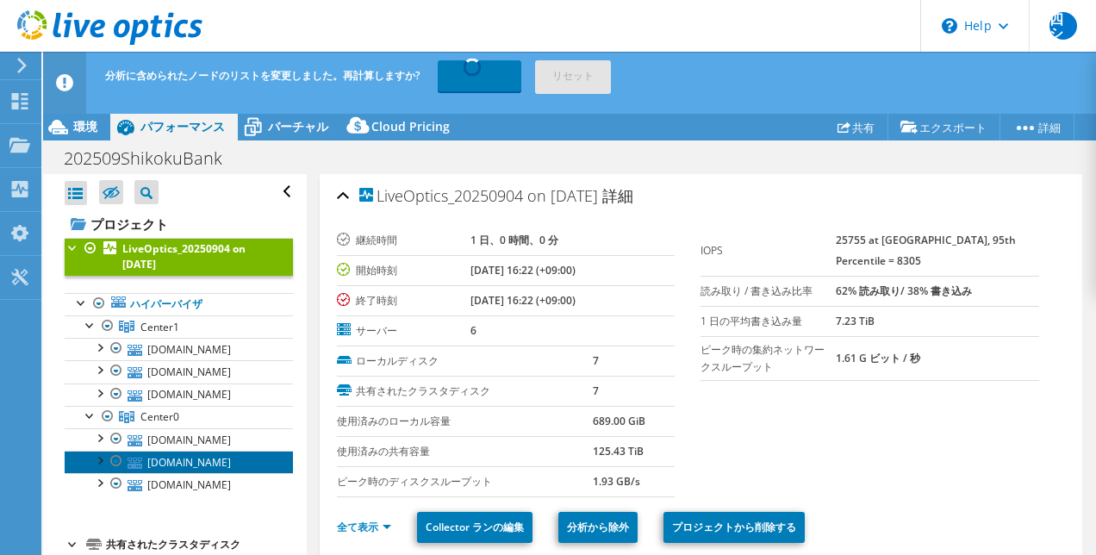
click at [195, 460] on link "[DOMAIN_NAME]" at bounding box center [179, 462] width 228 height 22
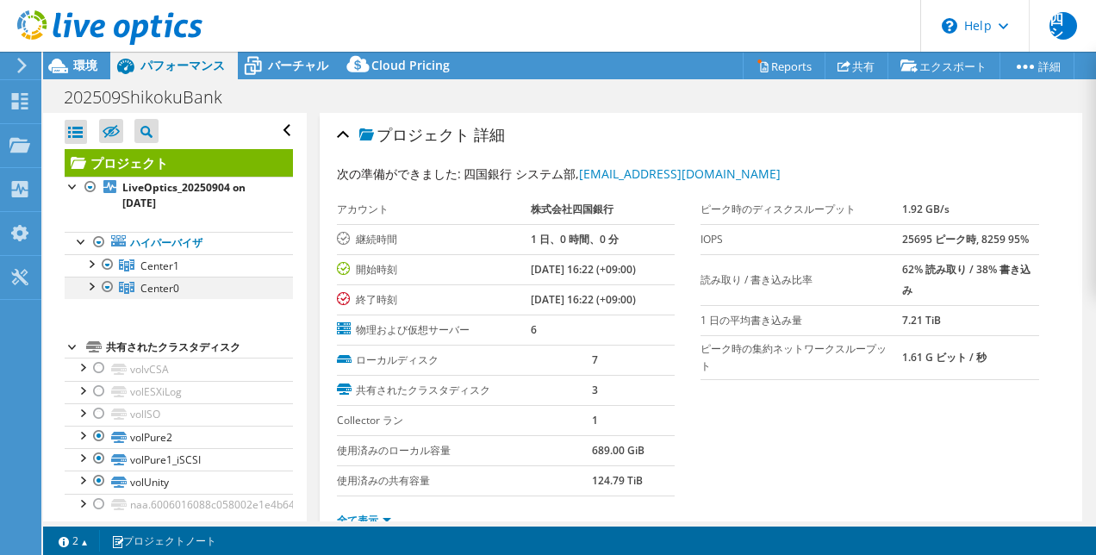
click at [87, 285] on div at bounding box center [90, 285] width 17 height 17
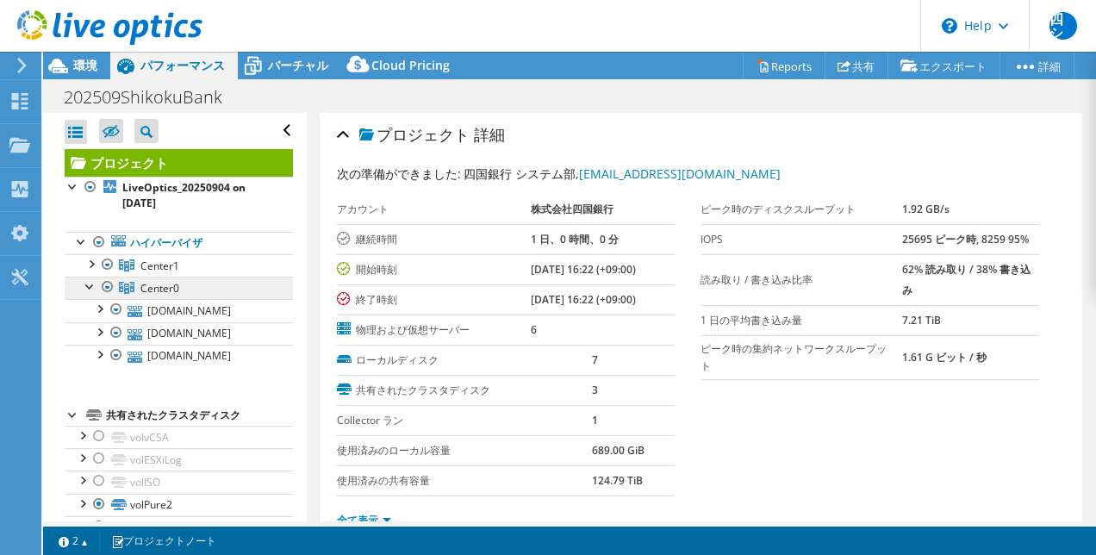
click at [152, 286] on span "Center0" at bounding box center [159, 288] width 39 height 15
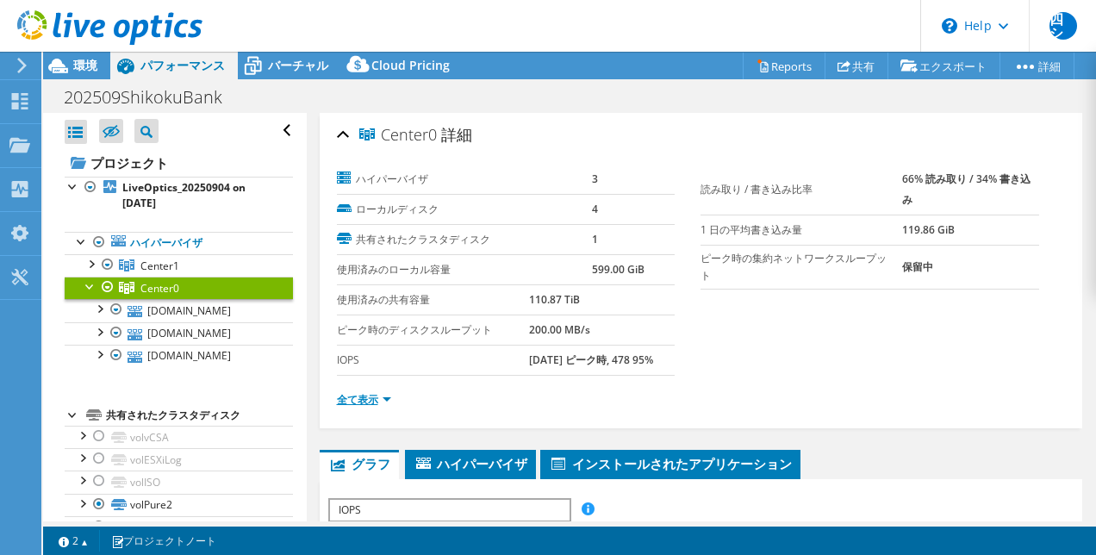
click at [377, 398] on link "全て表示" at bounding box center [364, 399] width 54 height 15
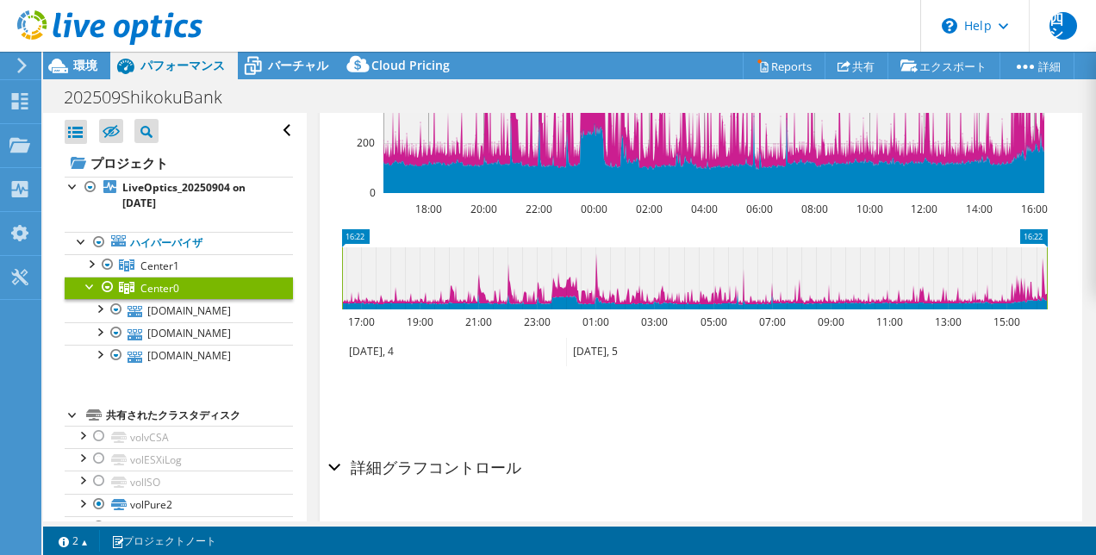
scroll to position [1329, 0]
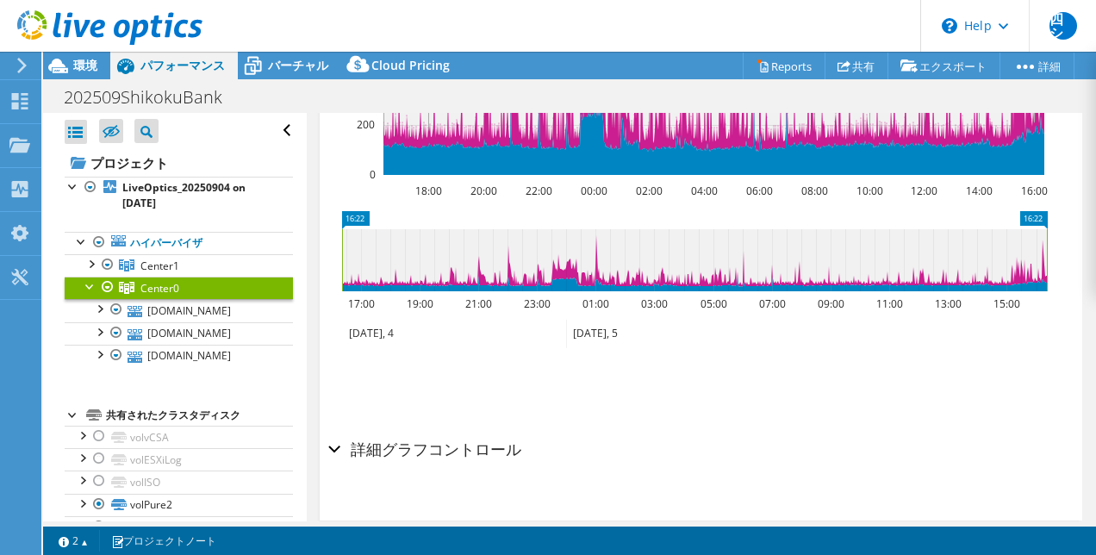
click at [433, 432] on h2 "詳細グラフコントロール" at bounding box center [424, 449] width 193 height 34
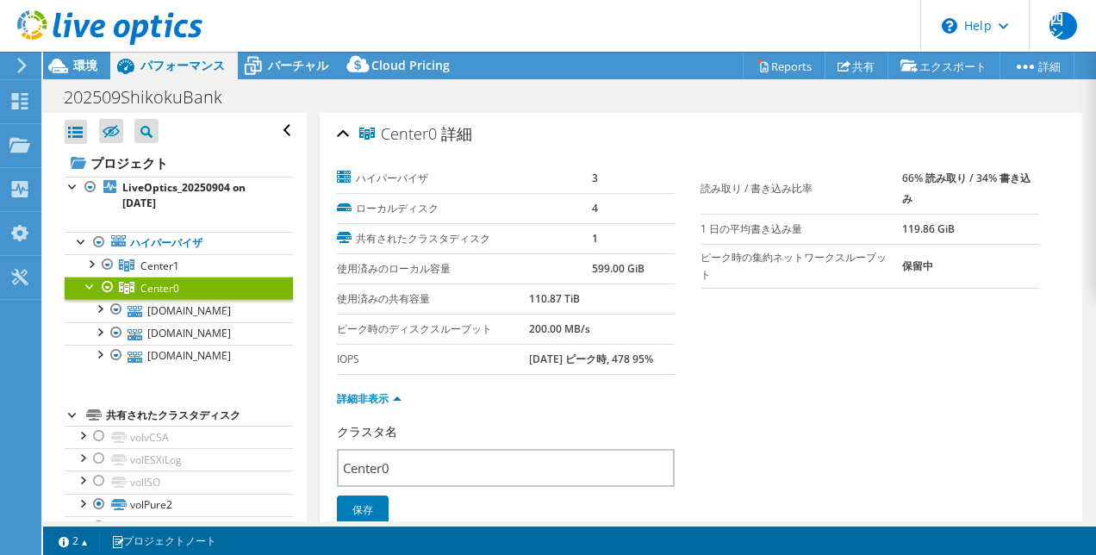
scroll to position [0, 0]
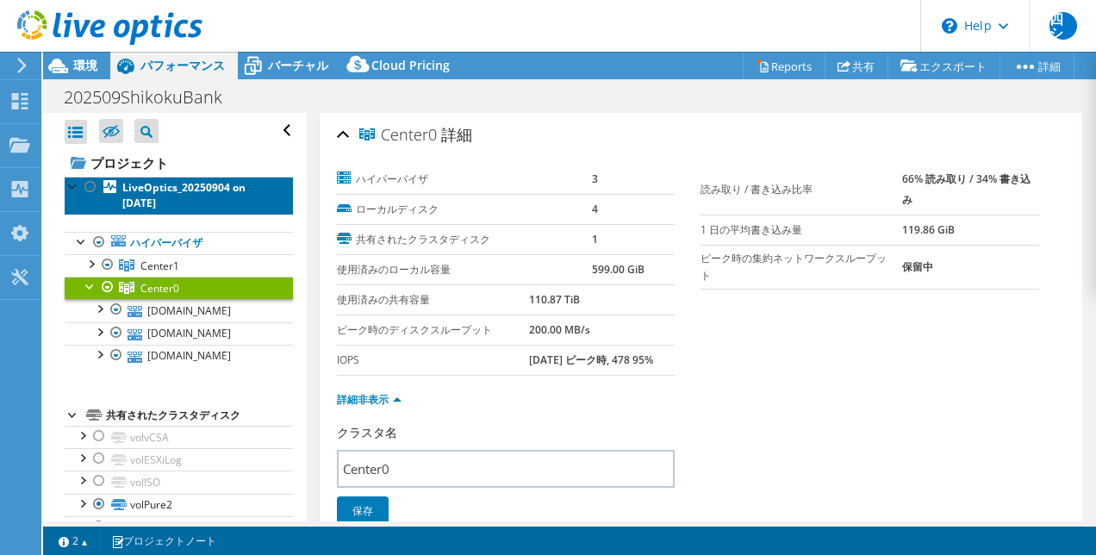
click at [171, 202] on b "LiveOptics_20250904 on [DATE]" at bounding box center [183, 195] width 123 height 30
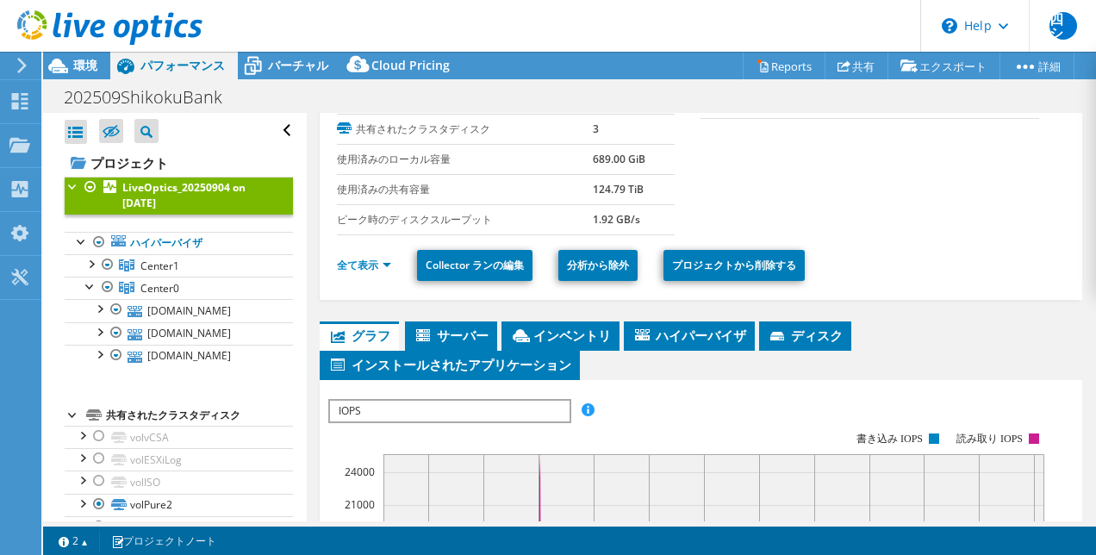
scroll to position [195, 0]
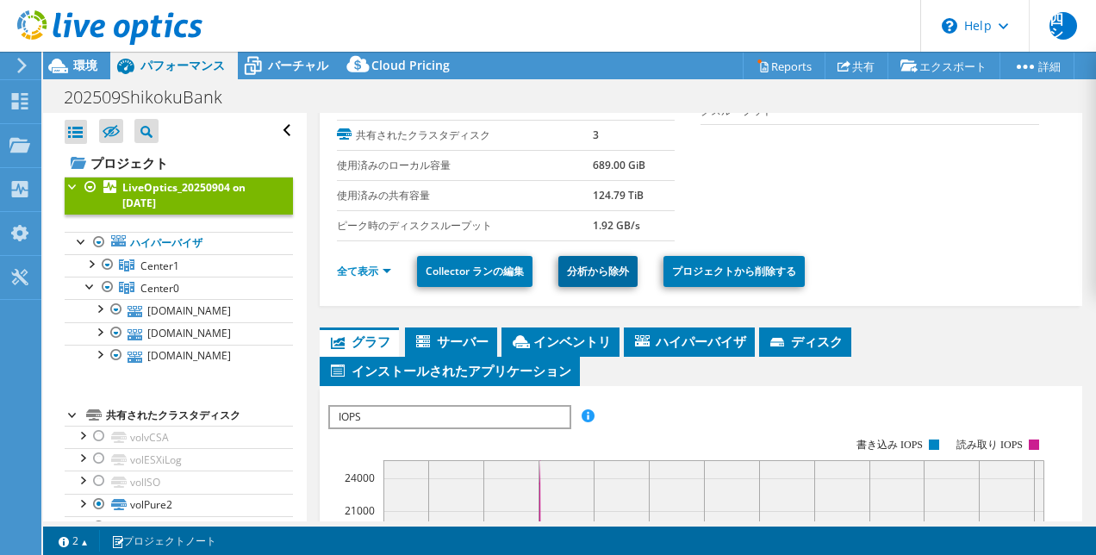
click at [600, 273] on link "分析から除外" at bounding box center [597, 271] width 79 height 31
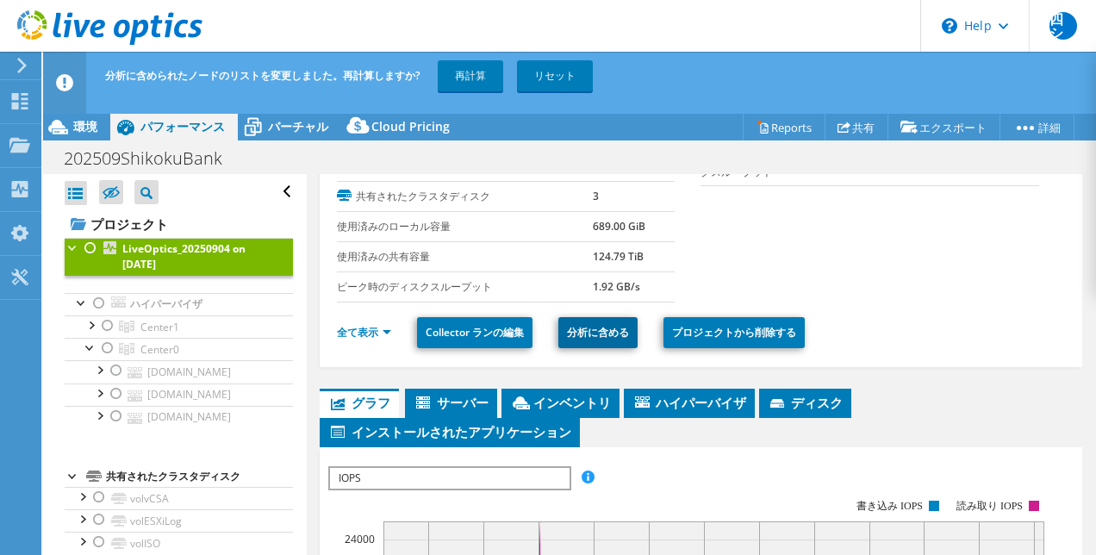
click at [601, 322] on link "分析に含める" at bounding box center [597, 332] width 79 height 31
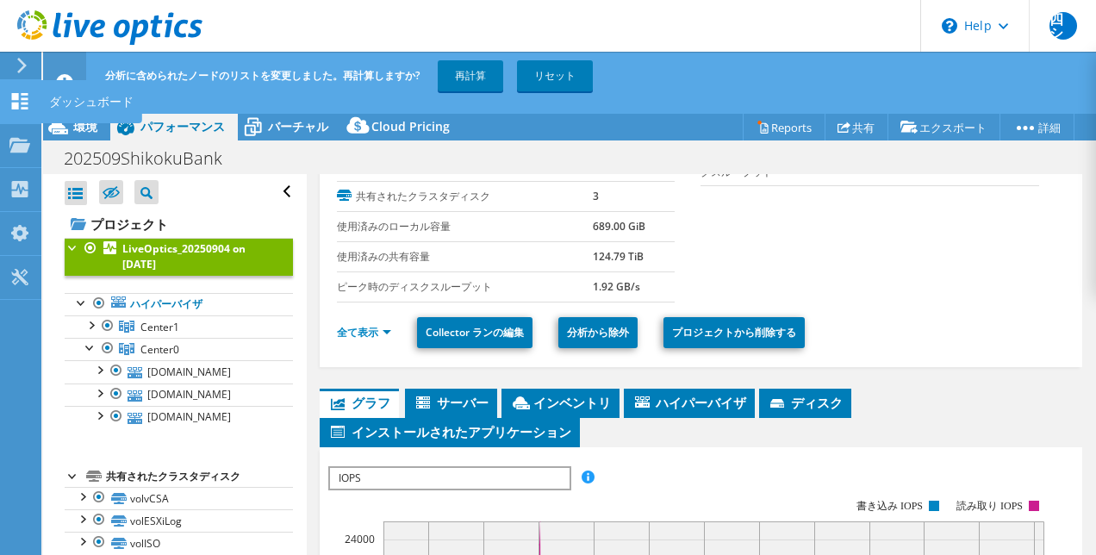
click at [16, 93] on icon at bounding box center [19, 101] width 21 height 16
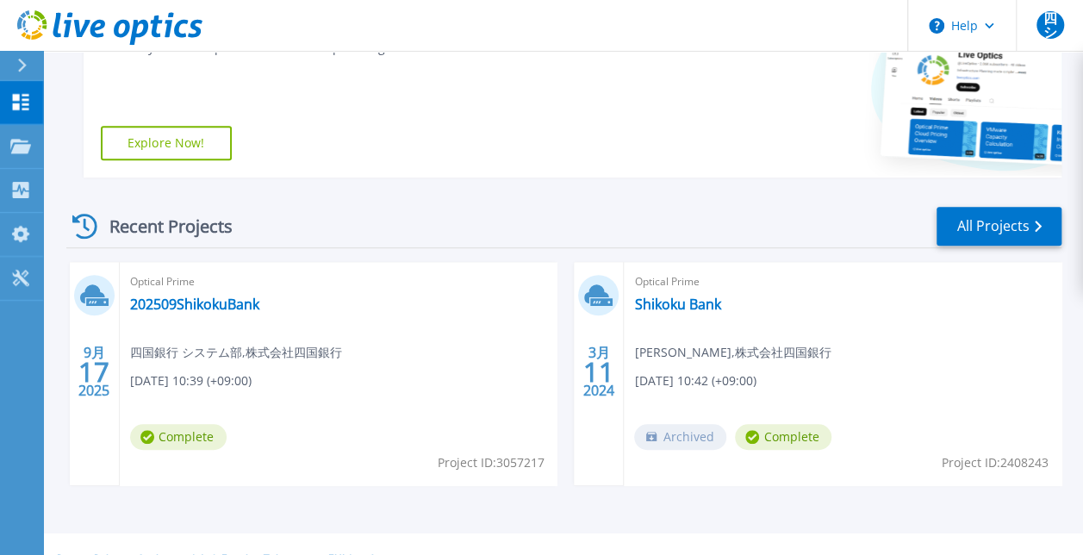
scroll to position [432, 0]
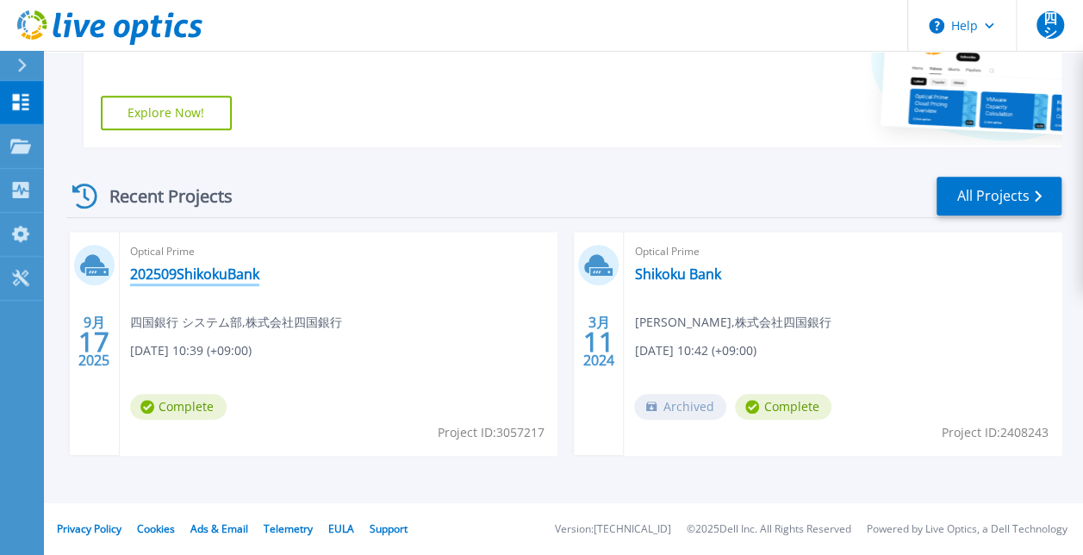
click at [209, 277] on link "202509ShikokuBank" at bounding box center [194, 273] width 129 height 17
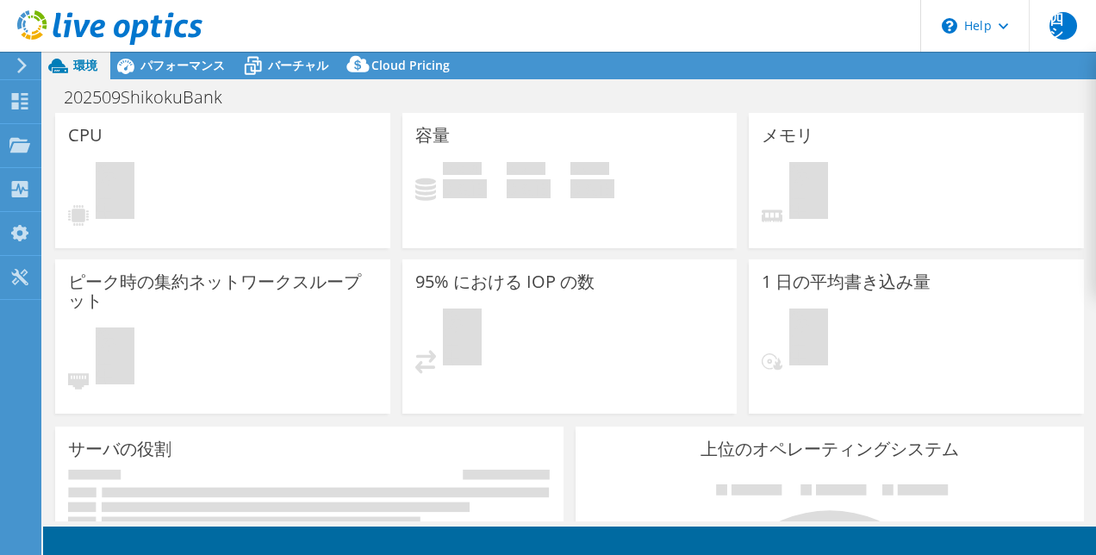
select select "USD"
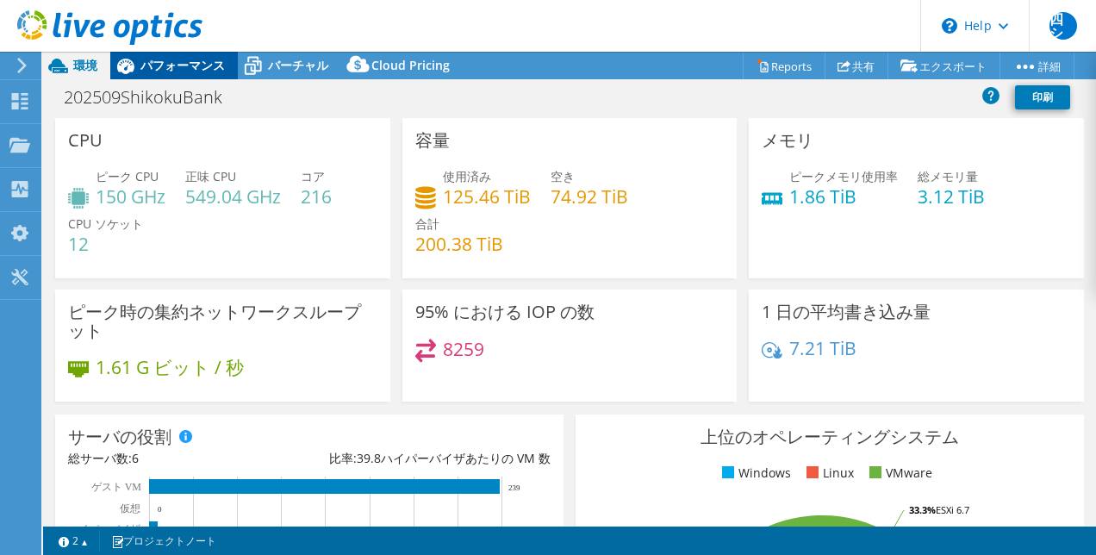
click at [149, 65] on span "パフォーマンス" at bounding box center [182, 65] width 84 height 16
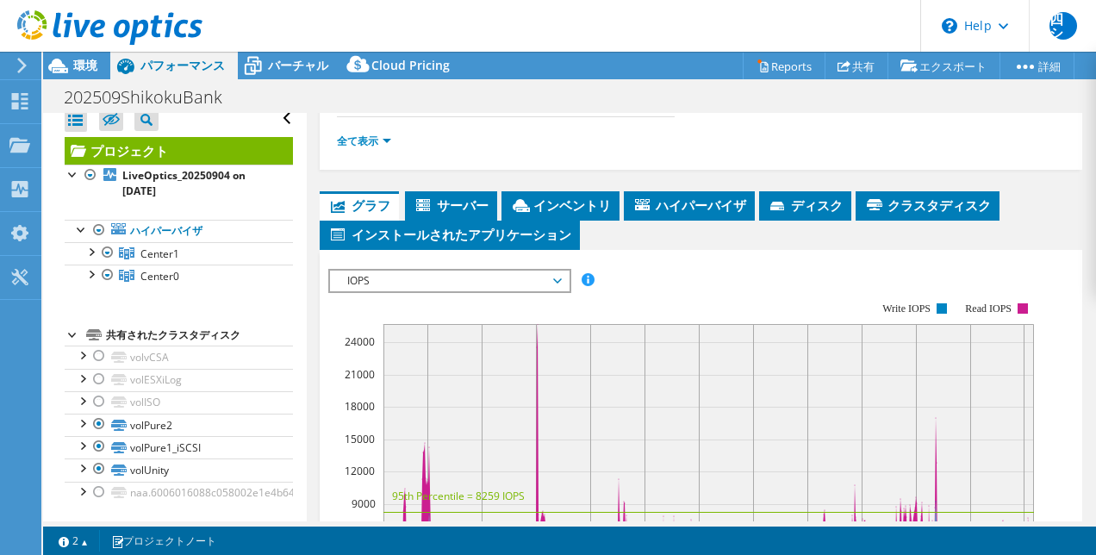
scroll to position [376, 0]
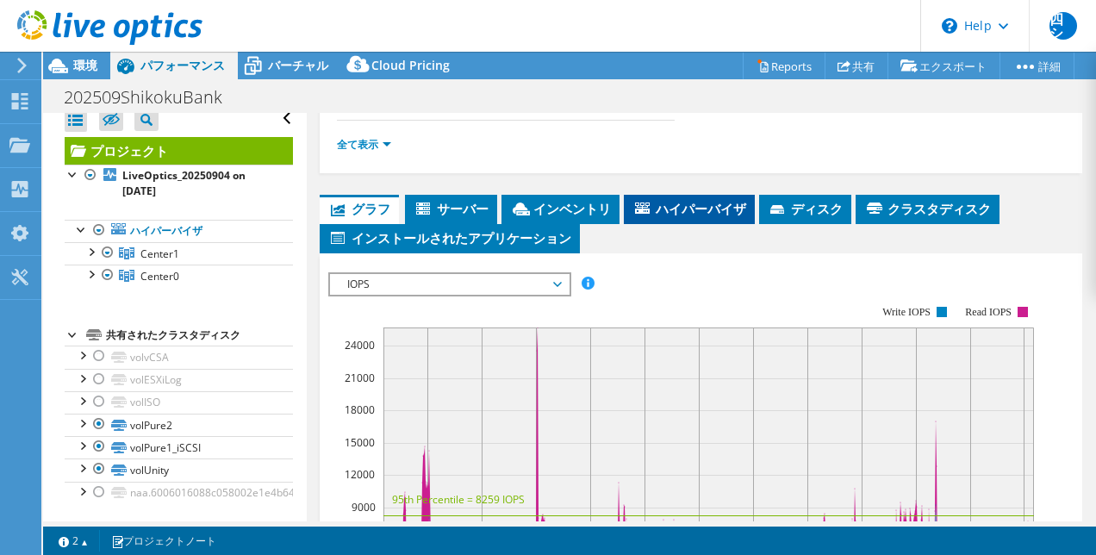
click at [704, 200] on span "ハイパーバイザ" at bounding box center [689, 208] width 114 height 17
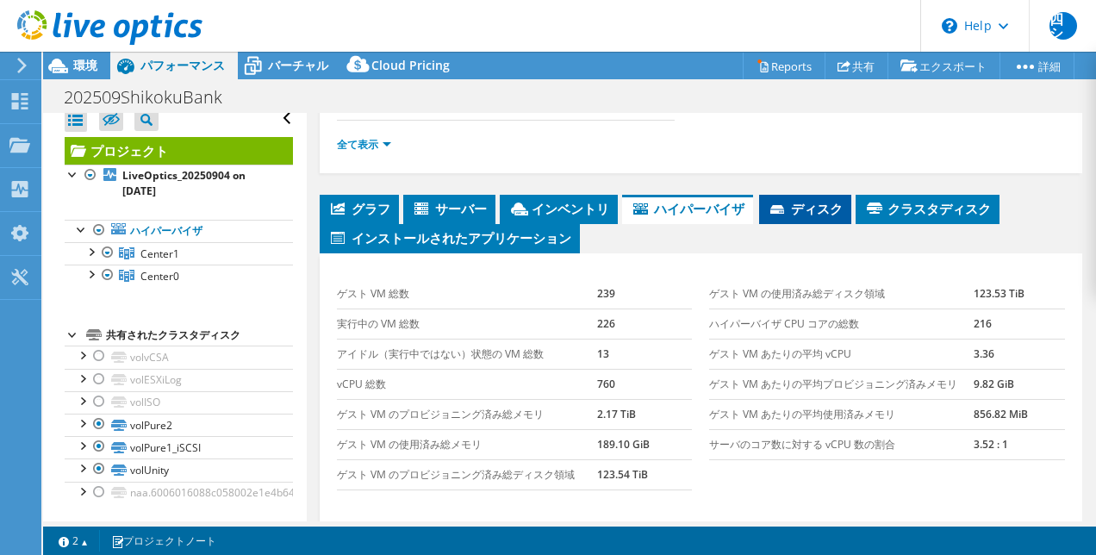
click at [832, 201] on span "ディスク" at bounding box center [805, 208] width 75 height 17
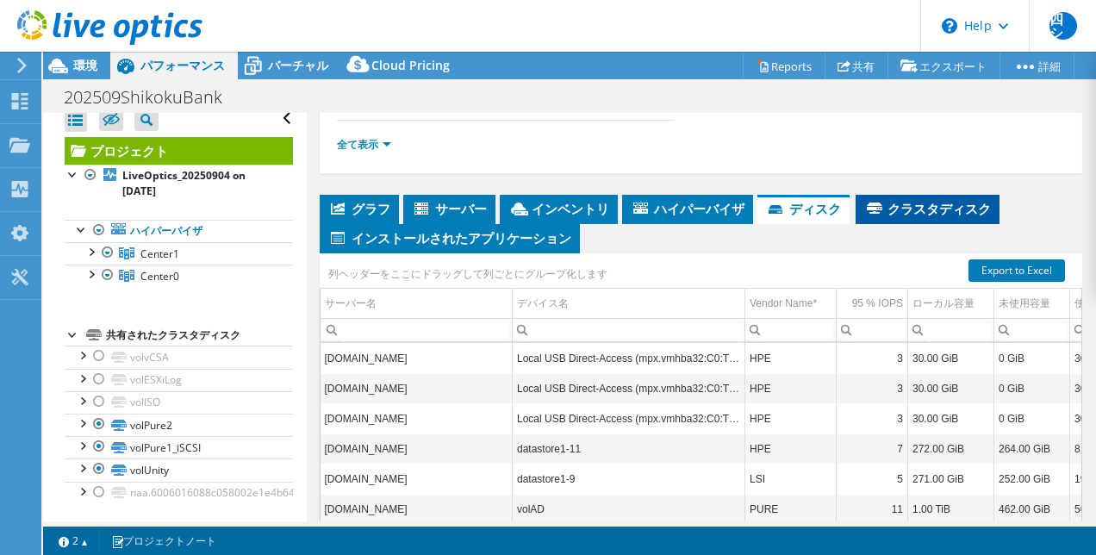
click at [885, 212] on li "クラスタディスク" at bounding box center [928, 209] width 144 height 29
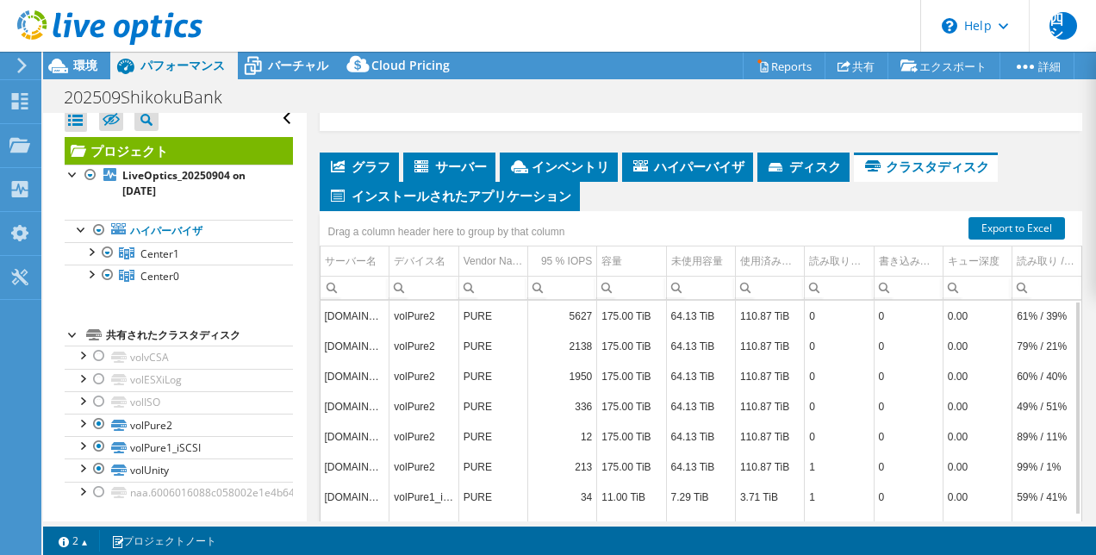
scroll to position [392, 0]
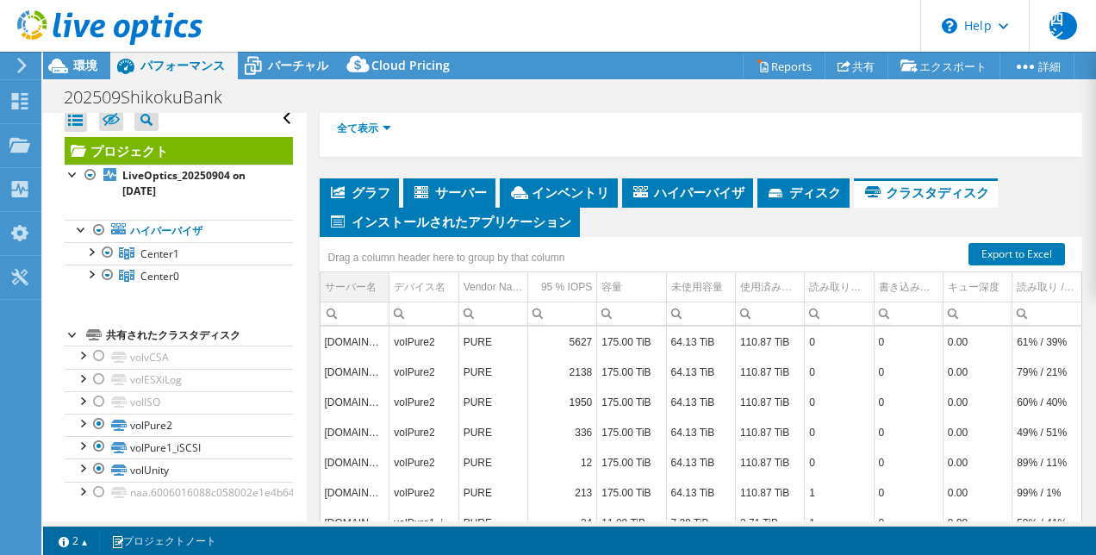
click at [355, 289] on div "サーバー名" at bounding box center [351, 287] width 52 height 21
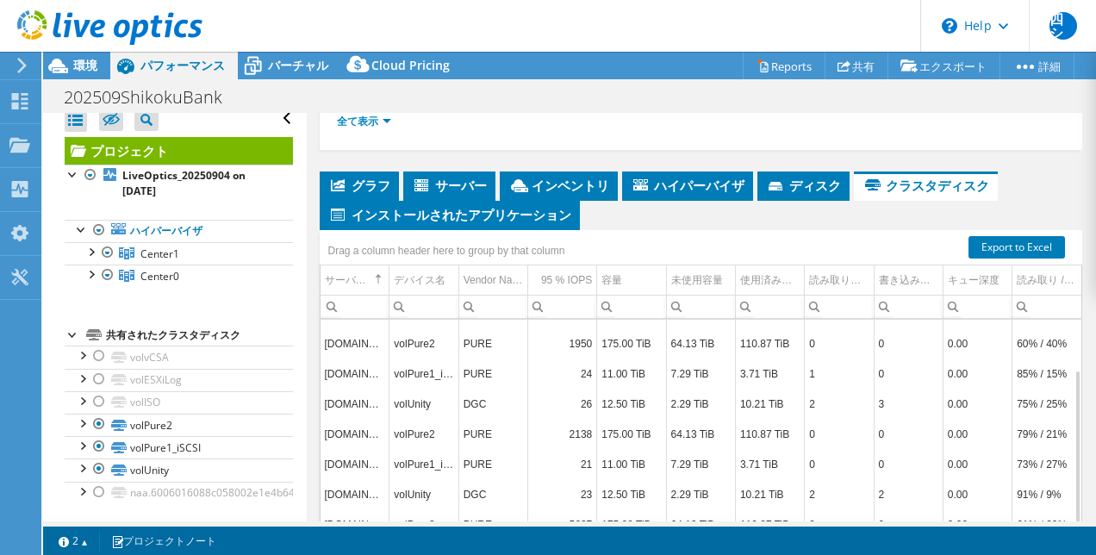
scroll to position [538, 0]
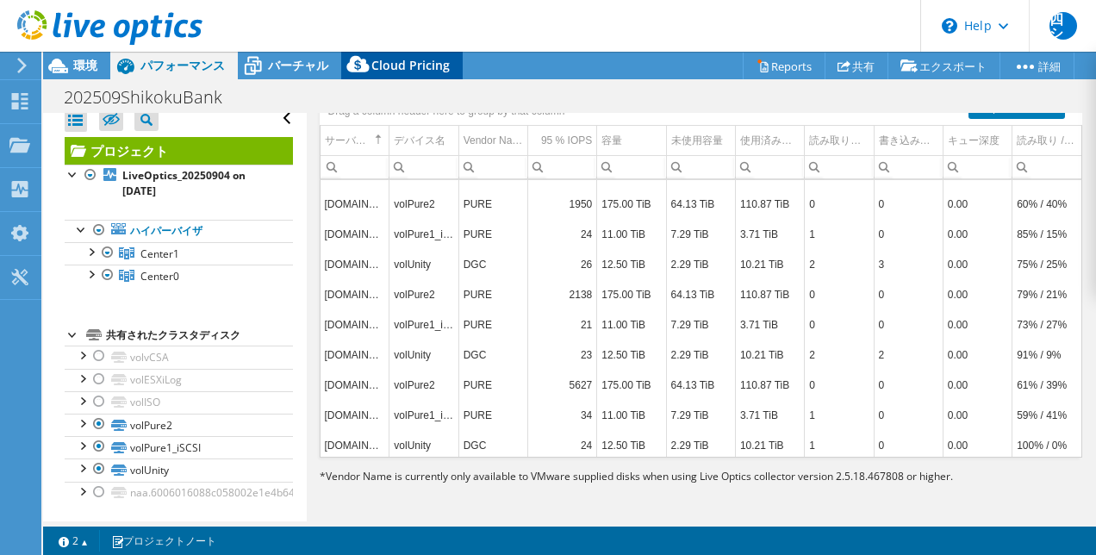
click at [403, 59] on span "Cloud Pricing" at bounding box center [410, 65] width 78 height 16
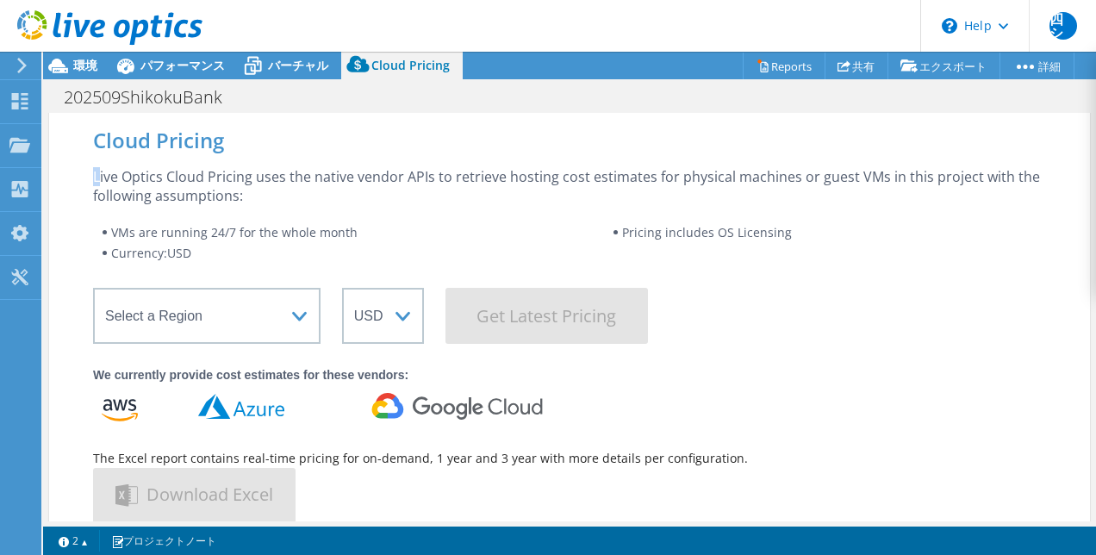
click at [101, 172] on div "Live Optics Cloud Pricing uses the native vendor APIs to retrieve hosting cost …" at bounding box center [569, 186] width 953 height 38
click at [101, 171] on div "Live Optics Cloud Pricing uses the native vendor APIs to retrieve hosting cost …" at bounding box center [569, 186] width 953 height 38
click at [92, 174] on div "Cloud Pricing Live Optics Cloud Pricing uses the native vendor APIs to retrieve…" at bounding box center [569, 369] width 1041 height 513
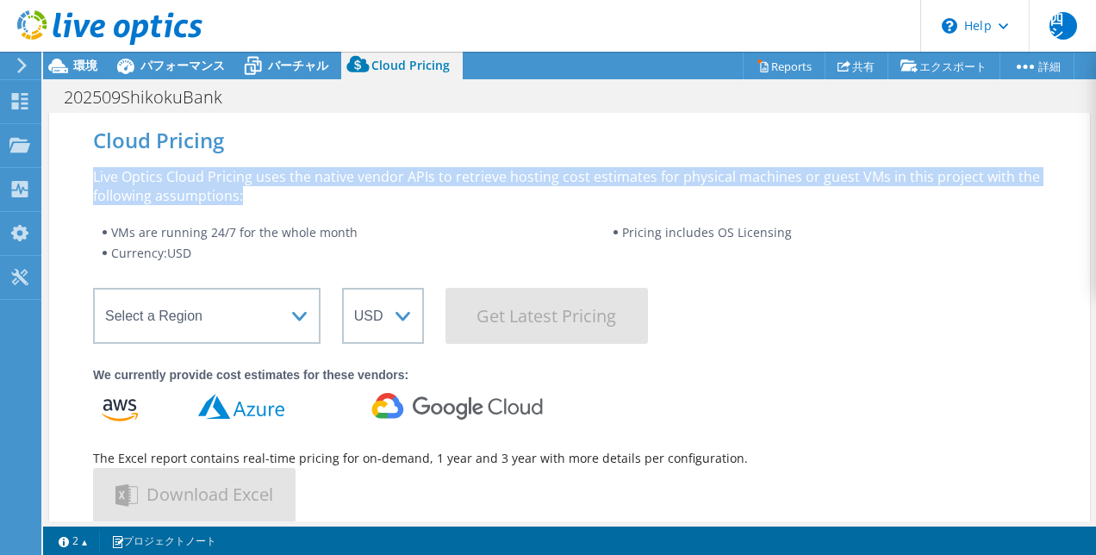
drag, startPoint x: 94, startPoint y: 174, endPoint x: 250, endPoint y: 198, distance: 157.8
click at [250, 198] on div "Live Optics Cloud Pricing uses the native vendor APIs to retrieve hosting cost …" at bounding box center [569, 186] width 953 height 38
copy div "Live Optics Cloud Pricing uses the native vendor APIs to retrieve hosting cost …"
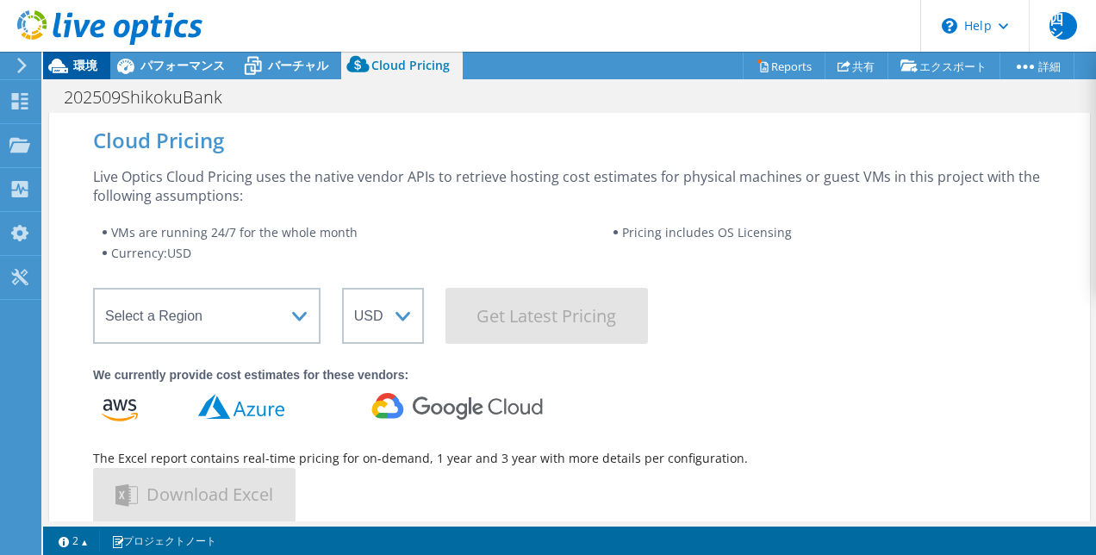
click at [80, 65] on span "環境" at bounding box center [85, 65] width 24 height 16
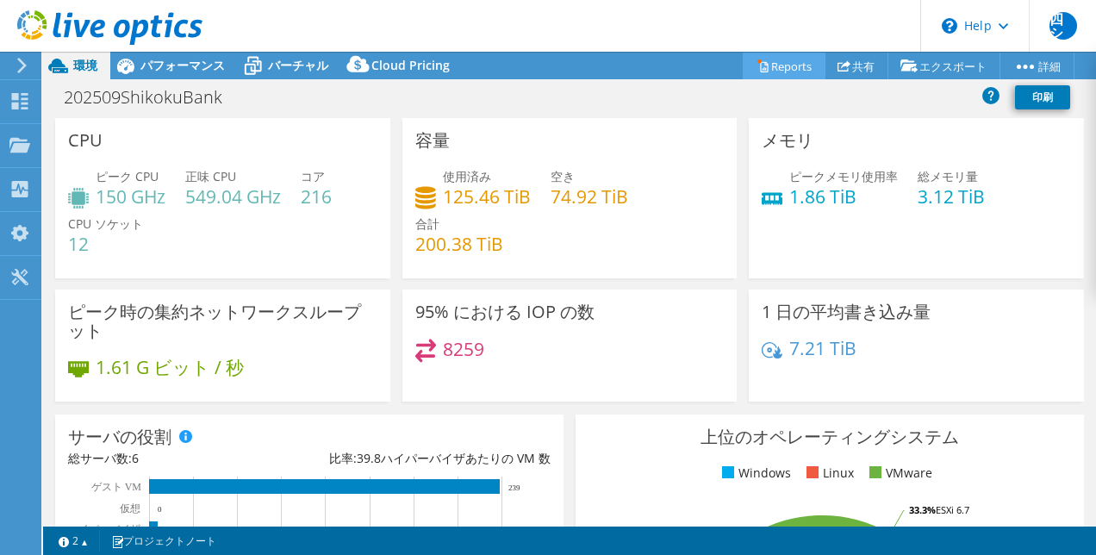
click at [767, 66] on link "Reports" at bounding box center [784, 66] width 83 height 27
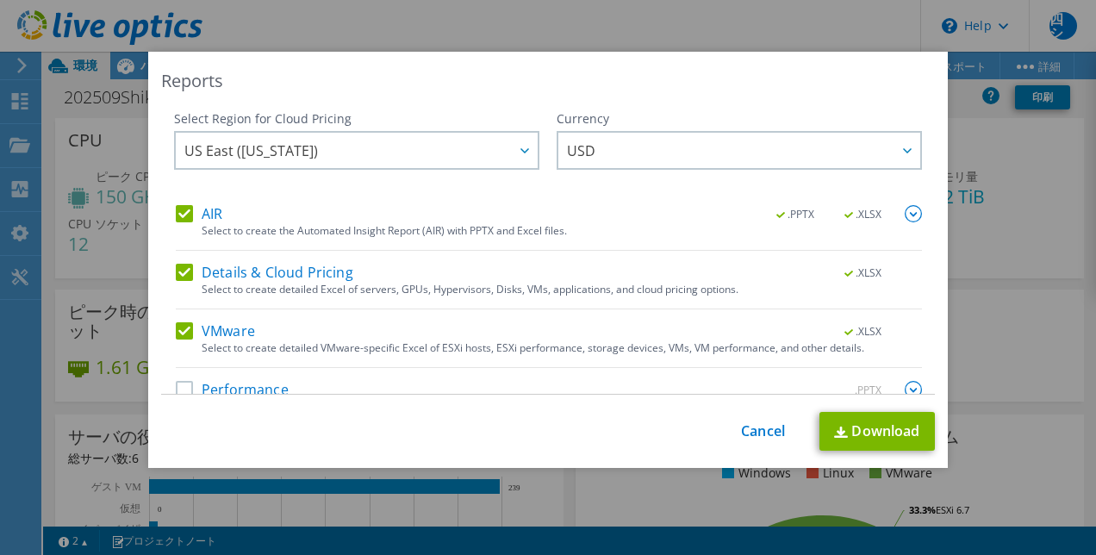
scroll to position [5, 0]
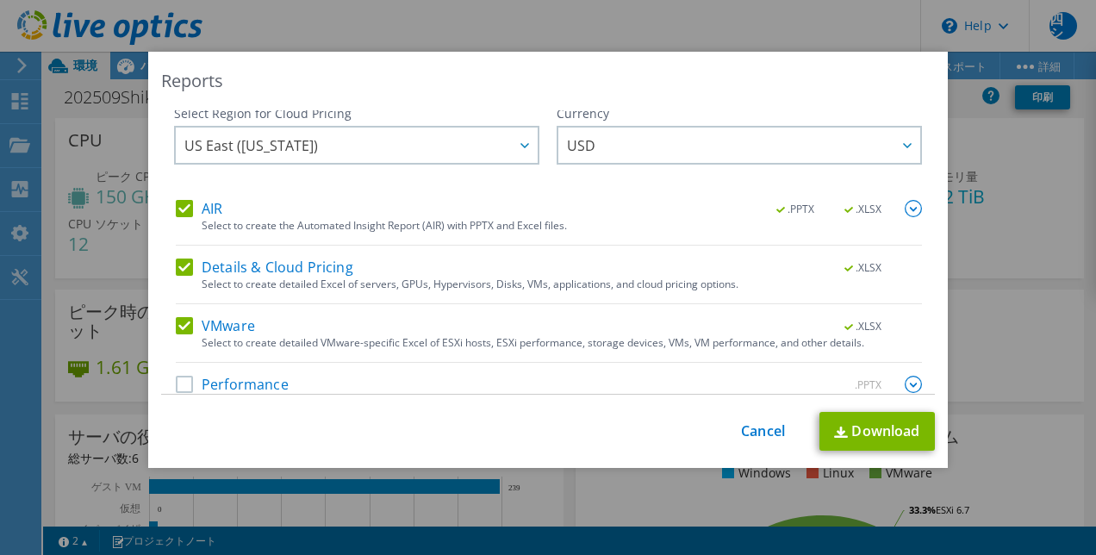
click at [184, 382] on label "Performance" at bounding box center [232, 384] width 113 height 17
click at [0, 0] on input "Performance" at bounding box center [0, 0] width 0 height 0
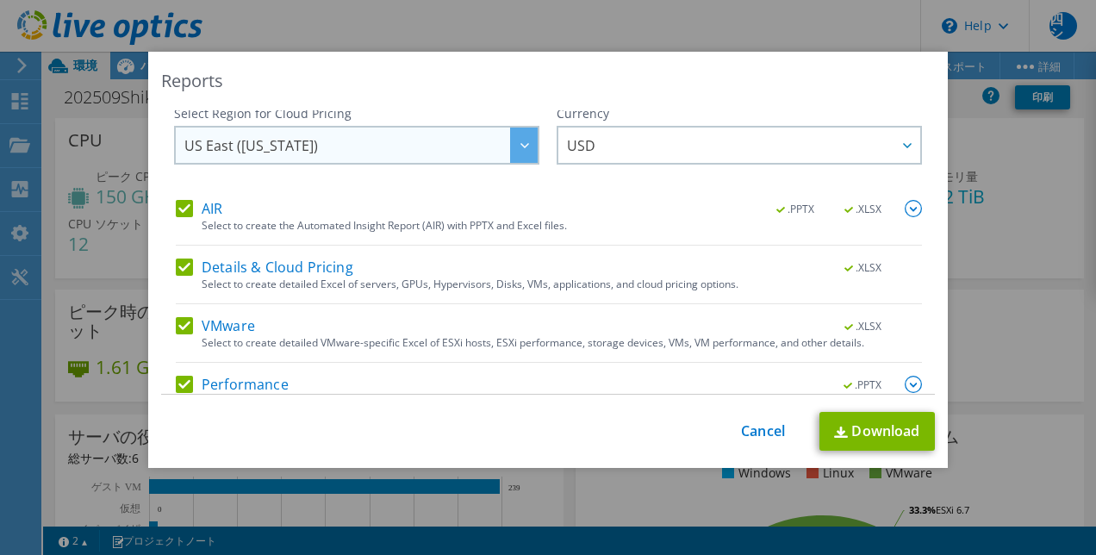
click at [355, 139] on span "US East ([US_STATE])" at bounding box center [360, 145] width 353 height 35
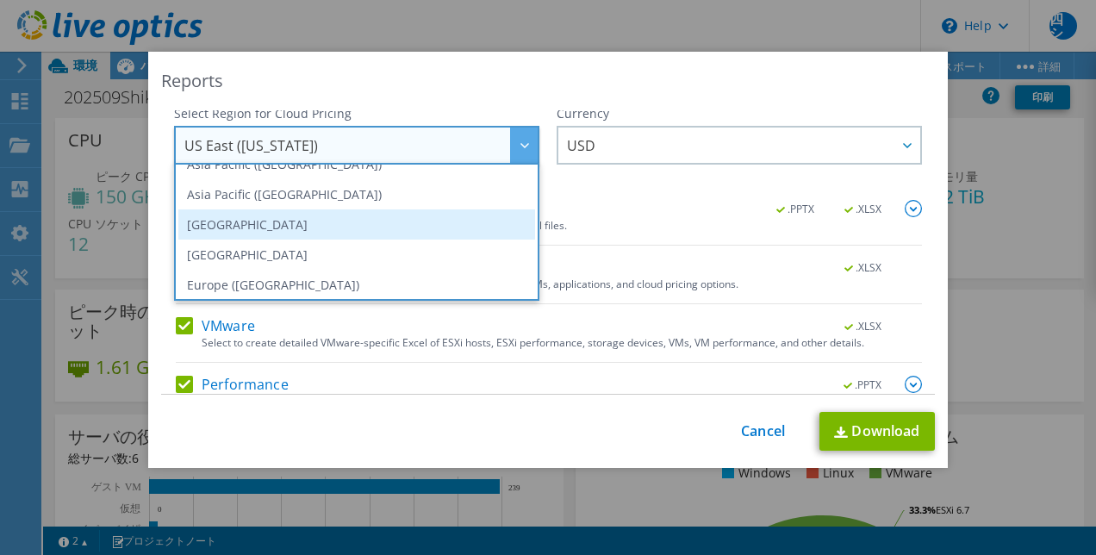
scroll to position [103, 0]
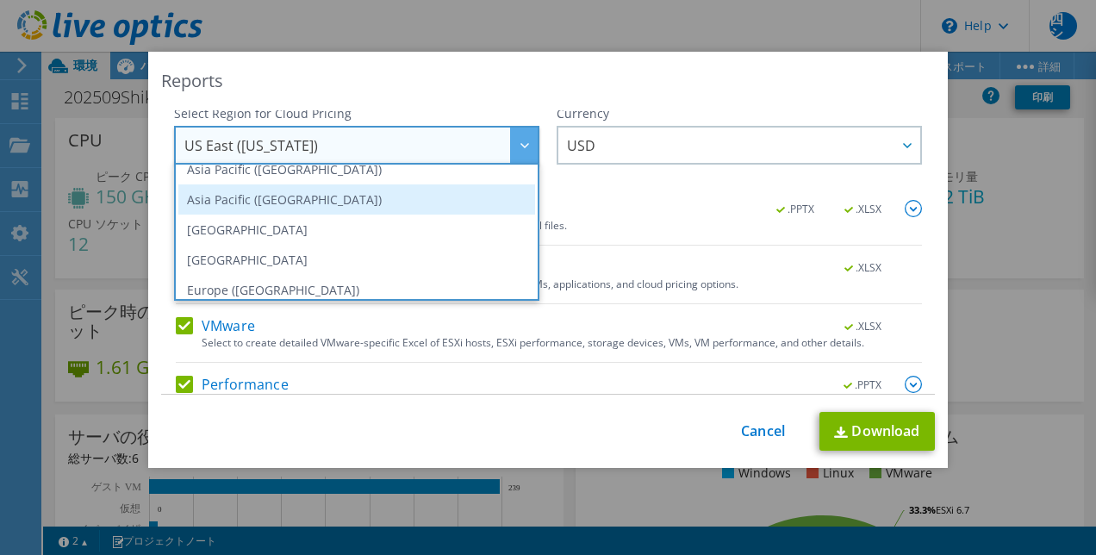
click at [359, 209] on li "Asia Pacific ([GEOGRAPHIC_DATA])" at bounding box center [356, 199] width 357 height 30
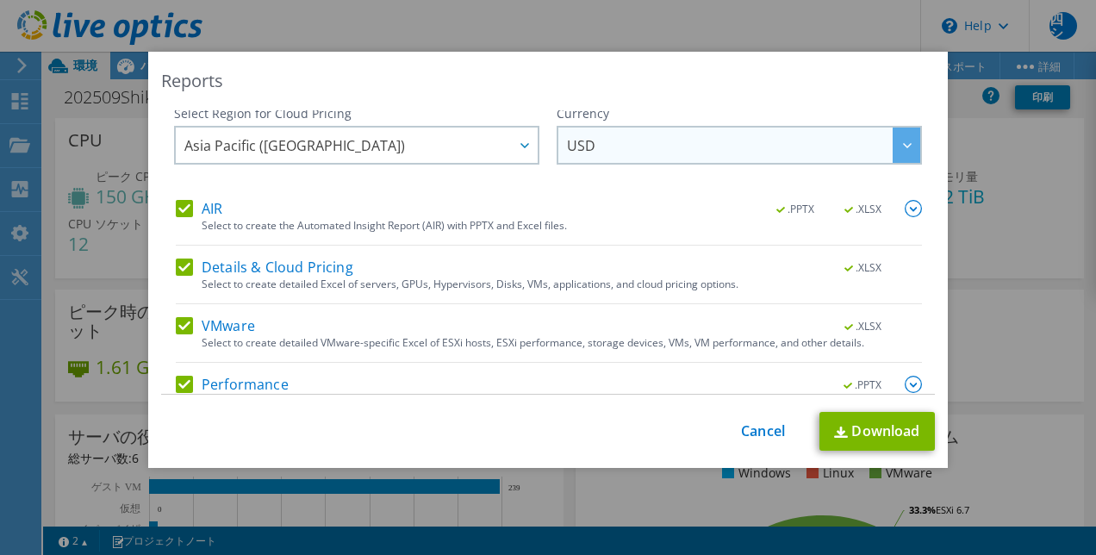
click at [701, 147] on span "USD" at bounding box center [743, 145] width 353 height 35
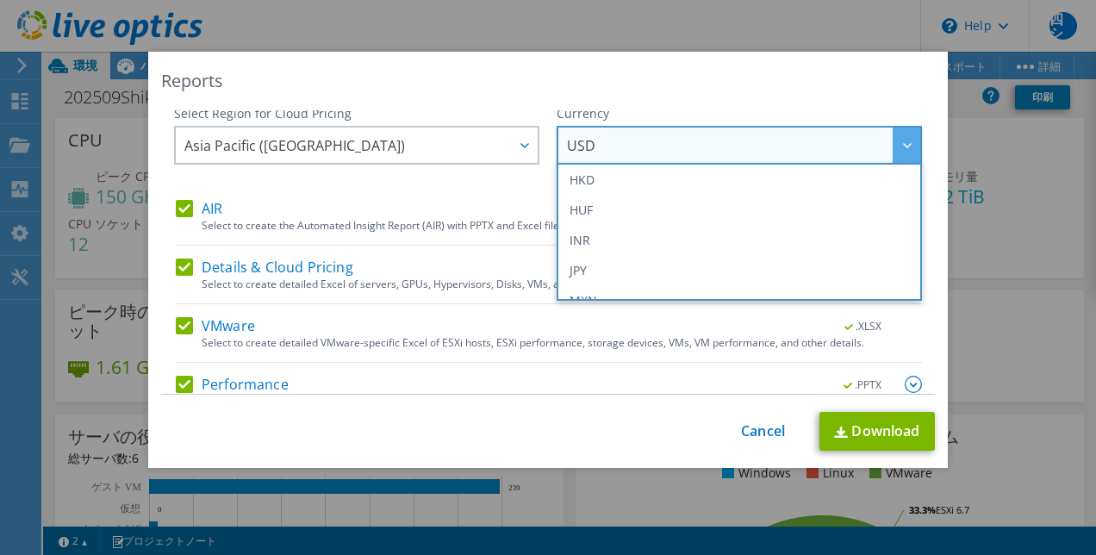
scroll to position [302, 0]
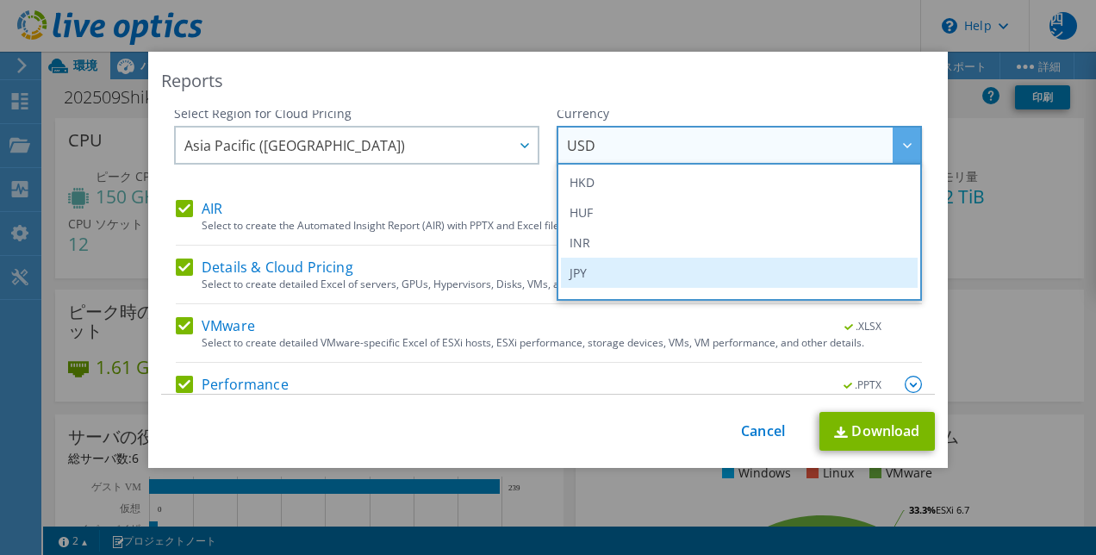
click at [624, 271] on li "JPY" at bounding box center [739, 273] width 357 height 30
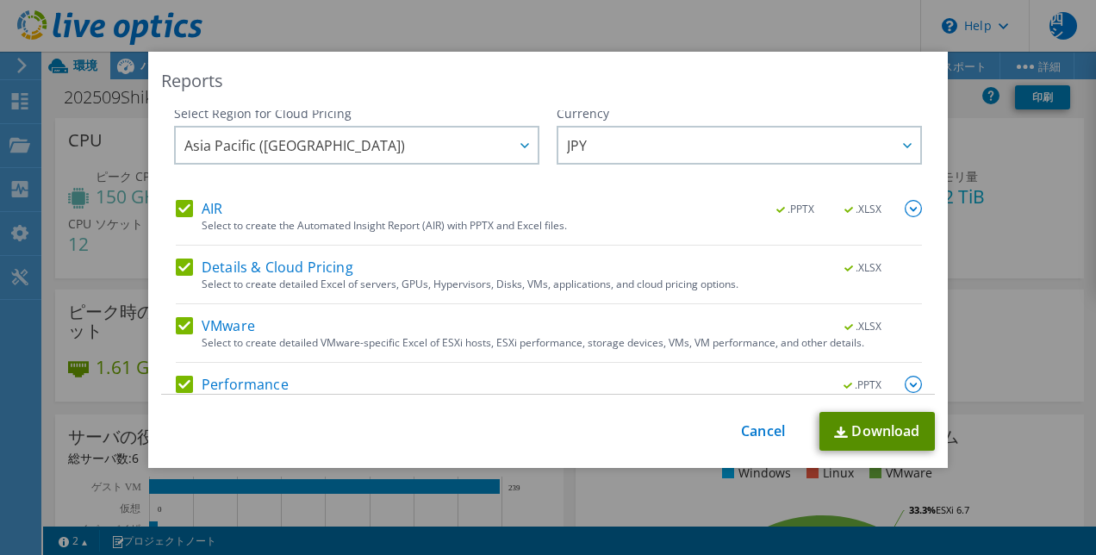
click at [868, 426] on link "Download" at bounding box center [876, 431] width 115 height 39
click at [741, 434] on link "Cancel" at bounding box center [763, 431] width 44 height 16
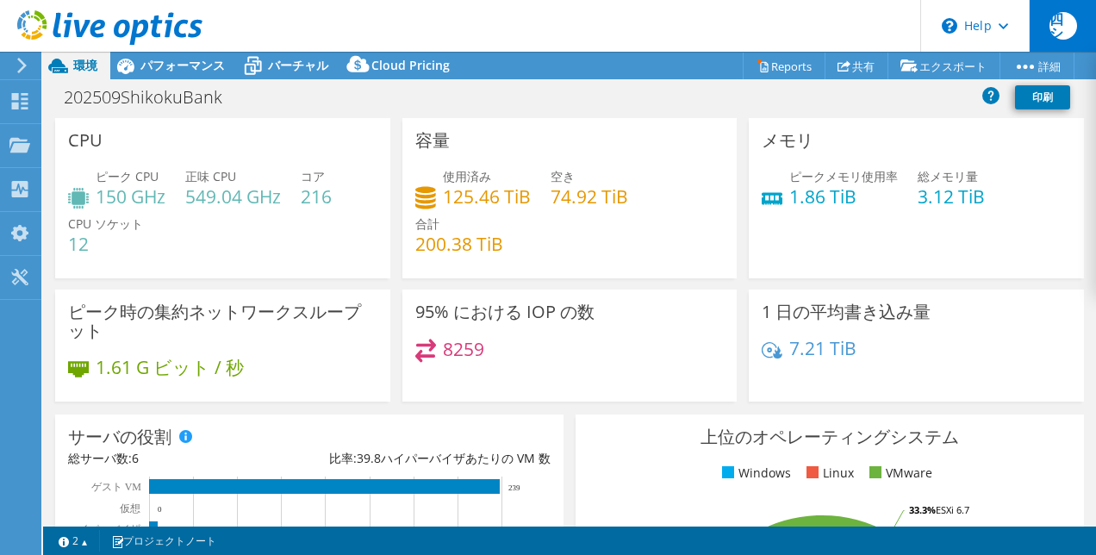
click at [1059, 22] on span "四シ" at bounding box center [1063, 26] width 28 height 28
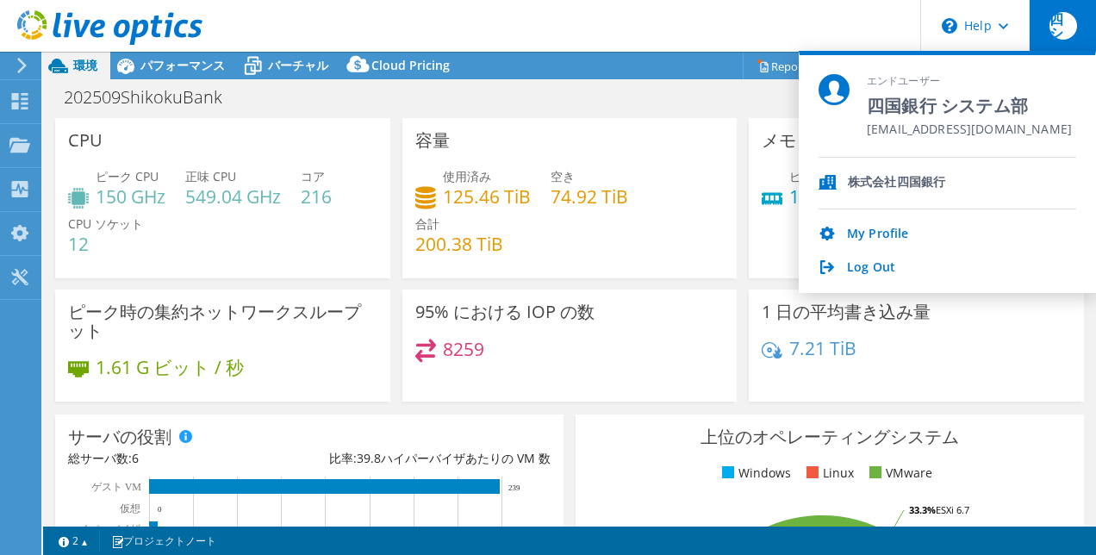
click at [479, 27] on header "四シ エンドユーザー 四国銀行 システム部 [EMAIL_ADDRESS][DOMAIN_NAME] 株式会社四国銀行 My Profile Log Out …" at bounding box center [548, 26] width 1096 height 52
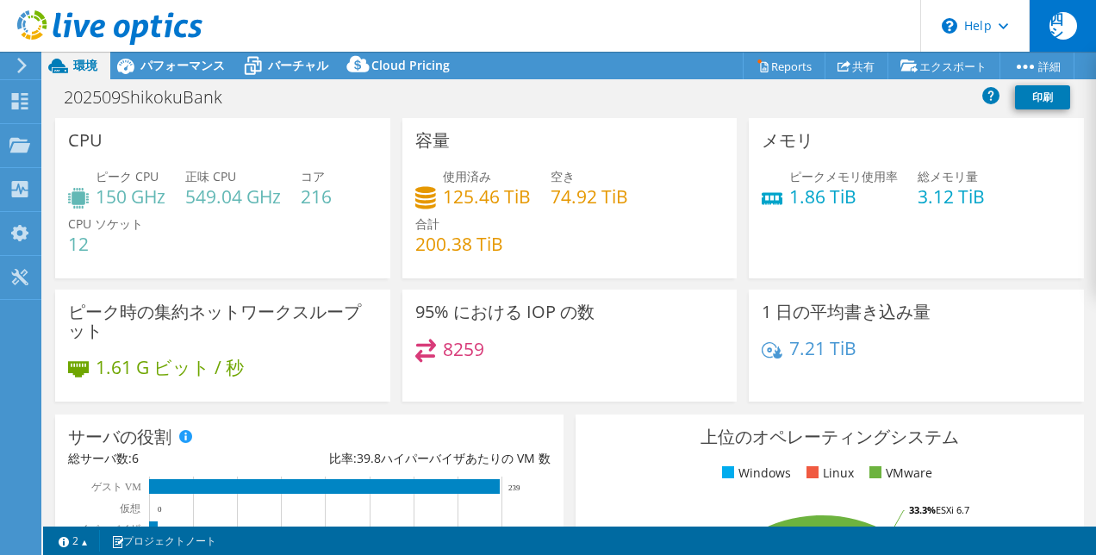
click at [1074, 23] on span "四シ" at bounding box center [1063, 26] width 28 height 28
